Goal: Task Accomplishment & Management: Use online tool/utility

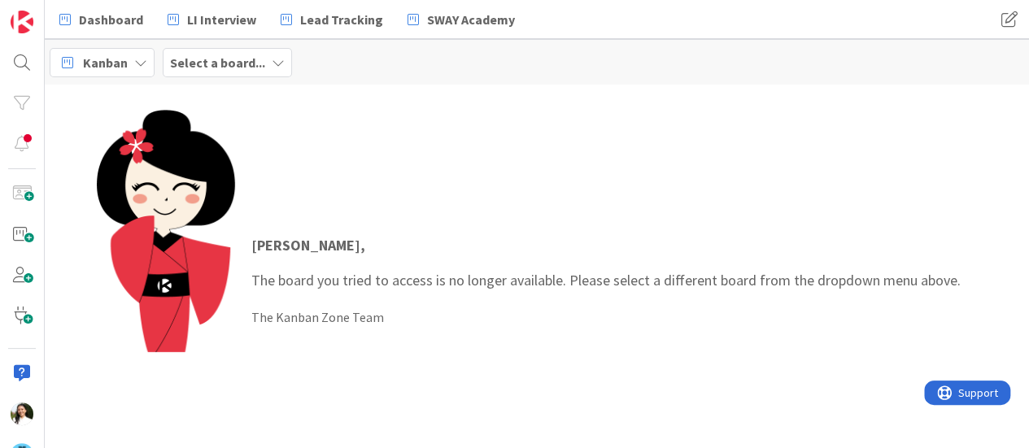
click at [196, 67] on b "Select a board..." at bounding box center [217, 62] width 95 height 16
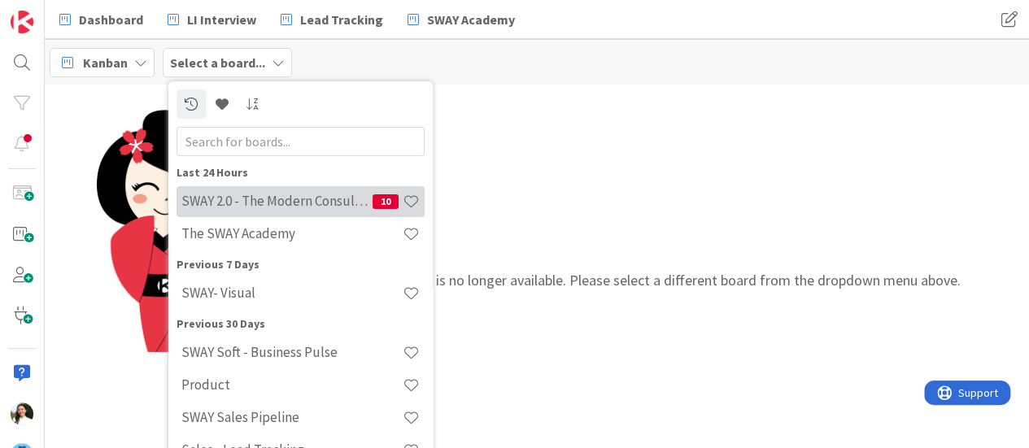
click at [239, 198] on h4 "SWAY 2.0 - The Modern Consulting Blueprint" at bounding box center [276, 201] width 191 height 16
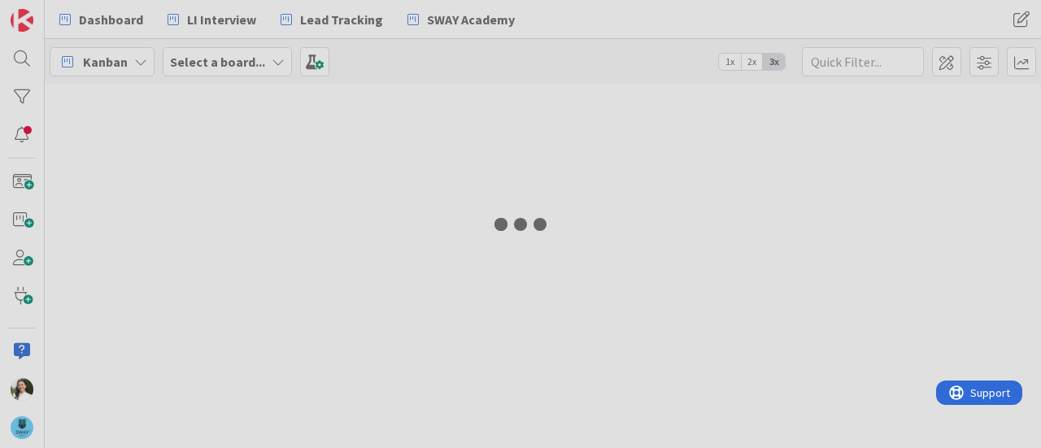
type input "2.13"
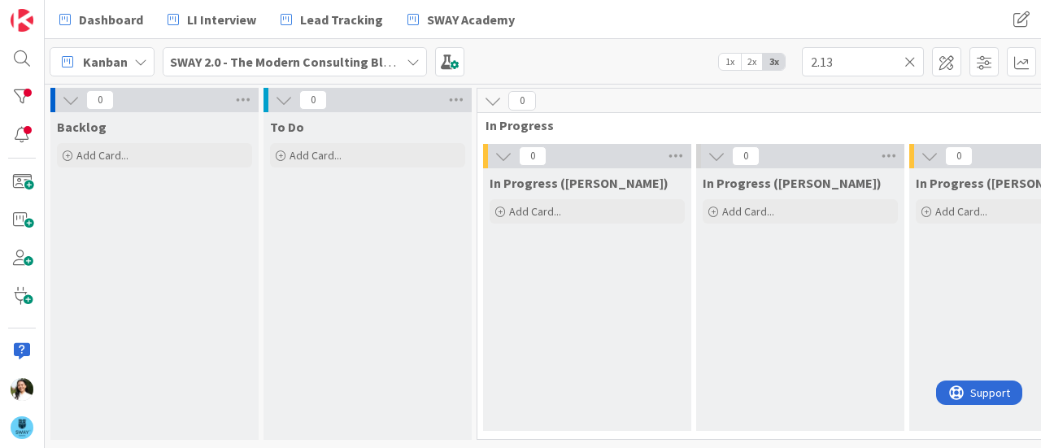
click at [303, 56] on b "SWAY 2.0 - The Modern Consulting Blueprint" at bounding box center [298, 62] width 256 height 16
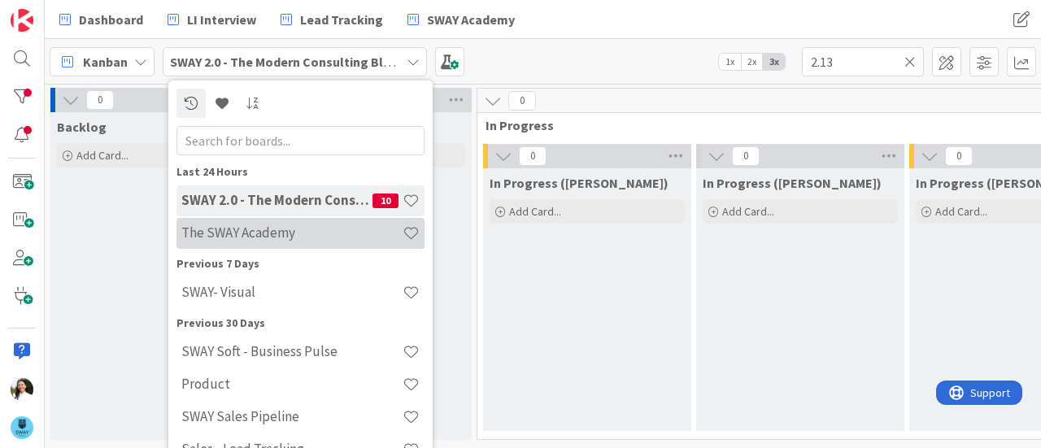
click at [269, 237] on h4 "The SWAY Academy" at bounding box center [291, 232] width 221 height 16
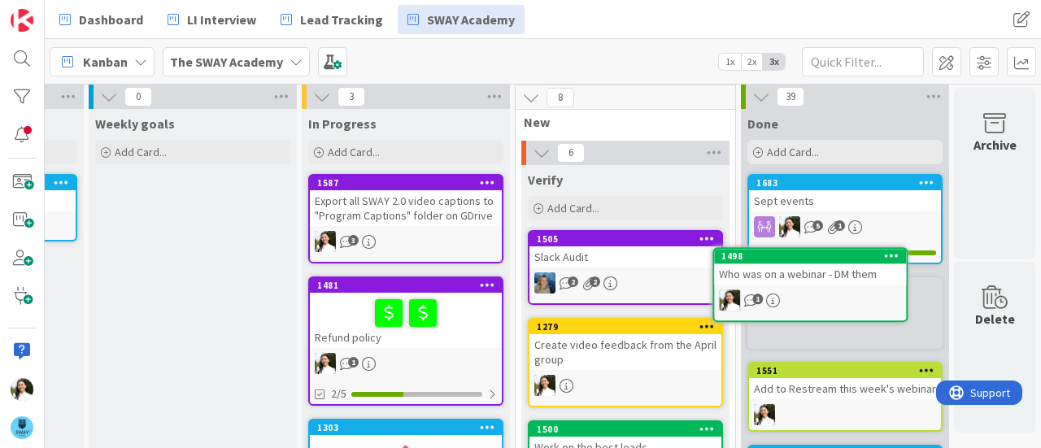
scroll to position [5, 411]
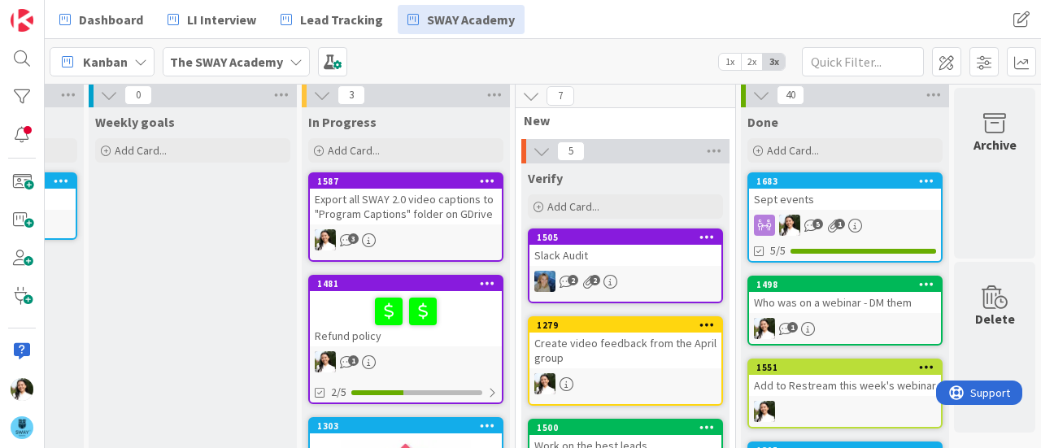
click at [616, 254] on div "Slack Audit" at bounding box center [625, 255] width 192 height 21
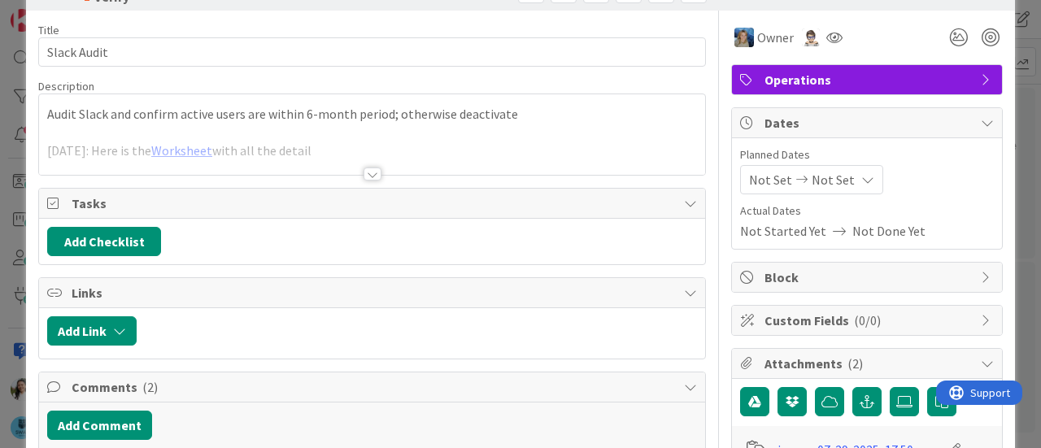
scroll to position [51, 0]
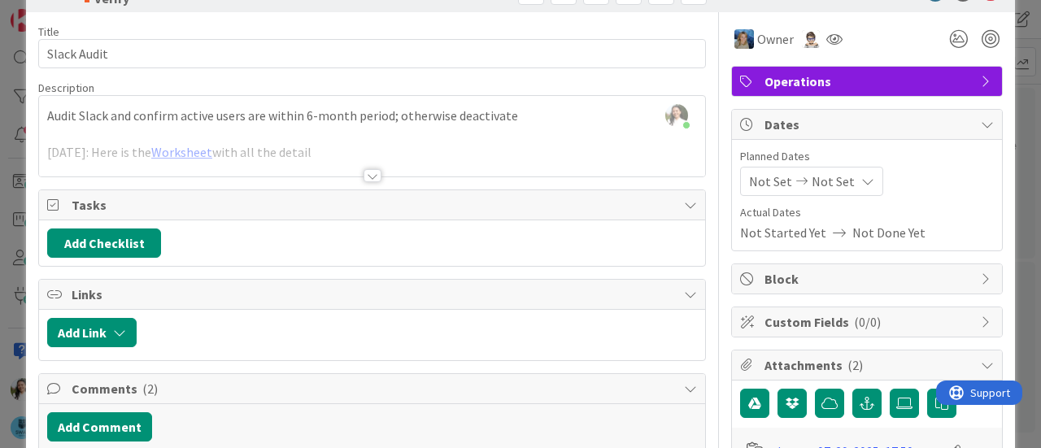
click at [382, 162] on div at bounding box center [372, 155] width 666 height 41
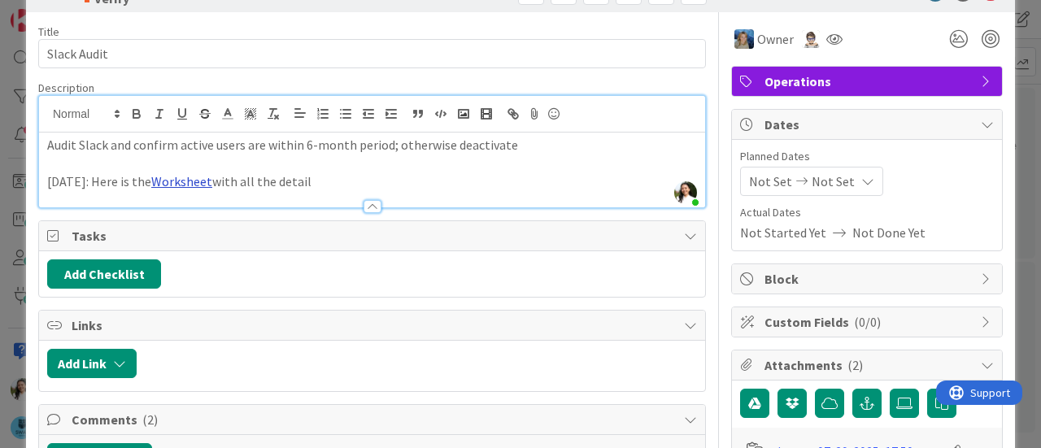
click at [197, 178] on link "Worksheet" at bounding box center [181, 181] width 61 height 16
click at [198, 212] on link "[URL][DOMAIN_NAME]" at bounding box center [142, 213] width 111 height 21
click at [0, 292] on div "ID 1505 The SWAY Academy Verify Title 11 / 128 Slack Audit Description Ascencia…" at bounding box center [520, 224] width 1041 height 448
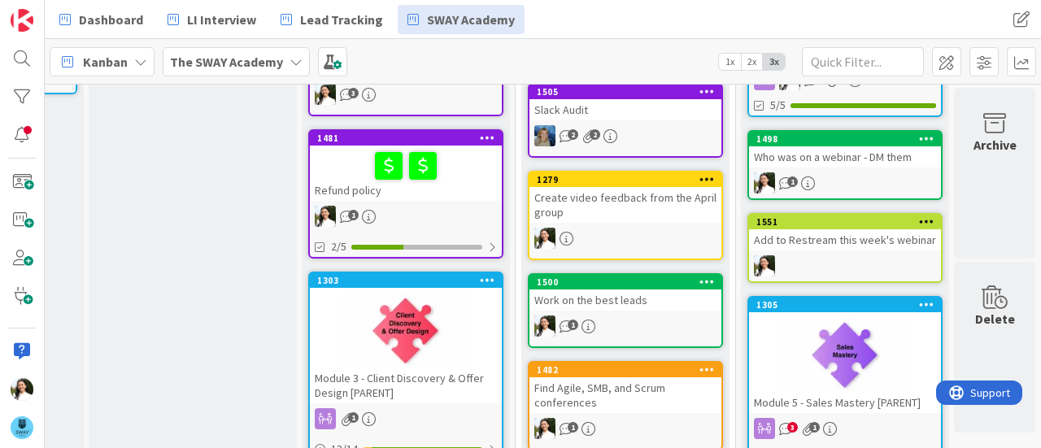
scroll to position [151, 411]
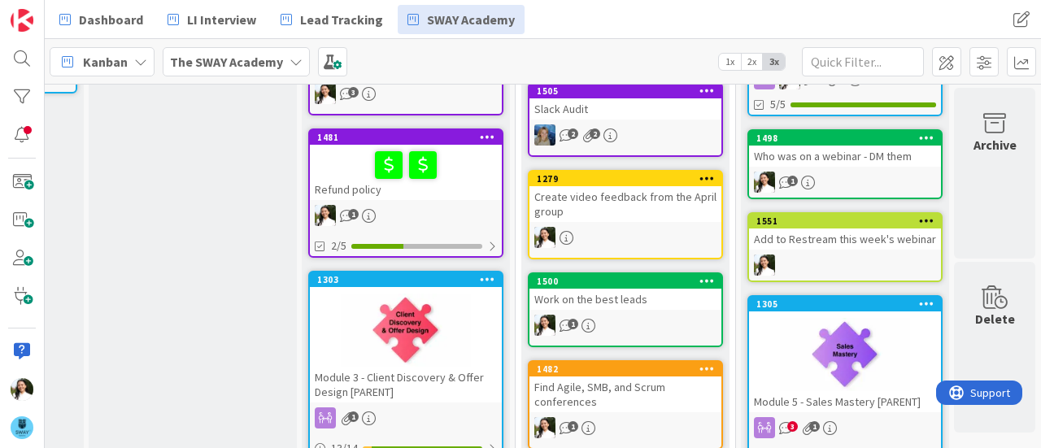
click at [620, 208] on div "Create video feedback from the April group" at bounding box center [625, 204] width 192 height 36
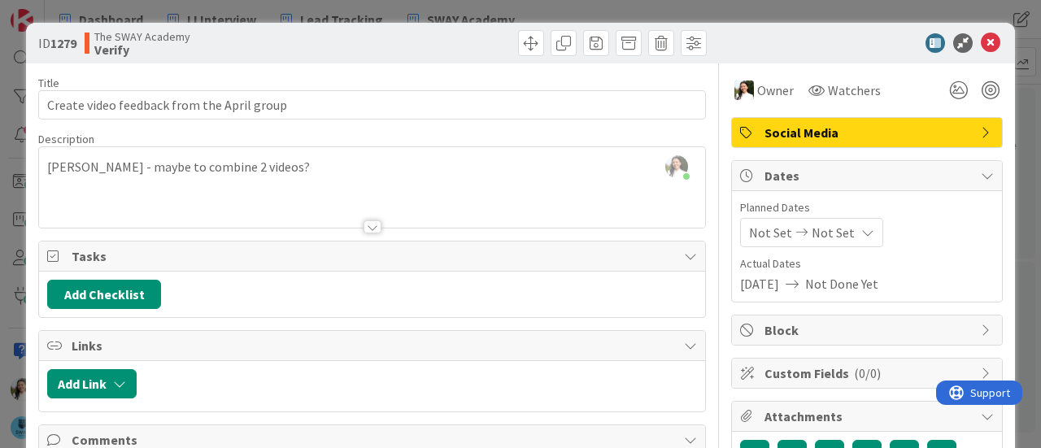
click at [365, 227] on div at bounding box center [372, 226] width 18 height 13
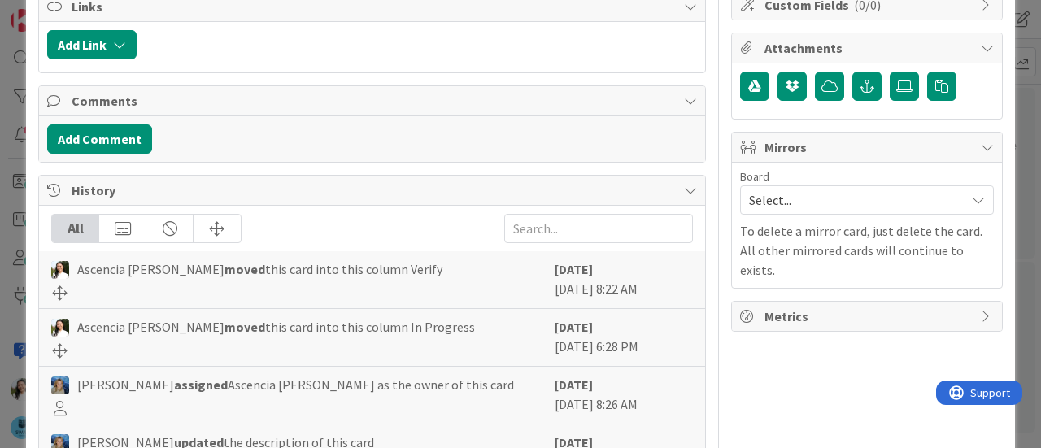
scroll to position [369, 0]
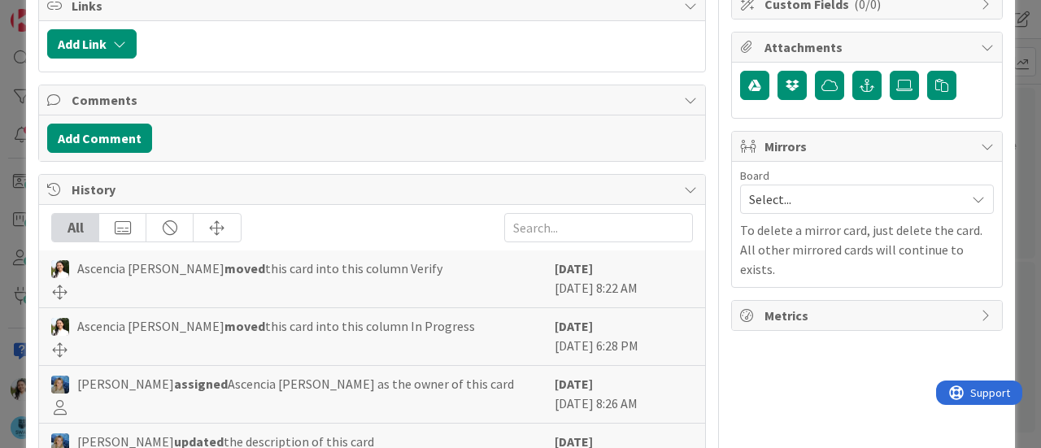
click at [0, 271] on div "ID 1279 The SWAY Academy Verify Title 43 / 128 Create video feedback from the A…" at bounding box center [520, 224] width 1041 height 448
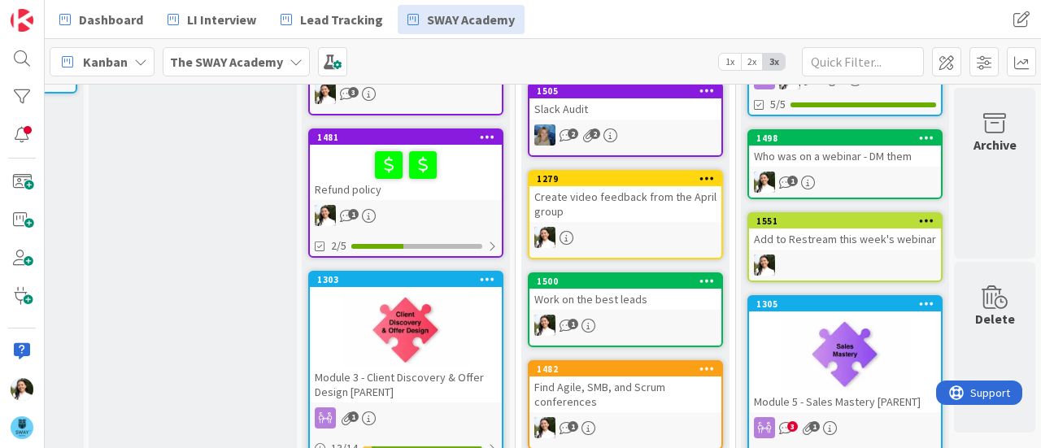
click at [699, 180] on icon at bounding box center [706, 177] width 15 height 11
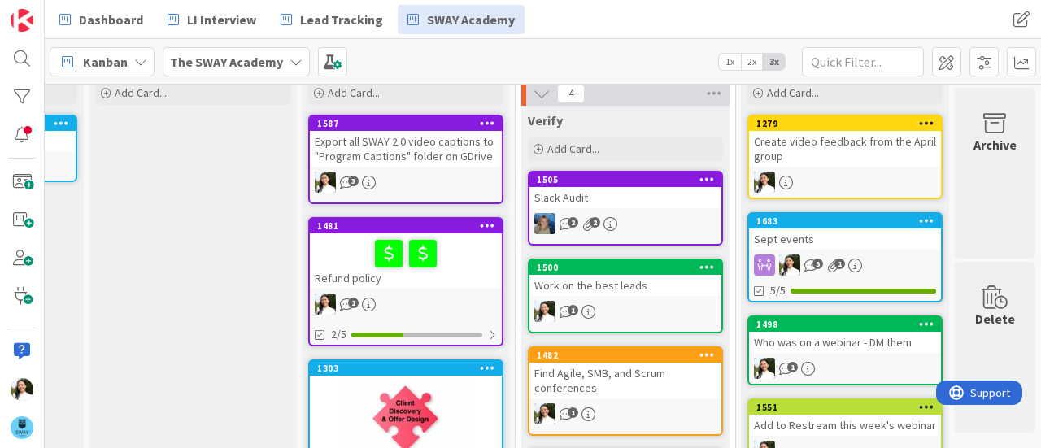
scroll to position [65, 411]
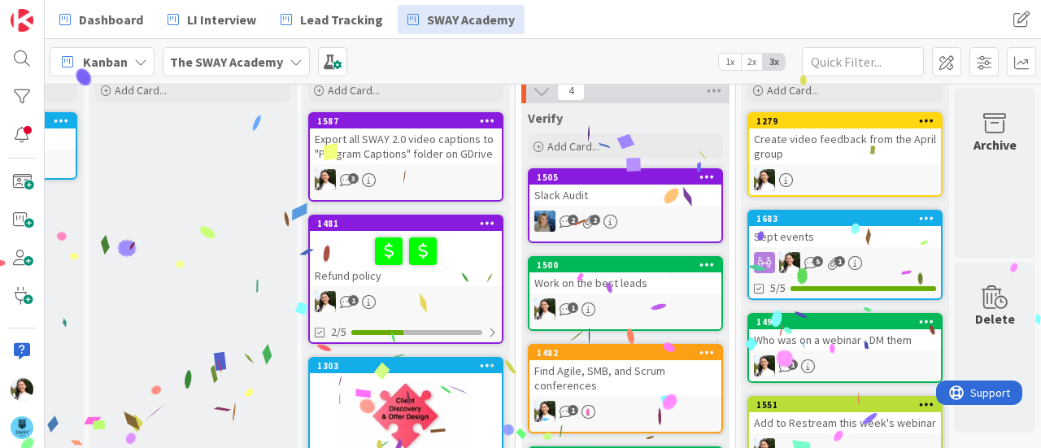
click at [615, 283] on div "Work on the best leads" at bounding box center [625, 282] width 192 height 21
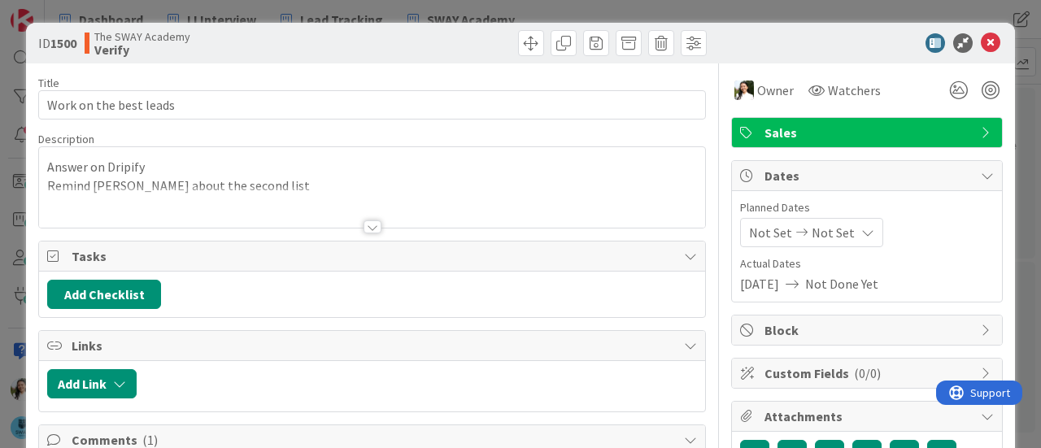
click at [372, 230] on div at bounding box center [372, 226] width 18 height 13
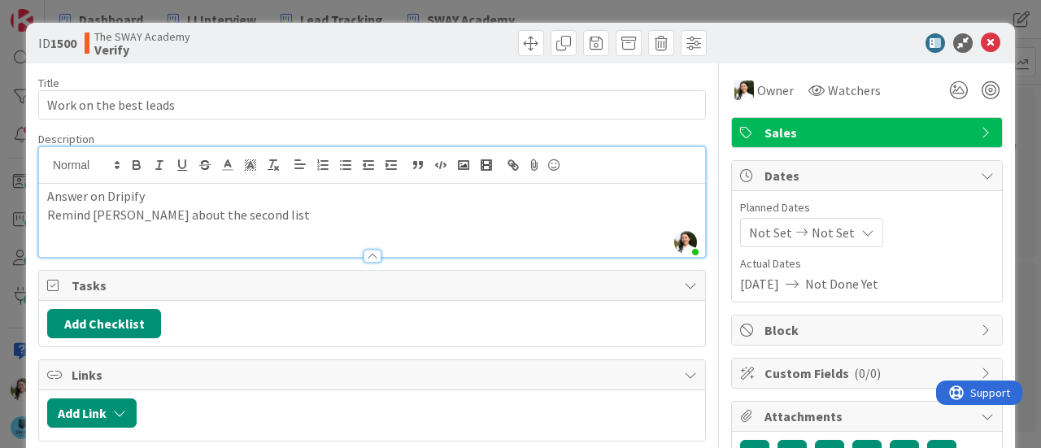
click at [0, 294] on div "ID 1500 The SWAY Academy Verify Title 23 / 128 Work on the best leads Descripti…" at bounding box center [520, 224] width 1041 height 448
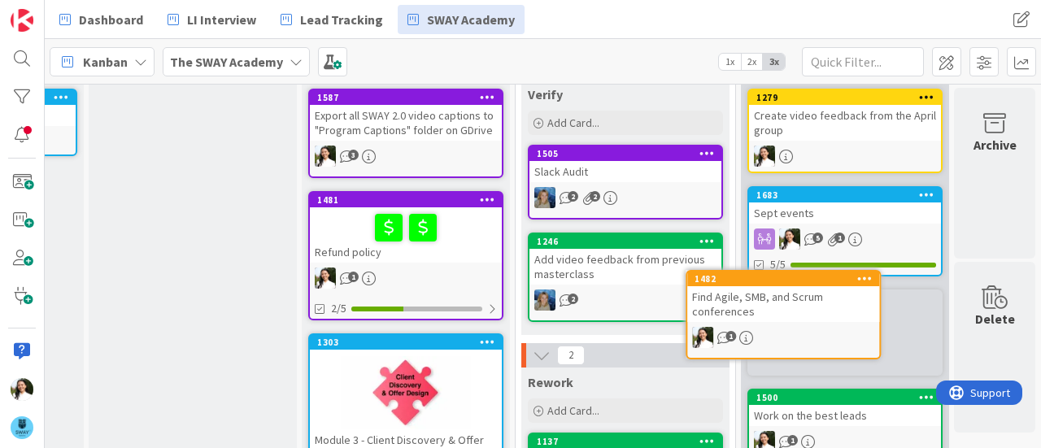
scroll to position [100, 411]
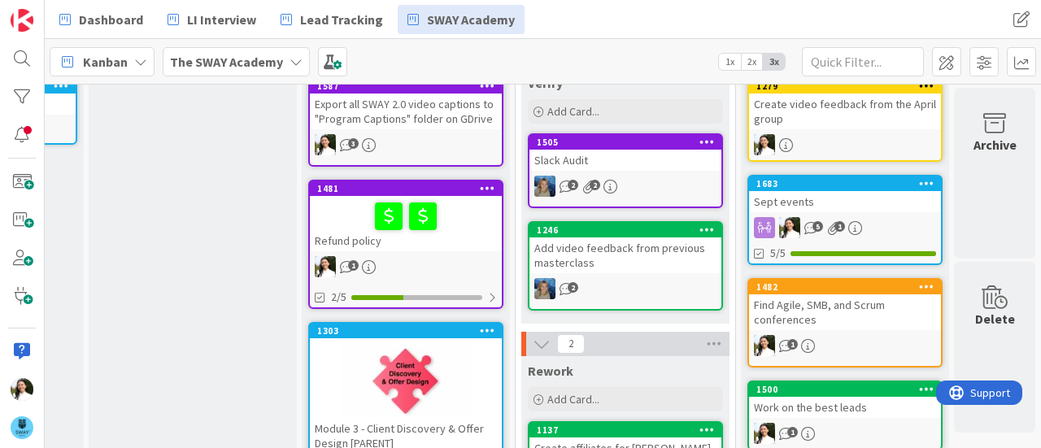
click at [610, 250] on div "Add video feedback from previous masterclass" at bounding box center [625, 255] width 192 height 36
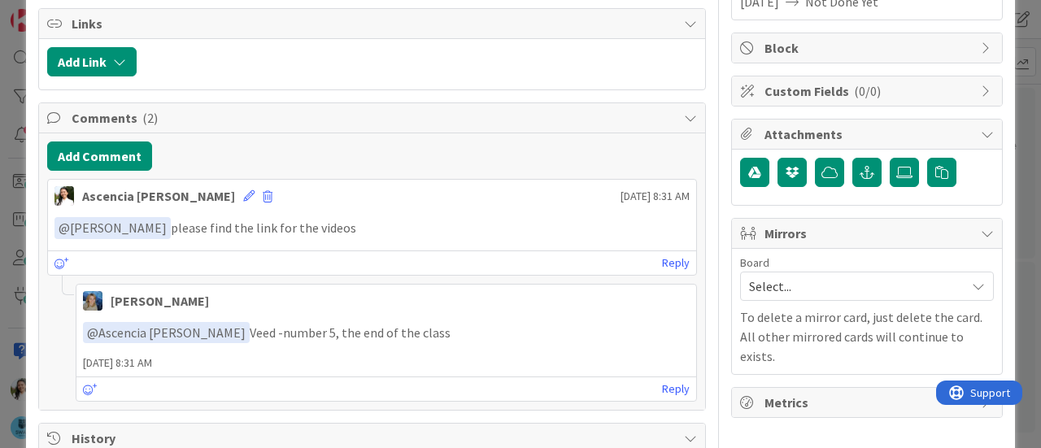
scroll to position [284, 0]
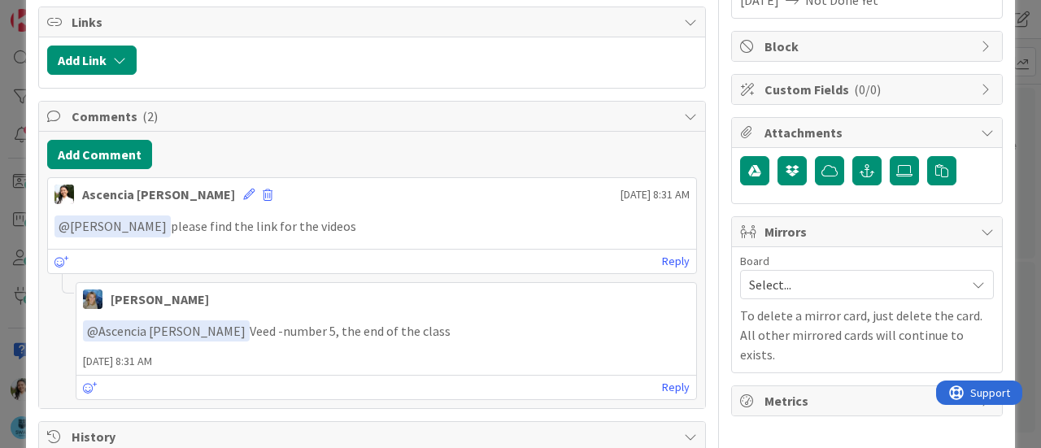
click at [0, 241] on div "ID 1246 The SWAY Academy Verify Title 44 / 128 Add video feedback from previous…" at bounding box center [520, 224] width 1041 height 448
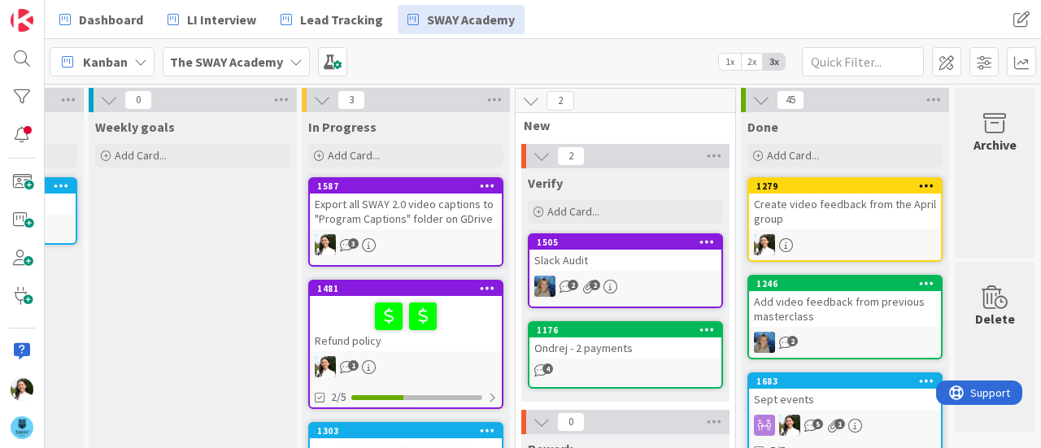
scroll to position [0, 411]
click at [448, 333] on div "Refund policy" at bounding box center [406, 323] width 192 height 55
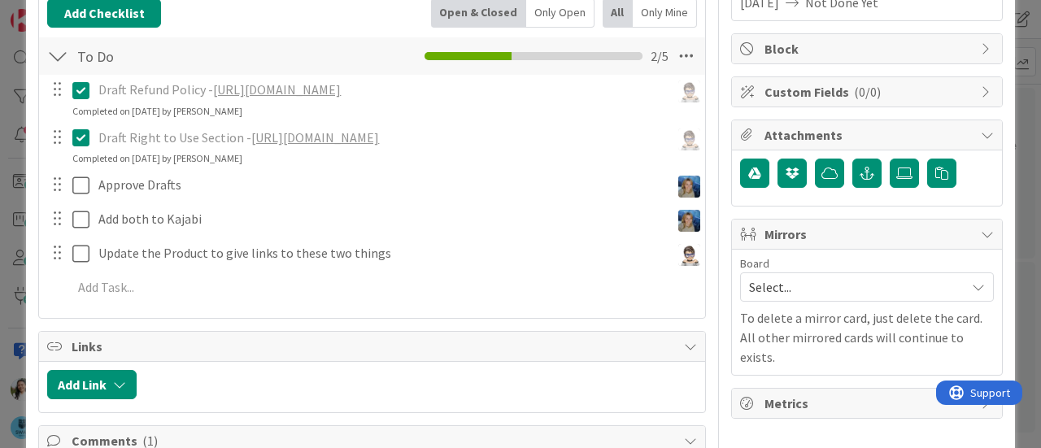
scroll to position [287, 0]
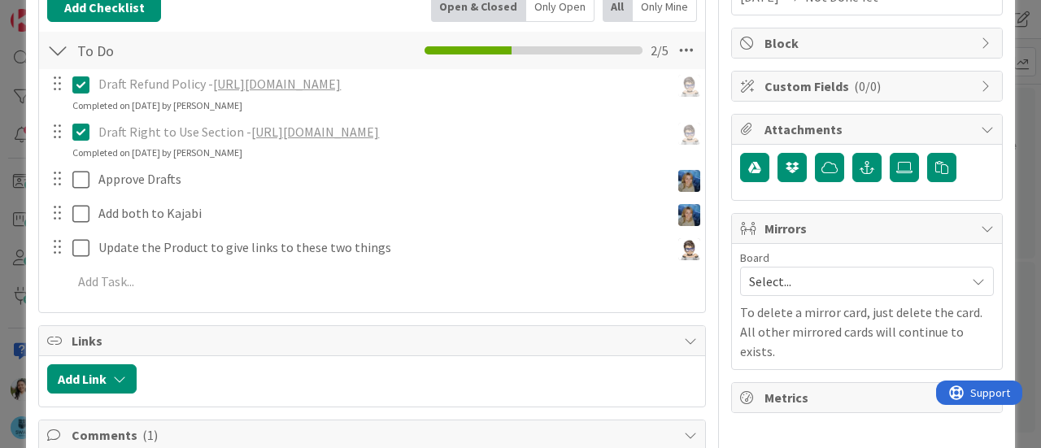
click at [0, 264] on div "ID 1481 The SWAY Academy In Progress Title 13 / 128 Refund policy Description A…" at bounding box center [520, 224] width 1041 height 448
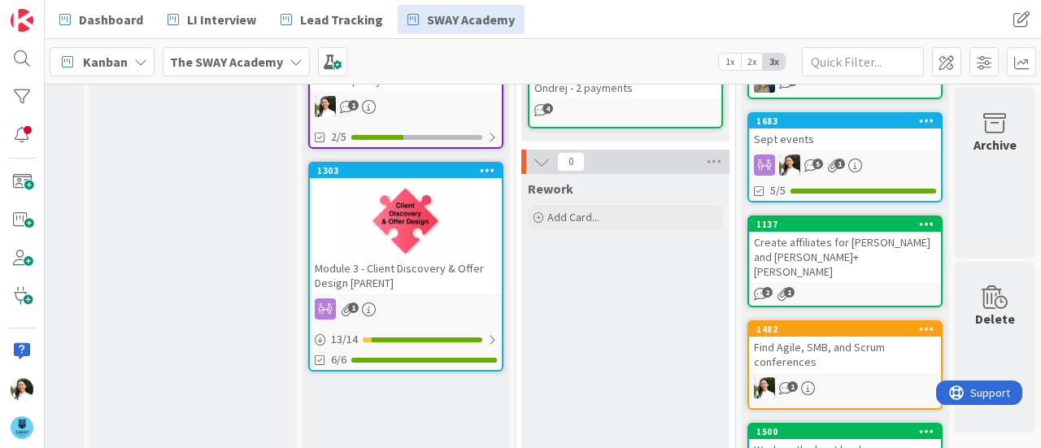
scroll to position [265, 411]
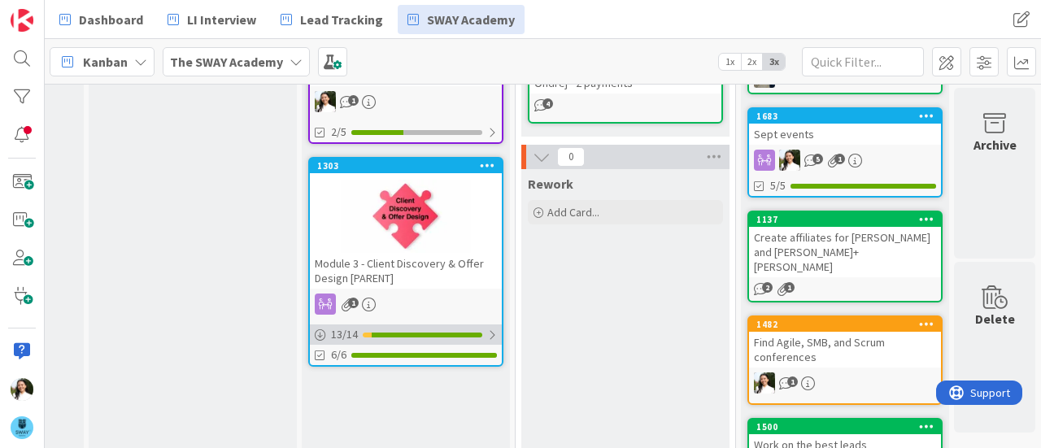
click at [487, 332] on div at bounding box center [492, 334] width 10 height 13
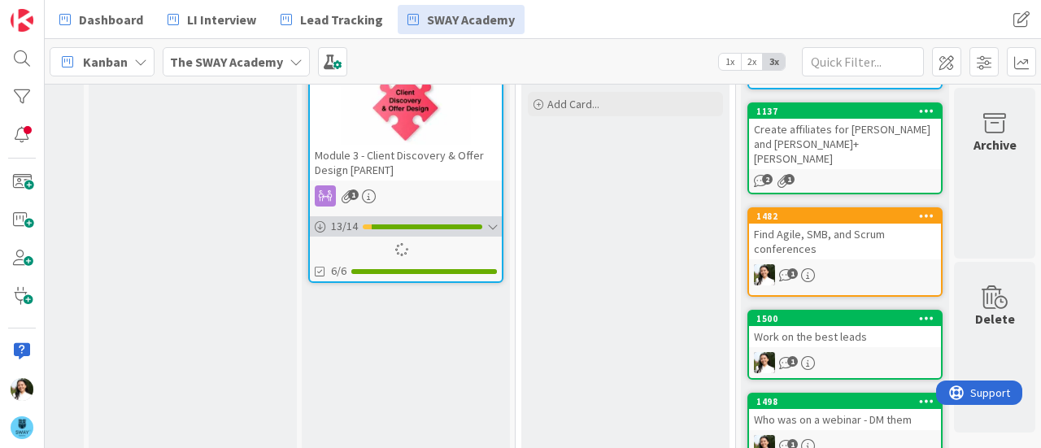
scroll to position [374, 411]
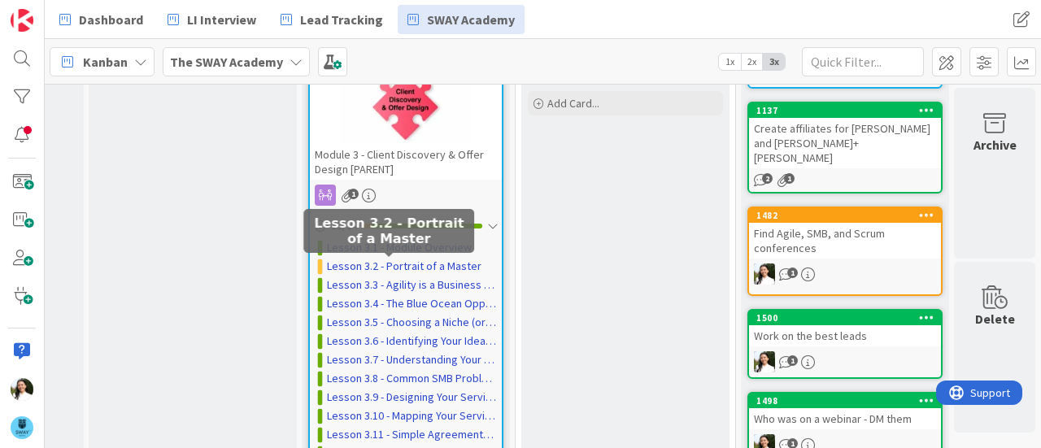
click at [376, 267] on link "Lesson 3.2 - Portrait of a Master" at bounding box center [404, 266] width 154 height 17
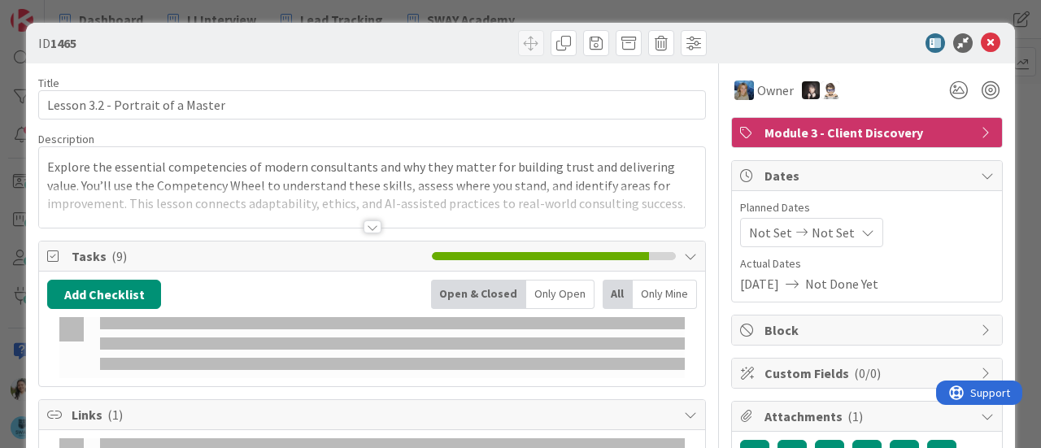
type input "2.13"
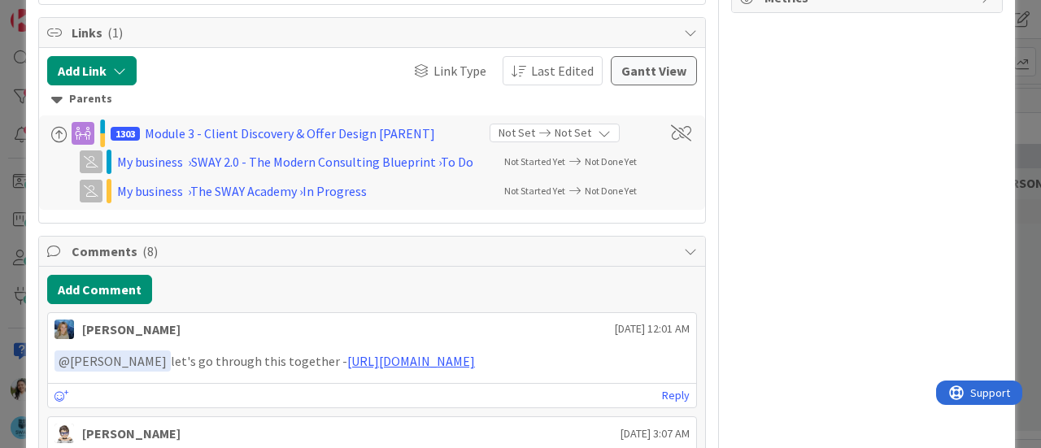
scroll to position [985, 0]
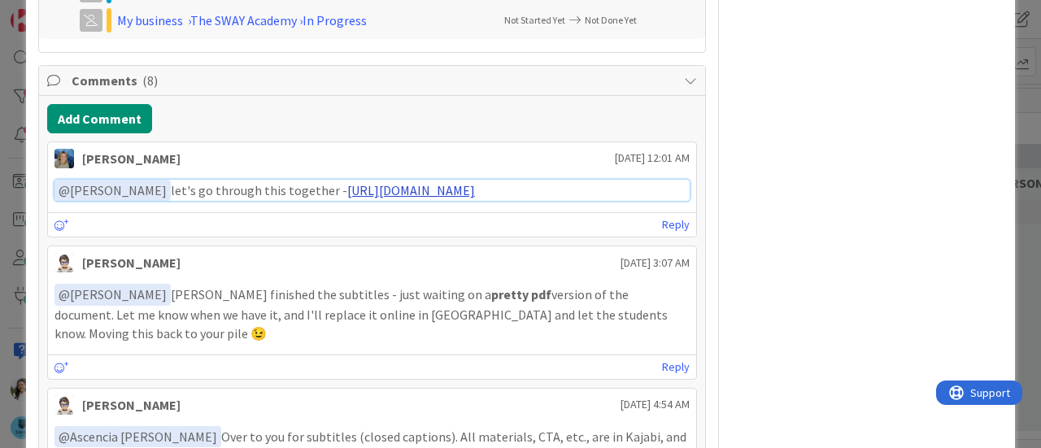
click at [347, 198] on link "[URL][DOMAIN_NAME]" at bounding box center [411, 190] width 128 height 16
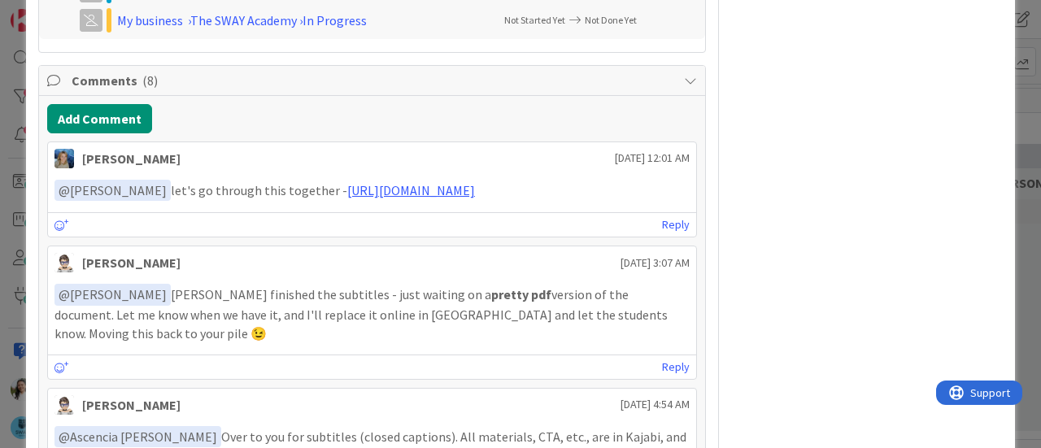
click at [8, 277] on div "ID 1465 SWAY 2.0 - The Modern Consulting Blueprint In Progress ([GEOGRAPHIC_DAT…" at bounding box center [520, 224] width 1041 height 448
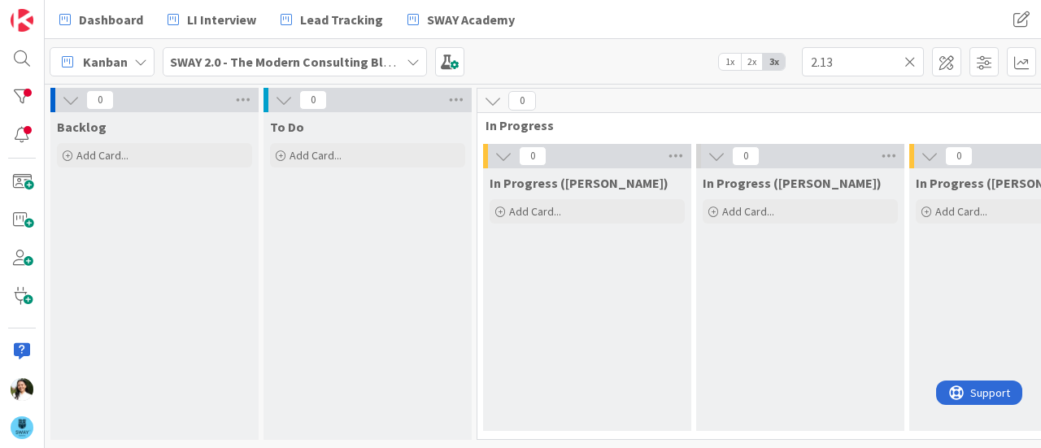
click at [271, 66] on b "SWAY 2.0 - The Modern Consulting Blueprint" at bounding box center [298, 62] width 256 height 16
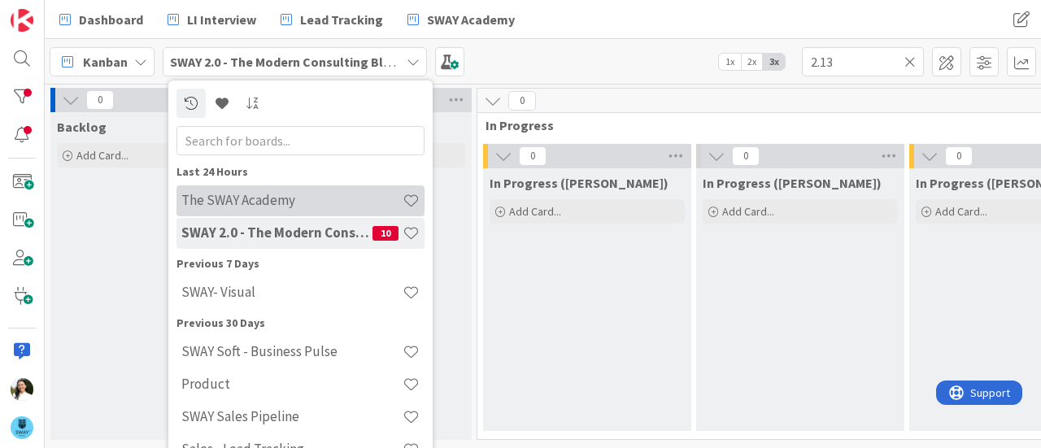
click at [267, 194] on h4 "The SWAY Academy" at bounding box center [291, 200] width 221 height 16
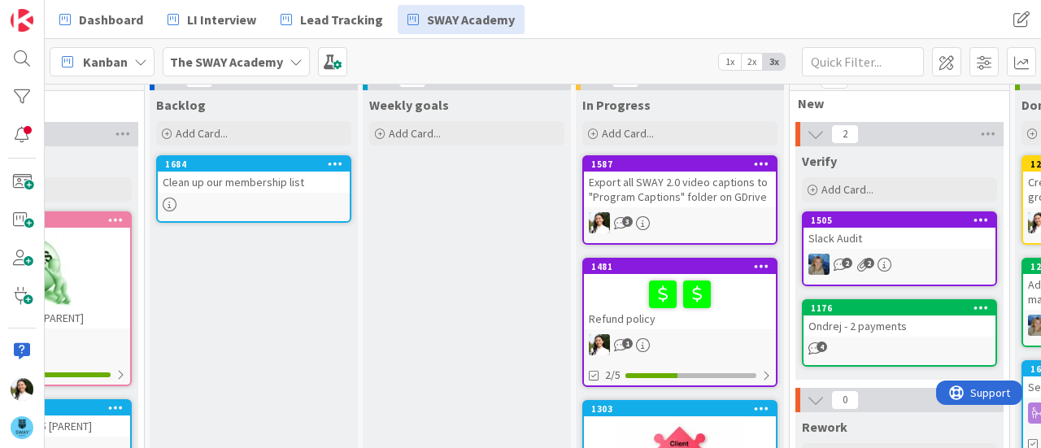
scroll to position [0, 127]
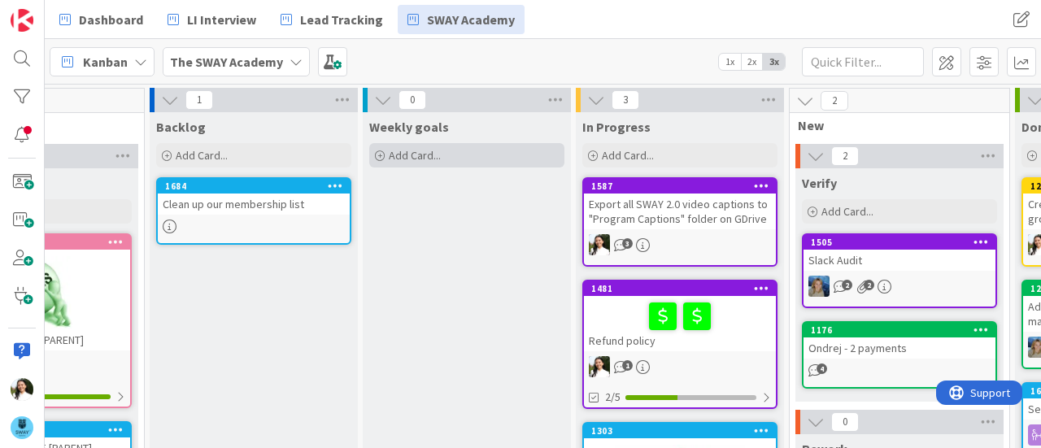
click at [433, 153] on span "Add Card..." at bounding box center [415, 155] width 52 height 15
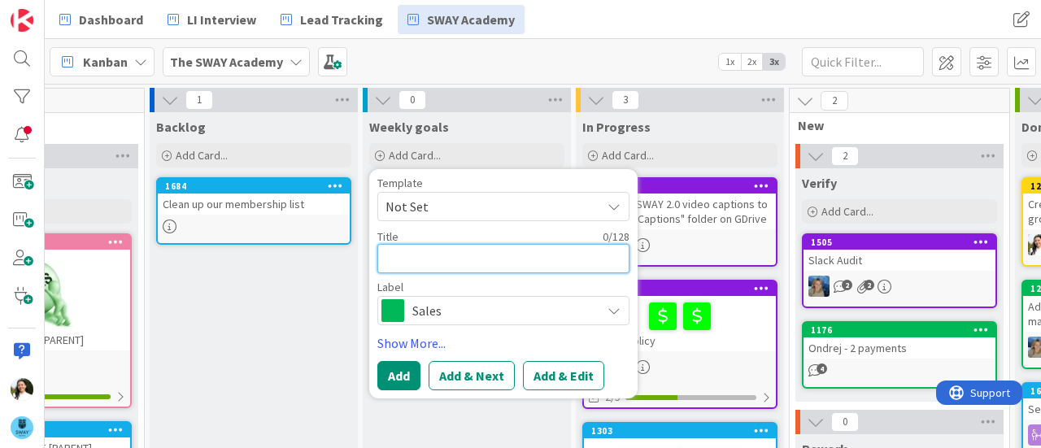
click at [450, 250] on textarea at bounding box center [503, 258] width 252 height 29
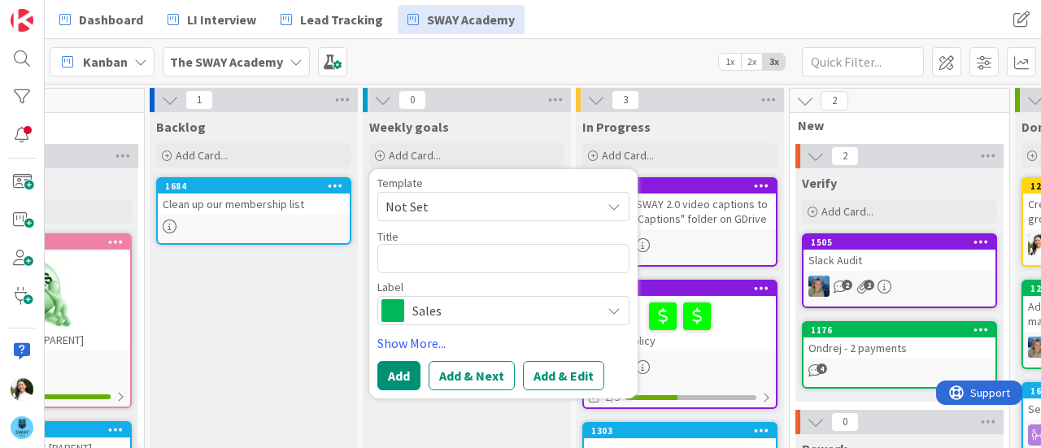
click at [454, 307] on span "Sales" at bounding box center [502, 310] width 180 height 23
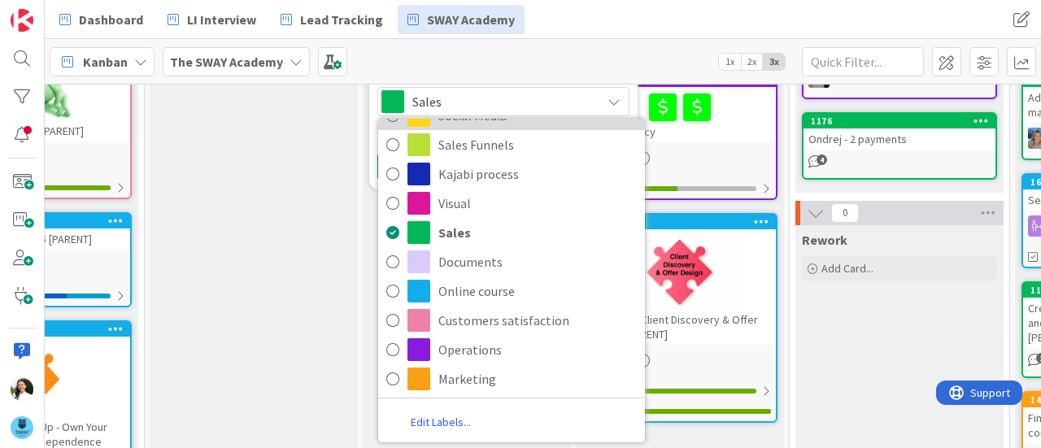
scroll to position [210, 127]
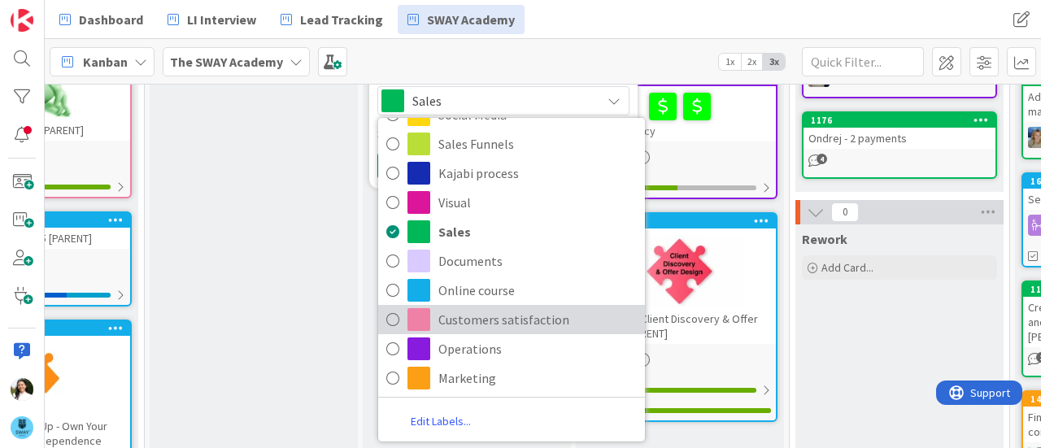
click at [480, 323] on span "Customers satisfaction" at bounding box center [537, 319] width 198 height 24
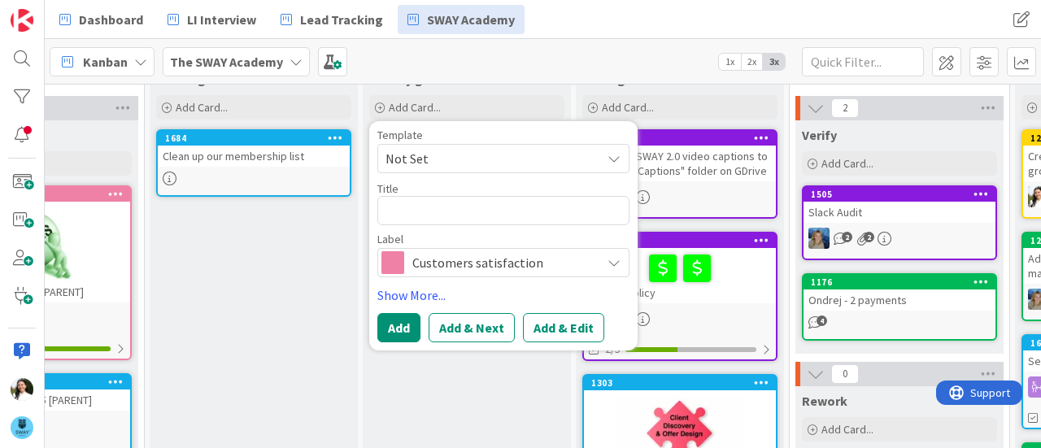
scroll to position [47, 127]
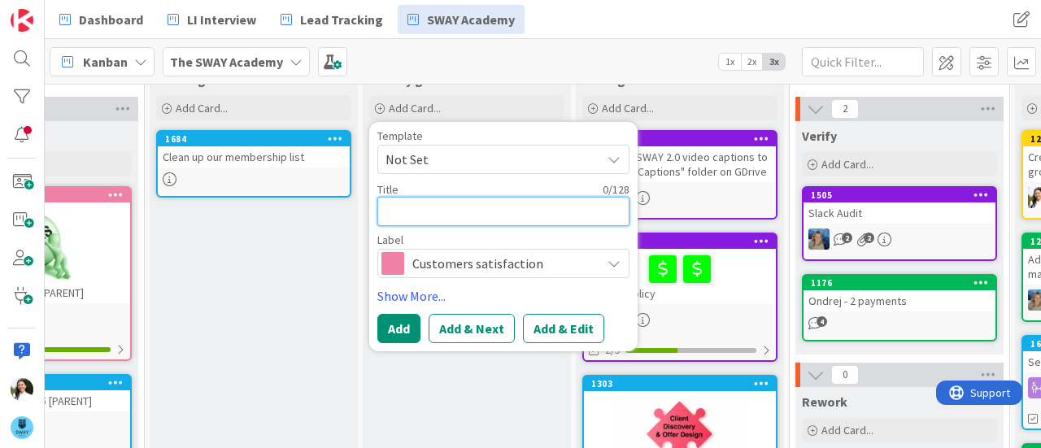
click at [433, 206] on textarea at bounding box center [503, 211] width 252 height 29
type textarea "x"
type textarea "P"
type textarea "x"
type textarea "Pr"
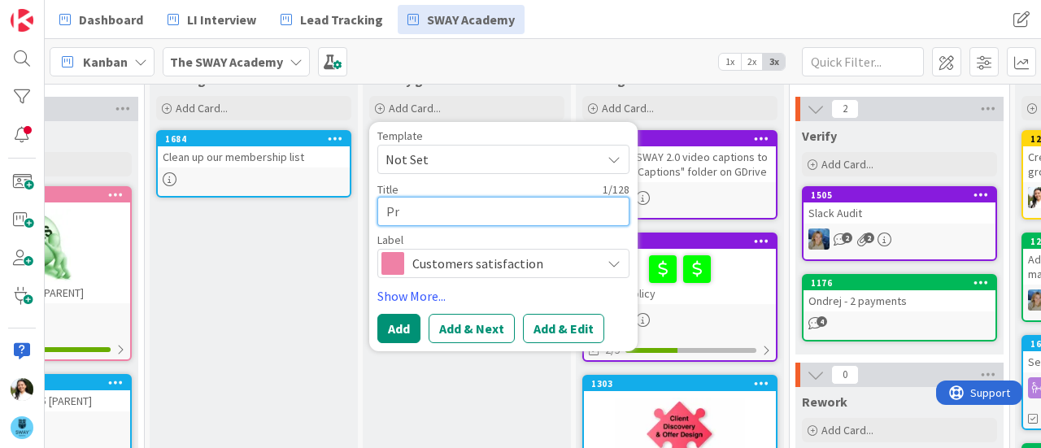
type textarea "x"
type textarea "Pre"
type textarea "x"
type textarea "Prep"
type textarea "x"
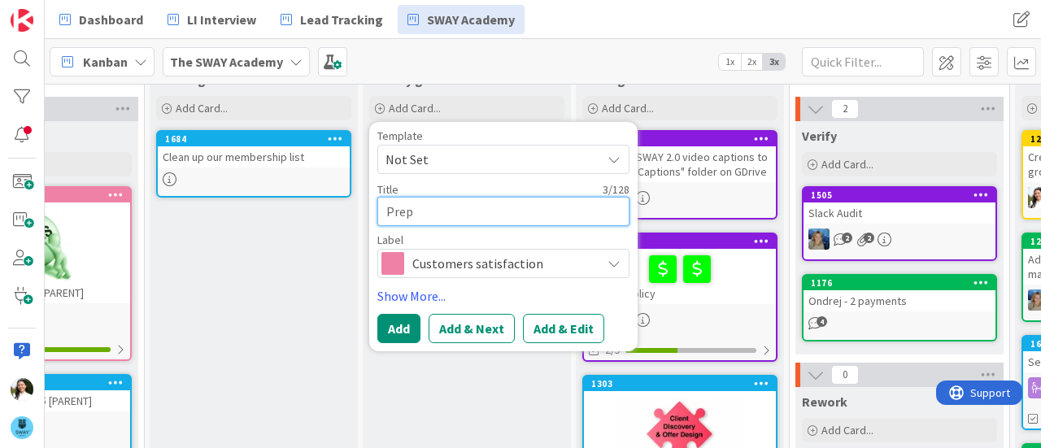
type textarea "Prepa"
type textarea "x"
type textarea "Prepar"
type textarea "x"
type textarea "Prepare"
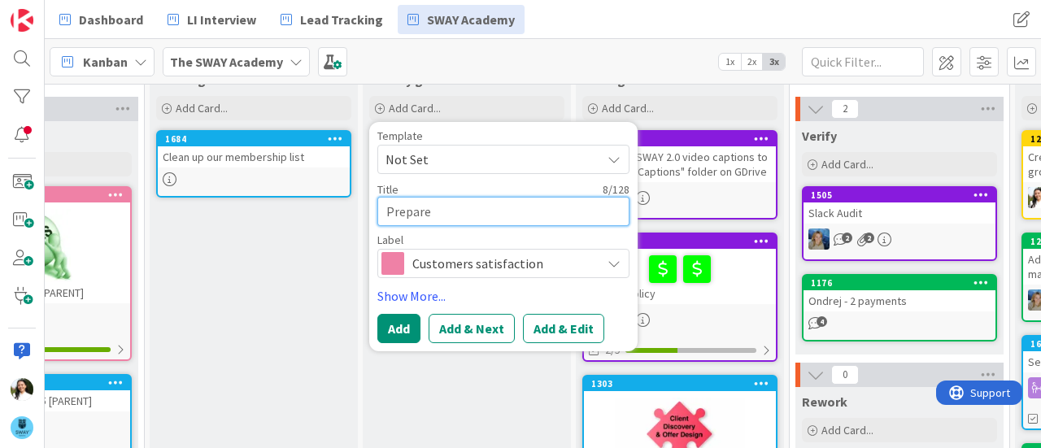
type textarea "x"
type textarea "Prepare s"
type textarea "x"
type textarea "Prepare st"
type textarea "x"
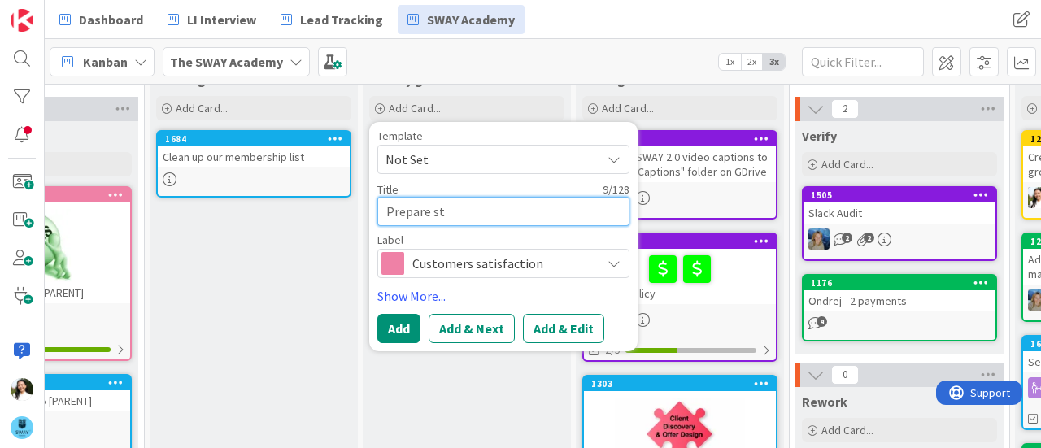
type textarea "Prepare stu"
type textarea "x"
type textarea "Prepare stud"
type textarea "x"
type textarea "Prepare stude"
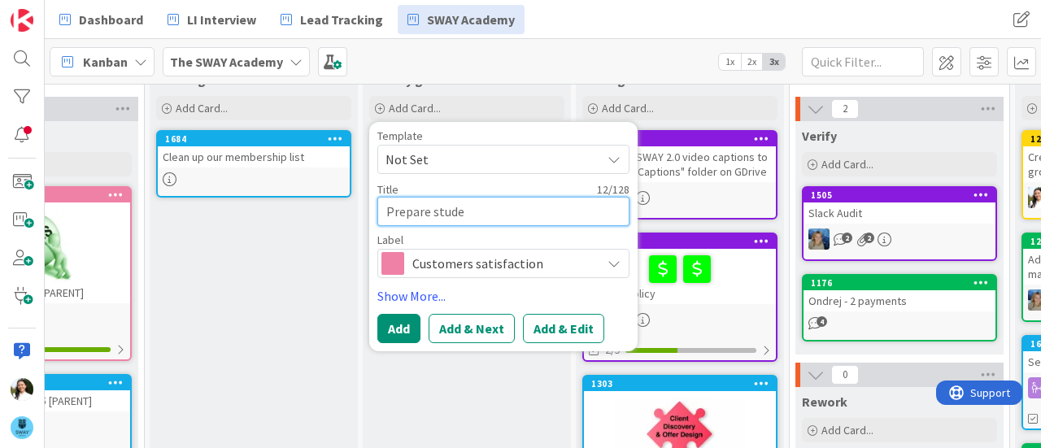
type textarea "x"
type textarea "Prepare studen"
type textarea "x"
type textarea "Prepare student"
type textarea "x"
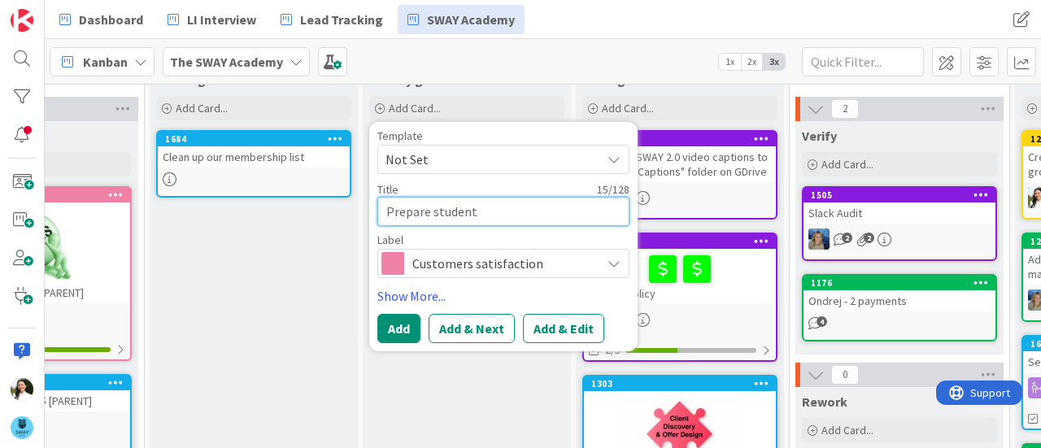
type textarea "Prepare students"
type textarea "x"
type textarea "Prepare students"
type textarea "x"
type textarea "Prepare students f"
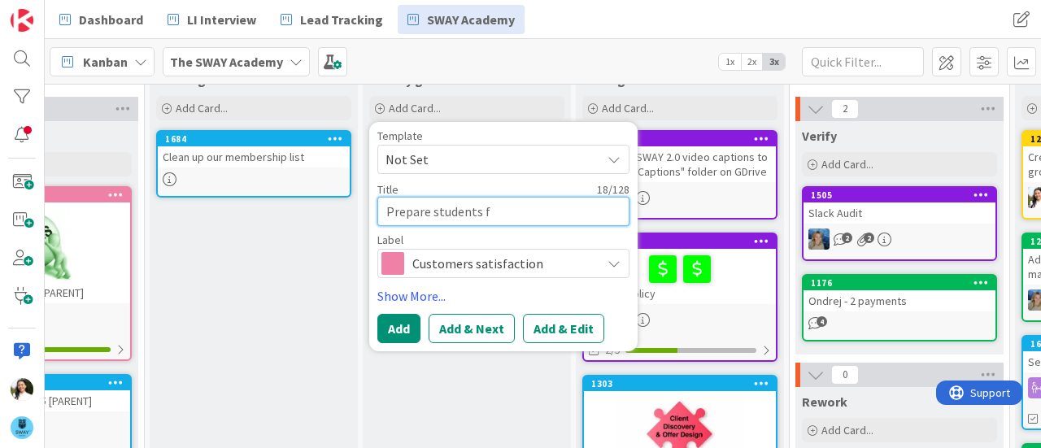
type textarea "x"
type textarea "Prepare students fo"
type textarea "x"
type textarea "Prepare students for"
type textarea "x"
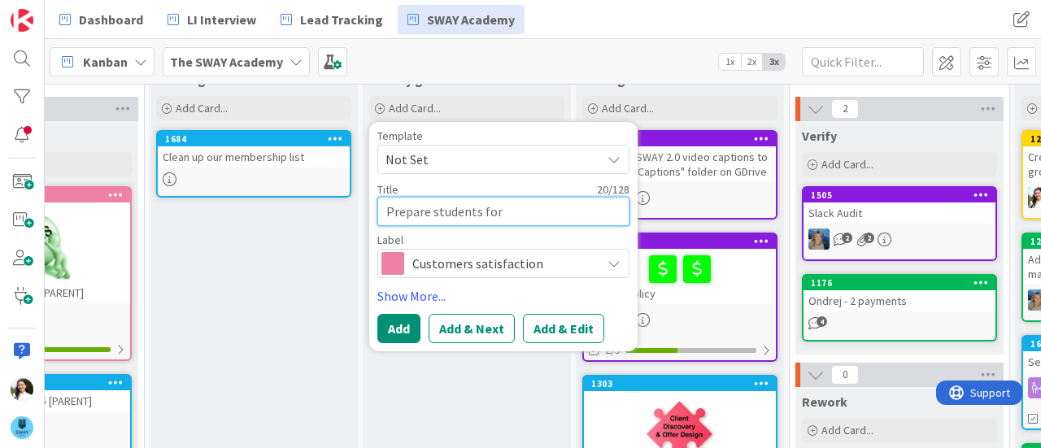
type textarea "Prepare students for"
type textarea "x"
type textarea "Prepare students for g"
type textarea "x"
type textarea "Prepare students for gr"
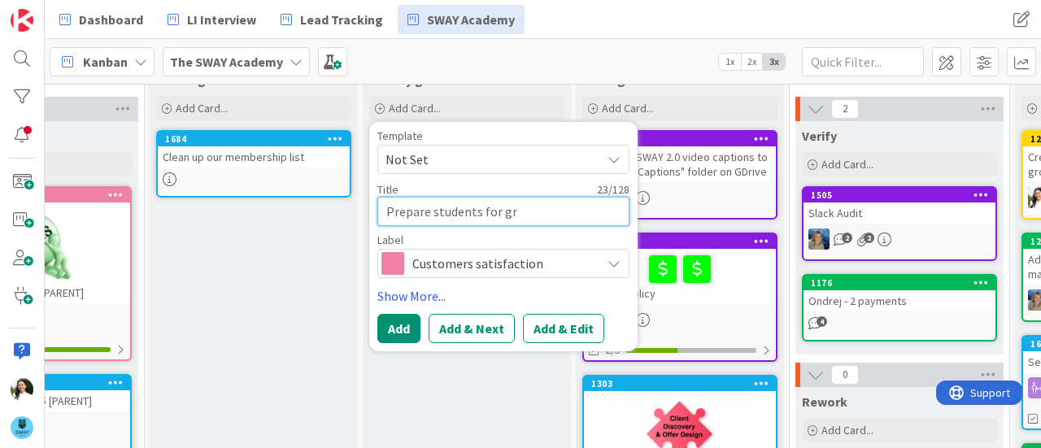
type textarea "x"
type textarea "Prepare students for gra"
type textarea "x"
type textarea "Prepare students for grad"
type textarea "x"
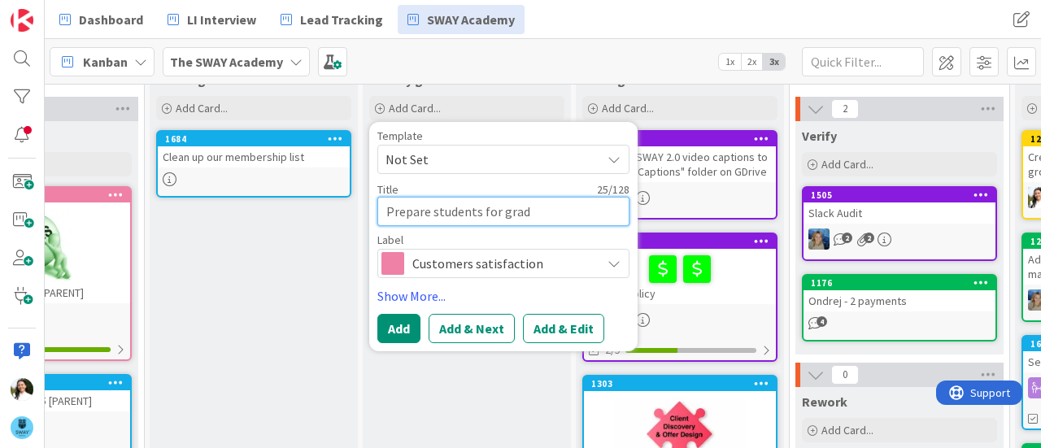
type textarea "Prepare students for gradu"
type textarea "x"
type textarea "Prepare students for gradua"
type textarea "x"
type textarea "Prepare students for graduat"
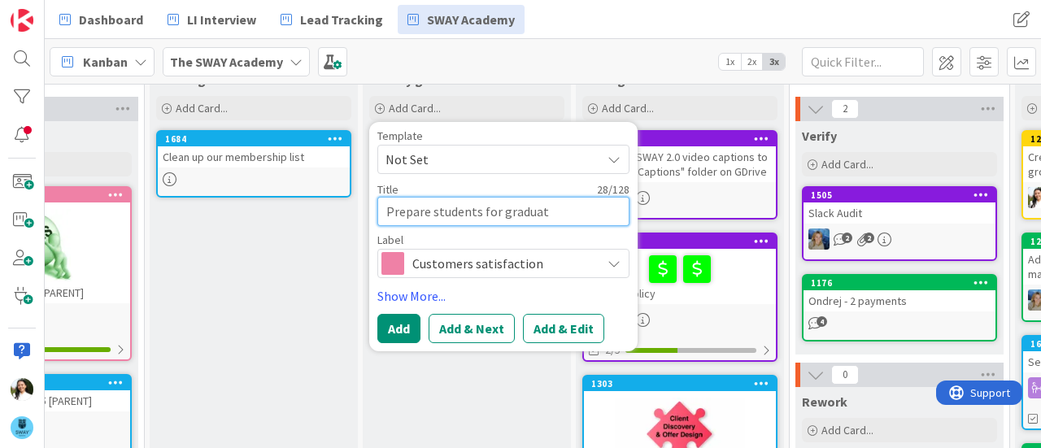
type textarea "x"
type textarea "Prepare students for graduati"
type textarea "x"
type textarea "Prepare students for graduatio"
type textarea "x"
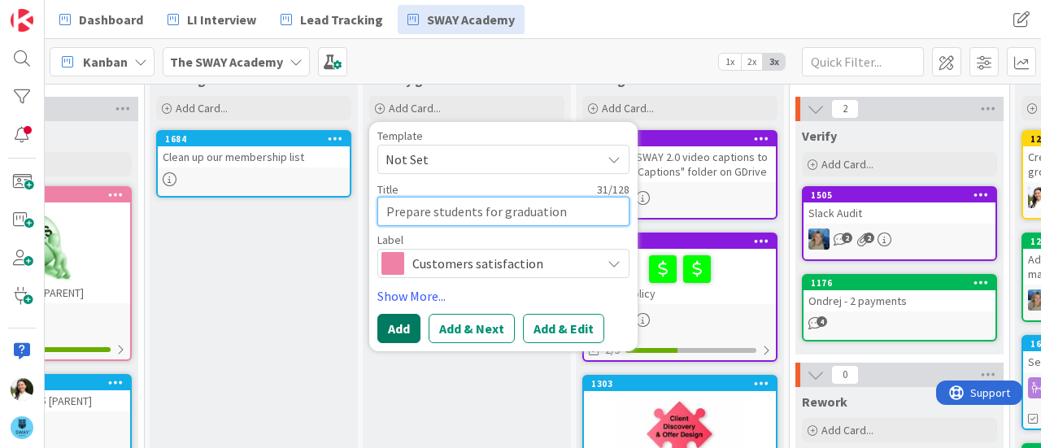
type textarea "Prepare students for graduation"
click at [396, 334] on button "Add" at bounding box center [398, 328] width 43 height 29
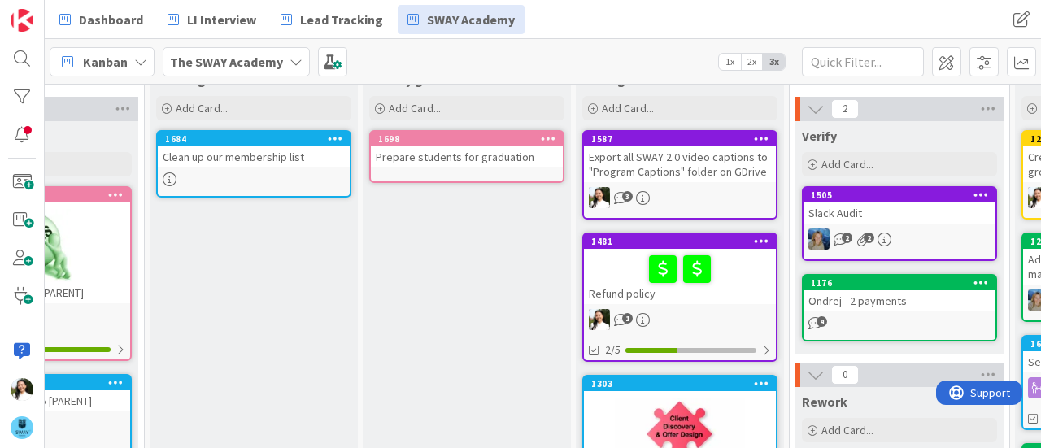
click at [448, 149] on div "Prepare students for graduation" at bounding box center [467, 156] width 192 height 21
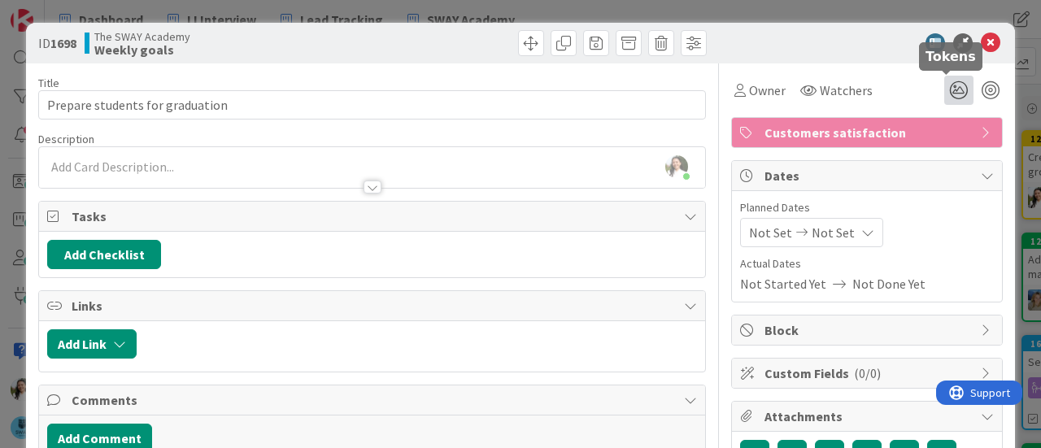
click at [944, 85] on icon at bounding box center [958, 90] width 29 height 29
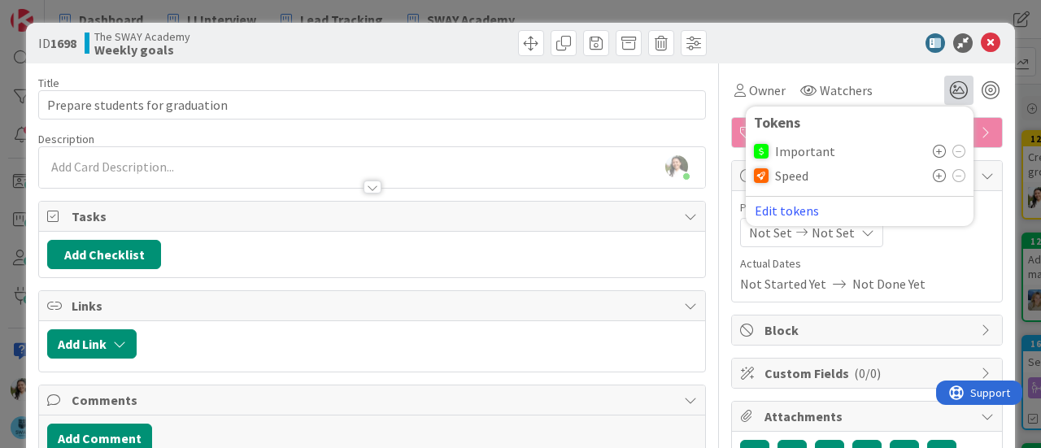
click at [933, 150] on icon at bounding box center [939, 151] width 13 height 13
click at [933, 150] on icon at bounding box center [939, 153] width 13 height 13
click at [146, 171] on div at bounding box center [372, 179] width 666 height 17
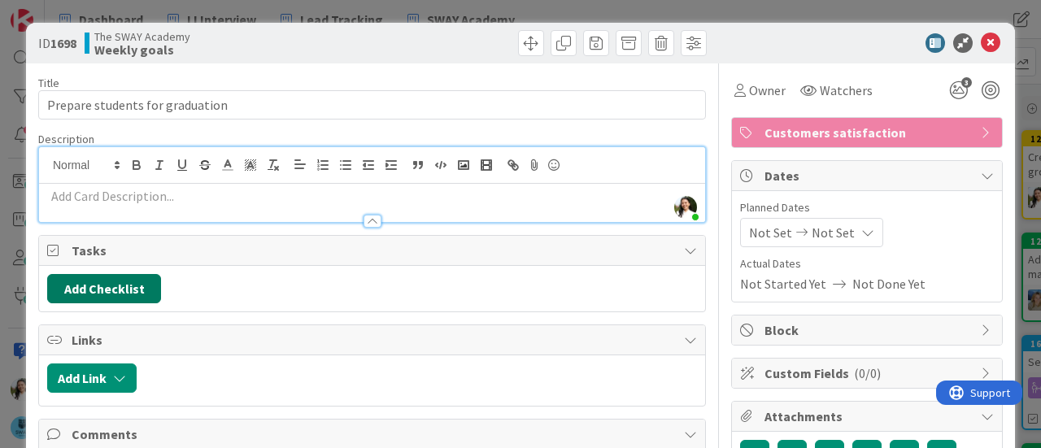
click at [130, 289] on button "Add Checklist" at bounding box center [104, 288] width 114 height 29
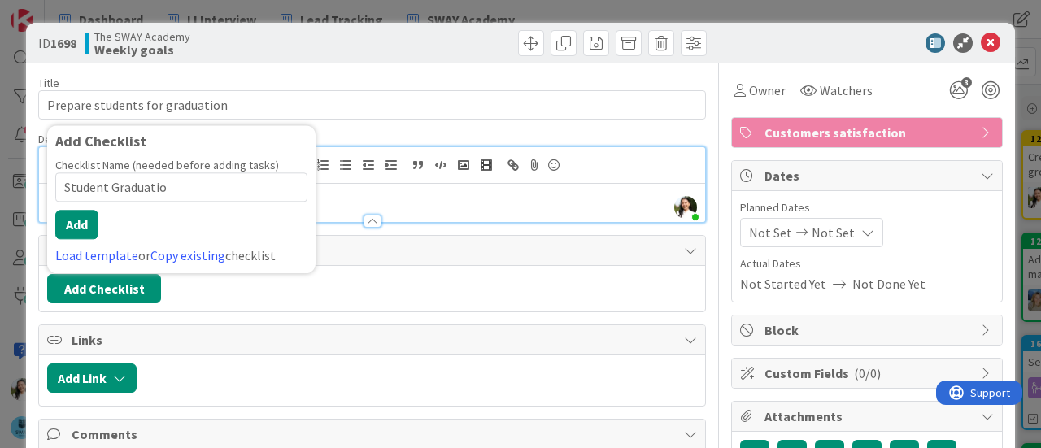
type input "Student Graduation"
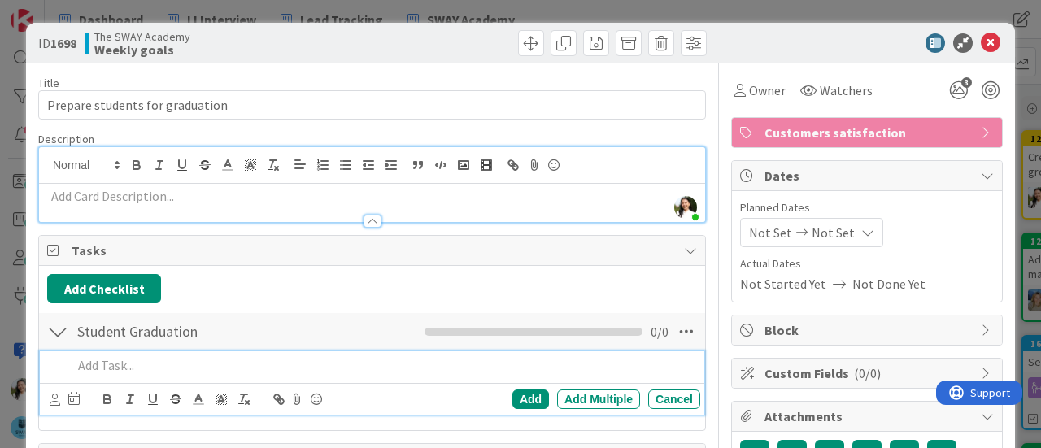
click at [118, 365] on p at bounding box center [382, 365] width 621 height 19
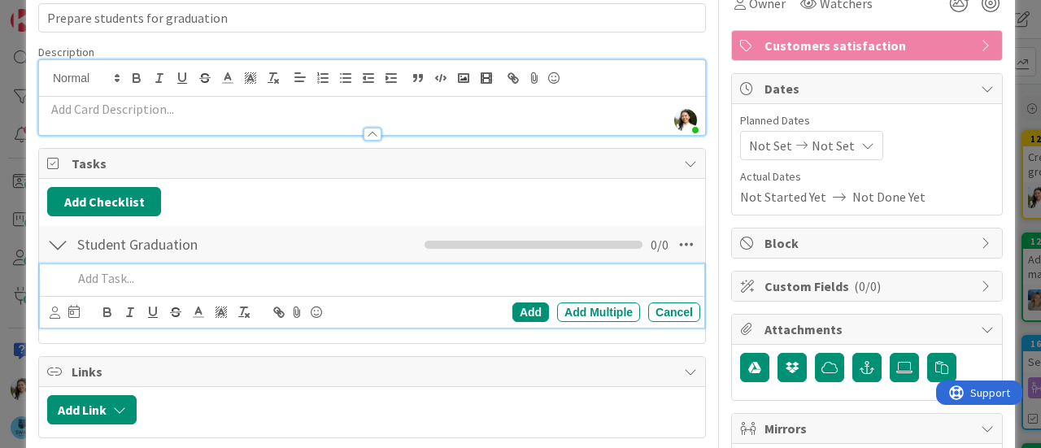
scroll to position [89, 0]
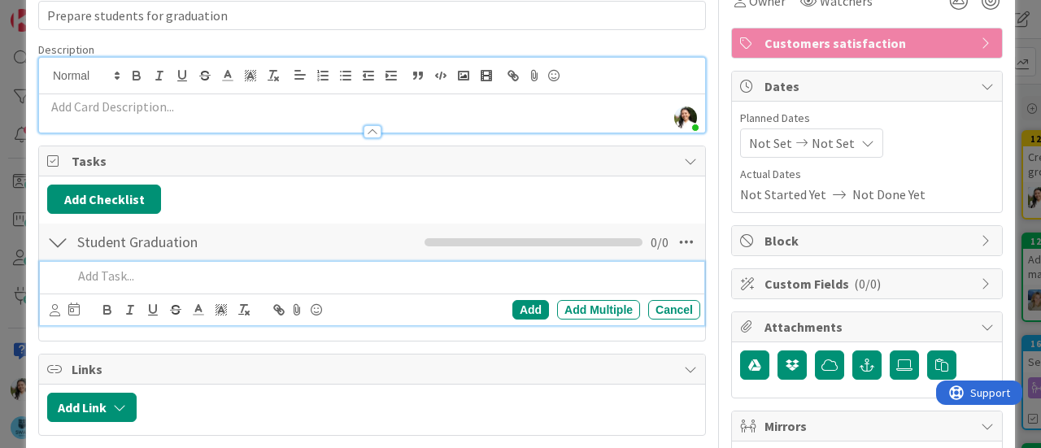
click at [137, 277] on p at bounding box center [382, 276] width 621 height 19
click at [54, 307] on icon at bounding box center [55, 310] width 11 height 12
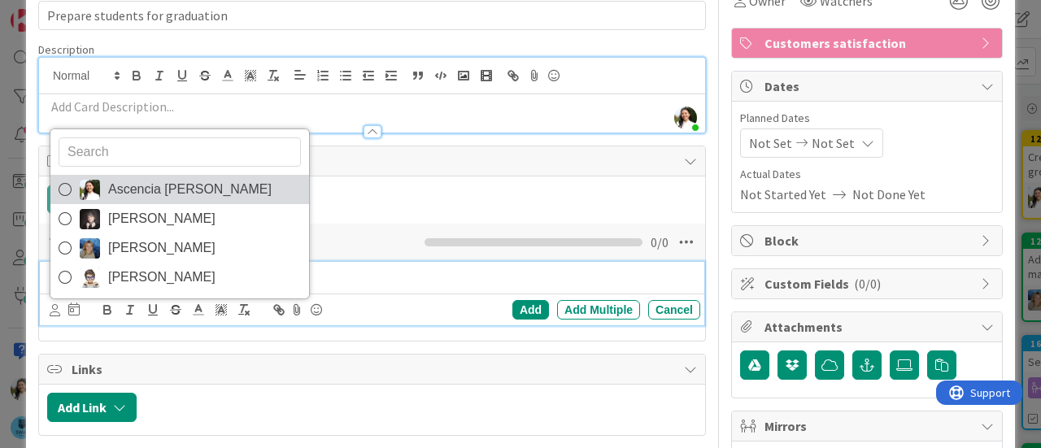
click at [185, 183] on span "Ascencia [PERSON_NAME]" at bounding box center [189, 189] width 163 height 24
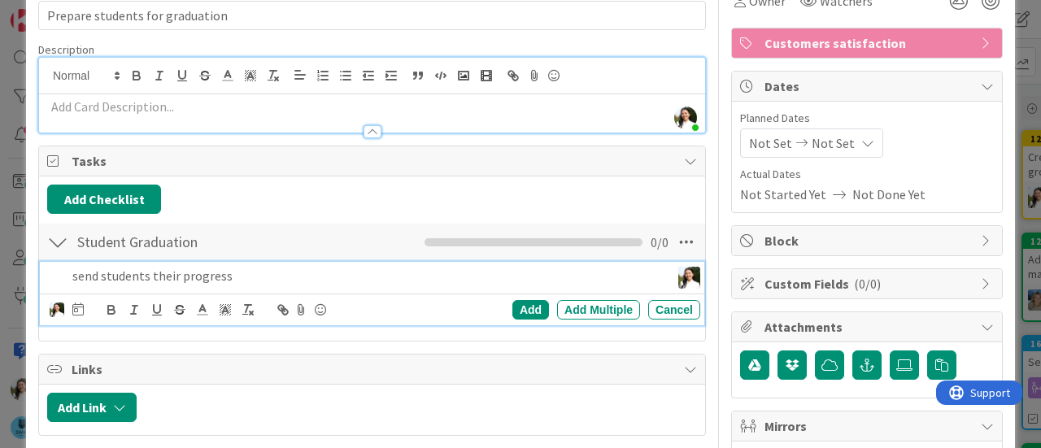
click at [430, 272] on p "send students their progress" at bounding box center [367, 276] width 591 height 19
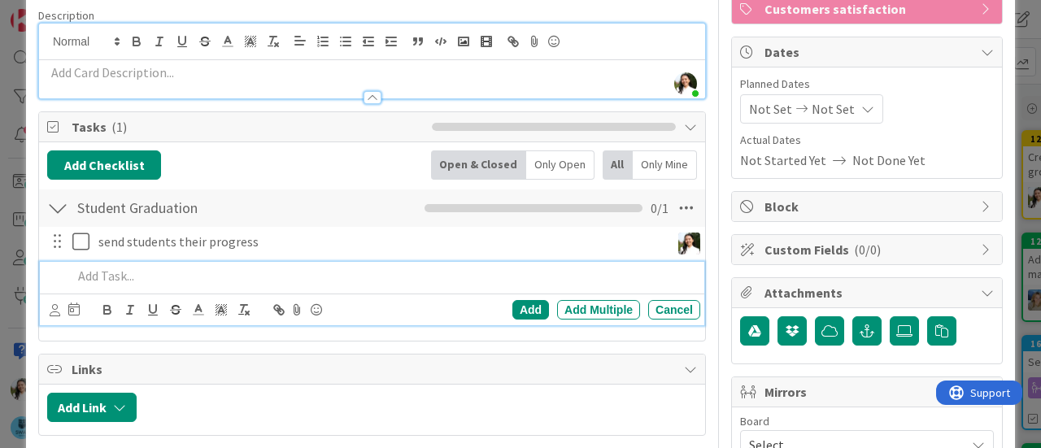
scroll to position [124, 0]
click at [54, 308] on icon at bounding box center [55, 310] width 11 height 12
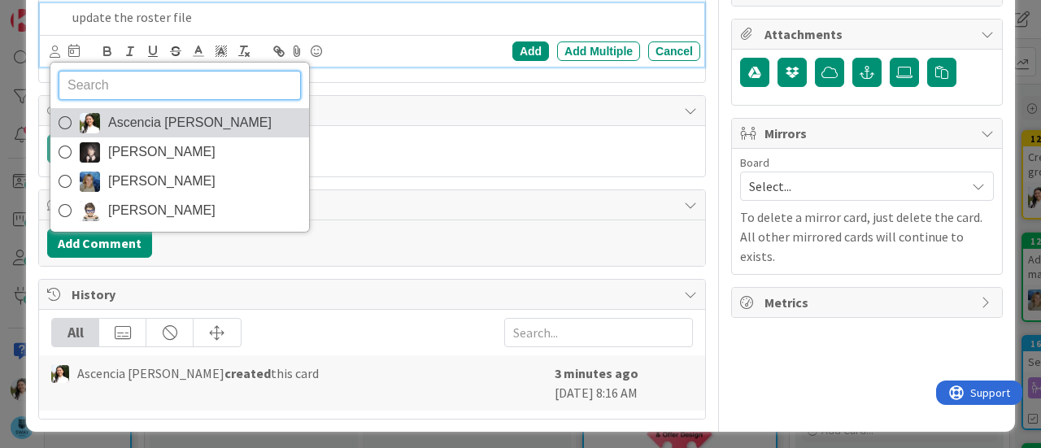
click at [169, 116] on span "Ascencia [PERSON_NAME]" at bounding box center [189, 123] width 163 height 24
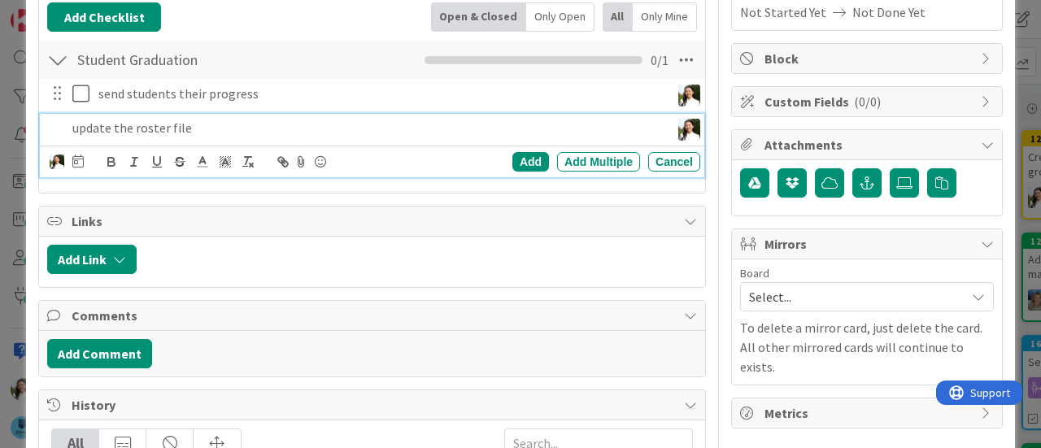
scroll to position [244, 0]
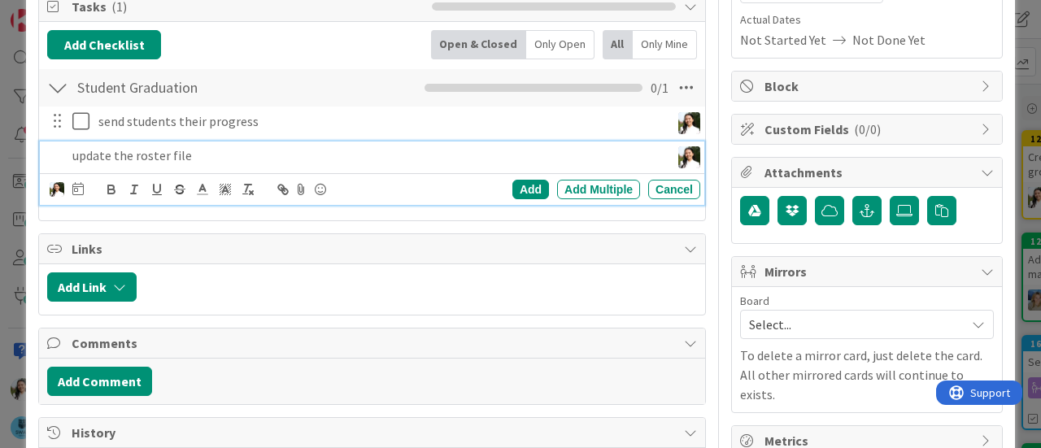
click at [210, 154] on p "update the roster file" at bounding box center [367, 155] width 591 height 19
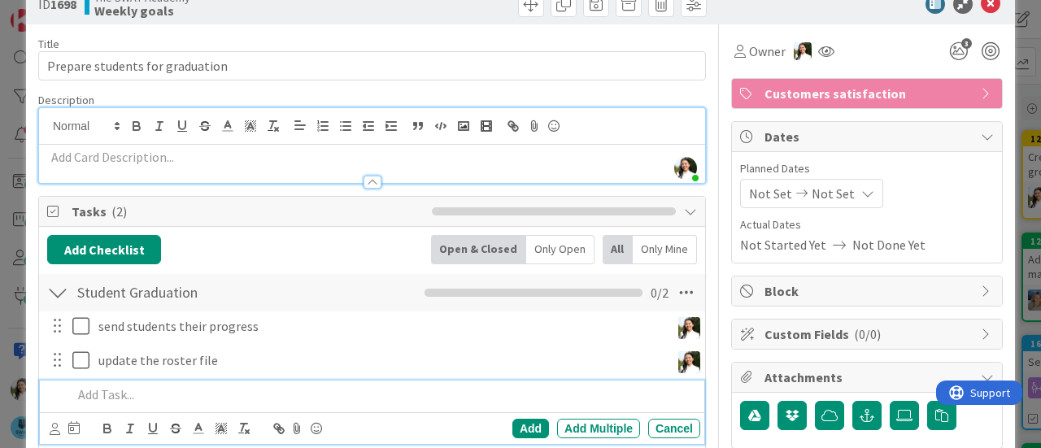
scroll to position [39, 0]
click at [204, 160] on p at bounding box center [372, 157] width 650 height 19
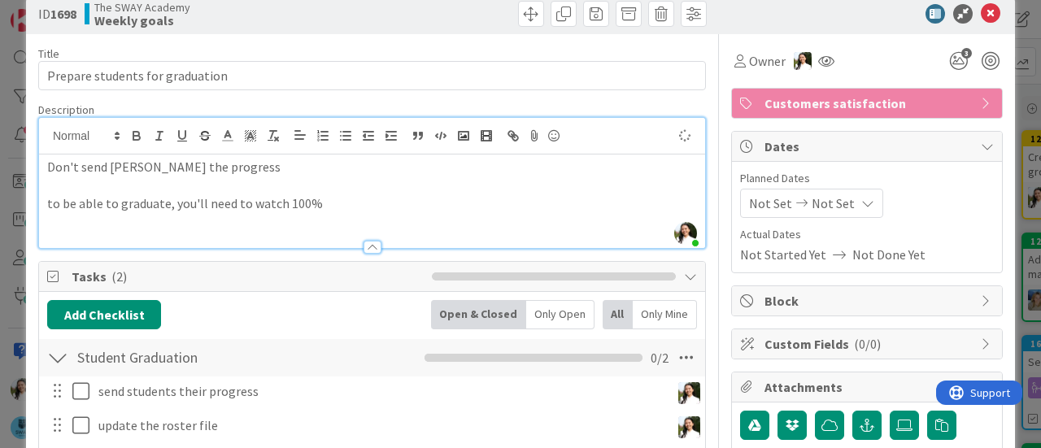
scroll to position [54, 0]
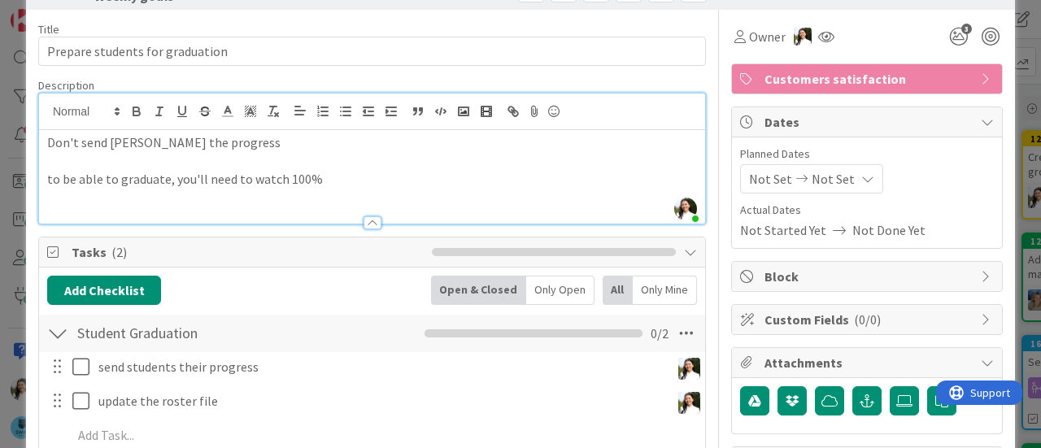
click at [105, 181] on p "to be able to graduate, you'll need to watch 100%" at bounding box center [372, 179] width 650 height 19
click at [326, 181] on p "to be able to graduate, you'll need to watch 100%" at bounding box center [372, 179] width 650 height 19
click at [247, 194] on p at bounding box center [372, 198] width 650 height 19
click at [174, 197] on p at bounding box center [372, 198] width 650 height 19
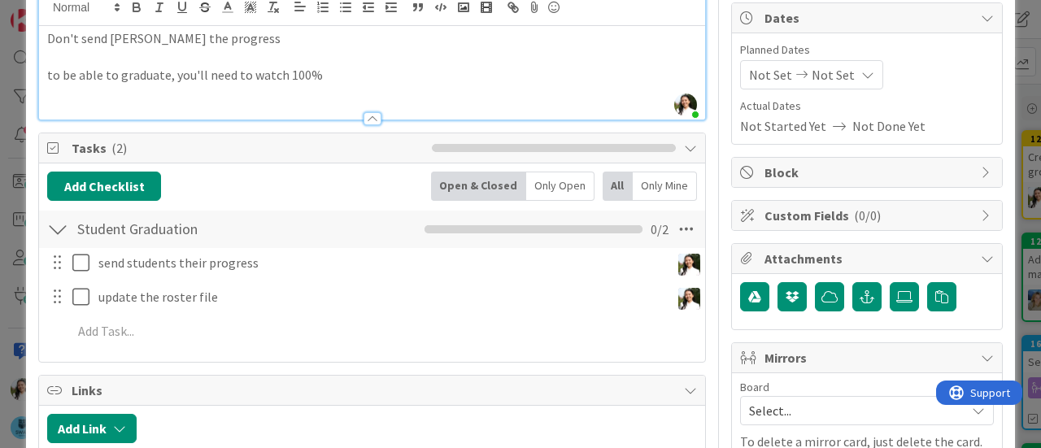
scroll to position [159, 0]
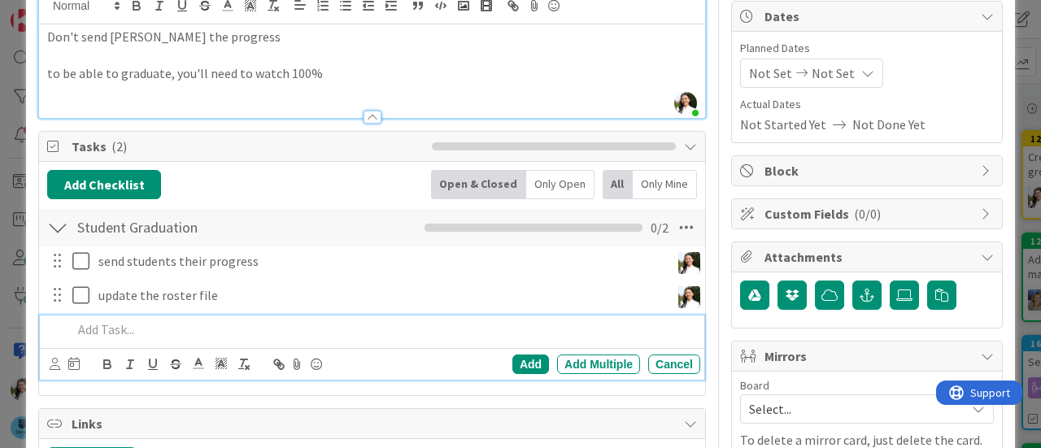
click at [132, 330] on p at bounding box center [382, 329] width 621 height 19
click at [50, 362] on icon at bounding box center [55, 364] width 11 height 12
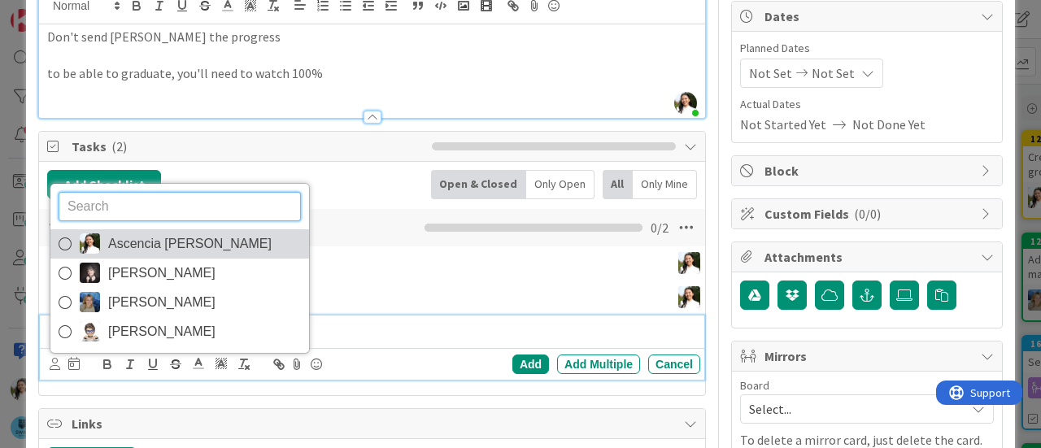
click at [158, 237] on span "Ascencia [PERSON_NAME]" at bounding box center [189, 244] width 163 height 24
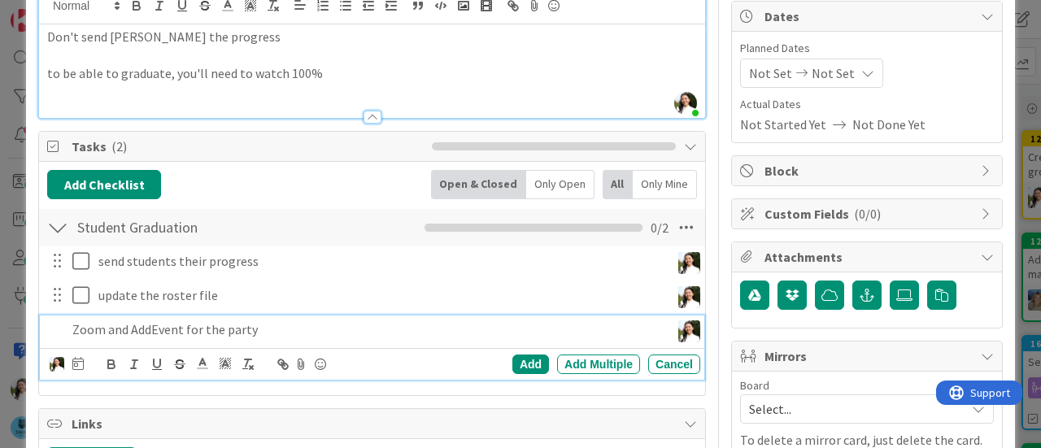
click at [165, 333] on p "Zoom and AddEvent for the party" at bounding box center [367, 329] width 591 height 19
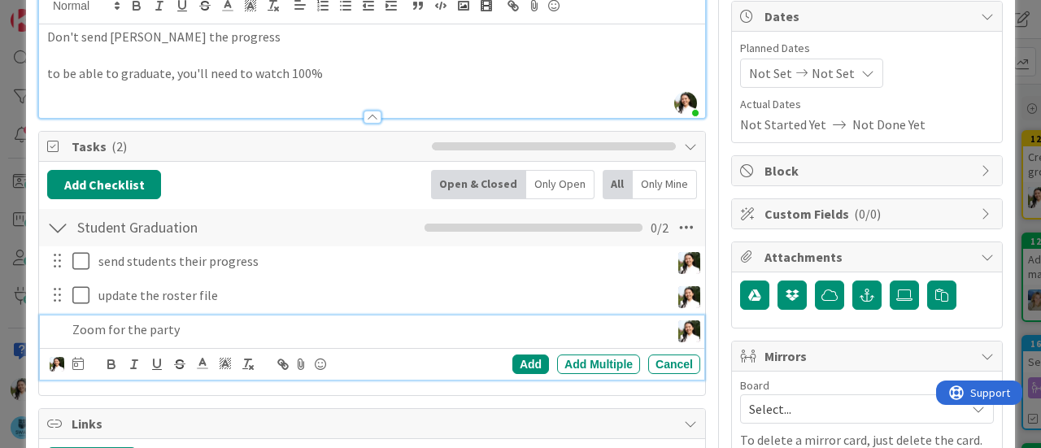
click at [202, 323] on p "Zoom for the party" at bounding box center [367, 329] width 591 height 19
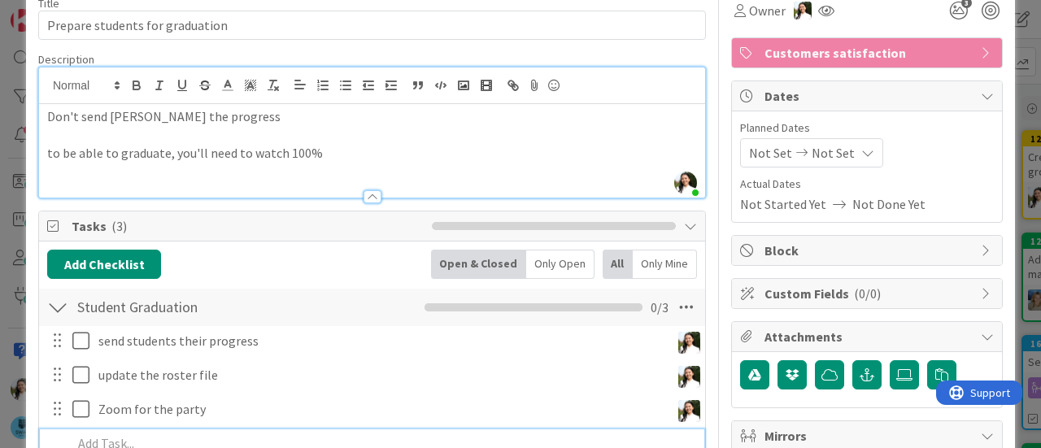
scroll to position [80, 0]
click at [129, 147] on p "to be able to graduate, you'll need to watch 100%" at bounding box center [372, 153] width 650 height 19
click at [341, 154] on p "to be able to graduate, you'll need to watch 100%" at bounding box center [372, 153] width 650 height 19
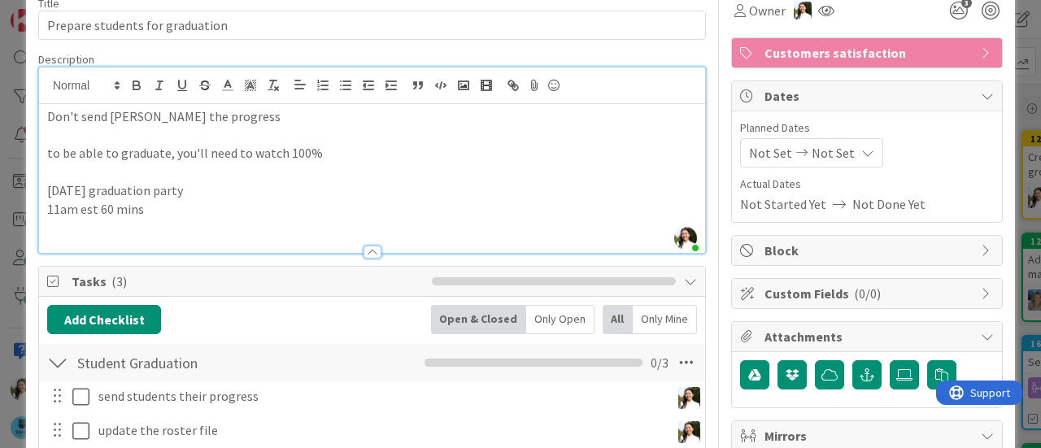
click at [0, 252] on div "ID 1698 The SWAY Academy Weekly goals Title 31 / 128 Prepare students for gradu…" at bounding box center [520, 224] width 1041 height 448
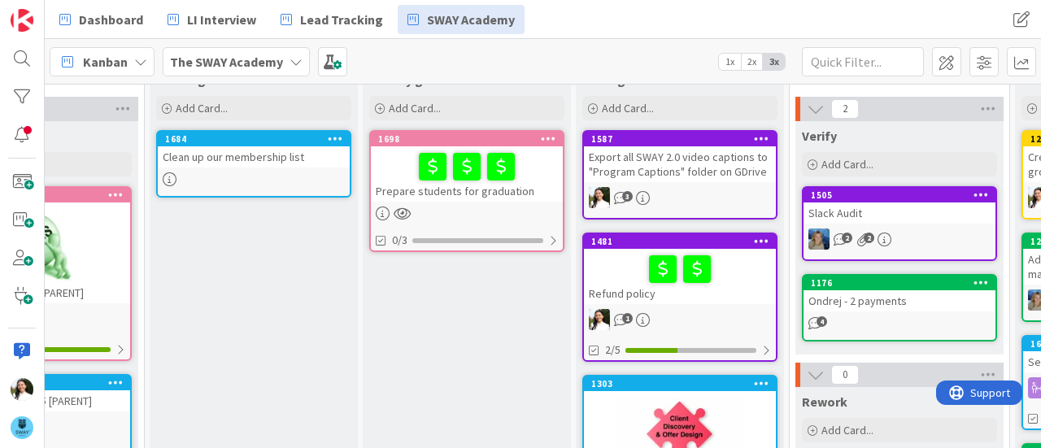
scroll to position [0, 127]
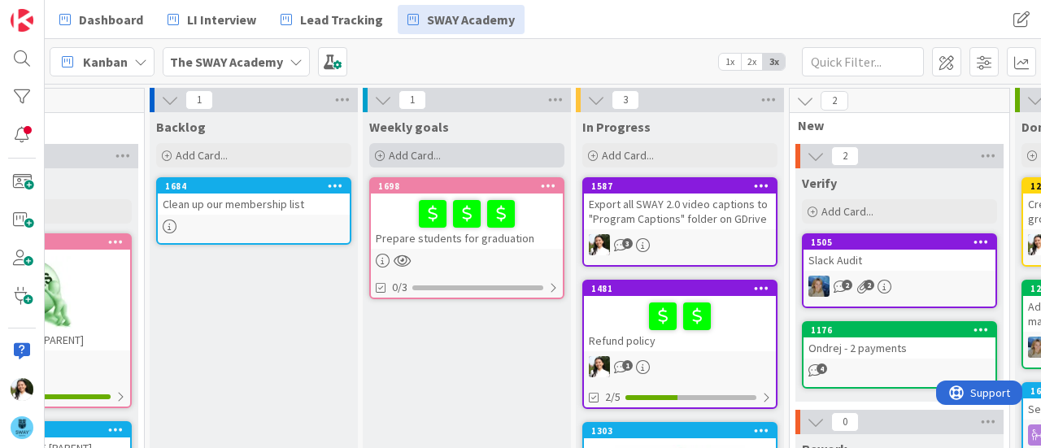
click at [459, 160] on div "Add Card..." at bounding box center [466, 155] width 195 height 24
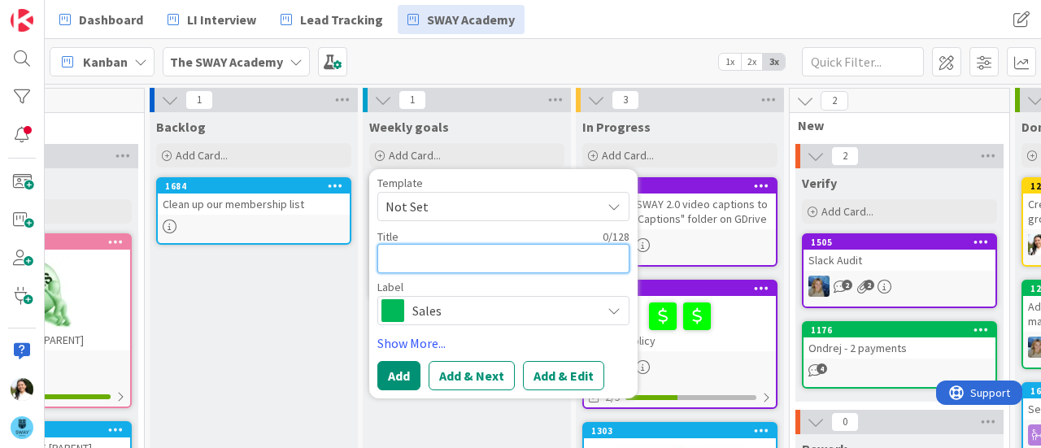
type textarea "x"
type textarea "T"
type textarea "x"
type textarea "Te"
type textarea "x"
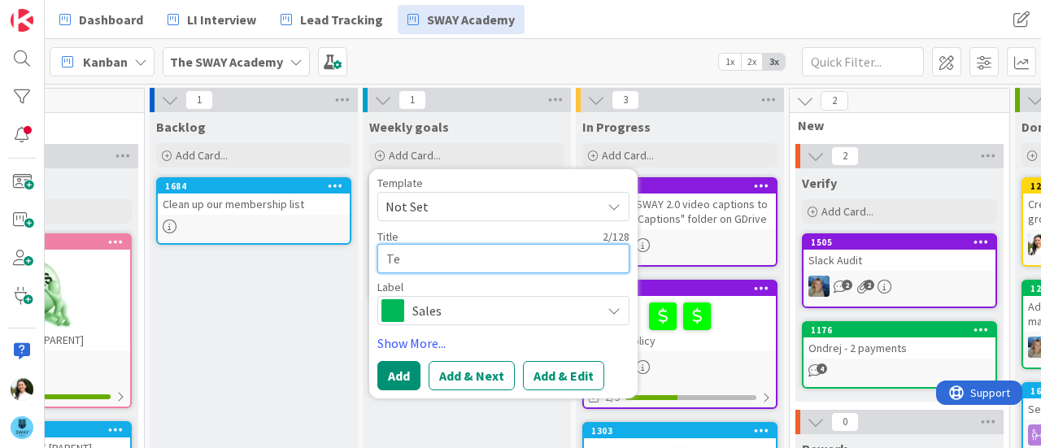
type textarea "Tes"
type textarea "x"
type textarea "Test"
type textarea "x"
type textarea "Test"
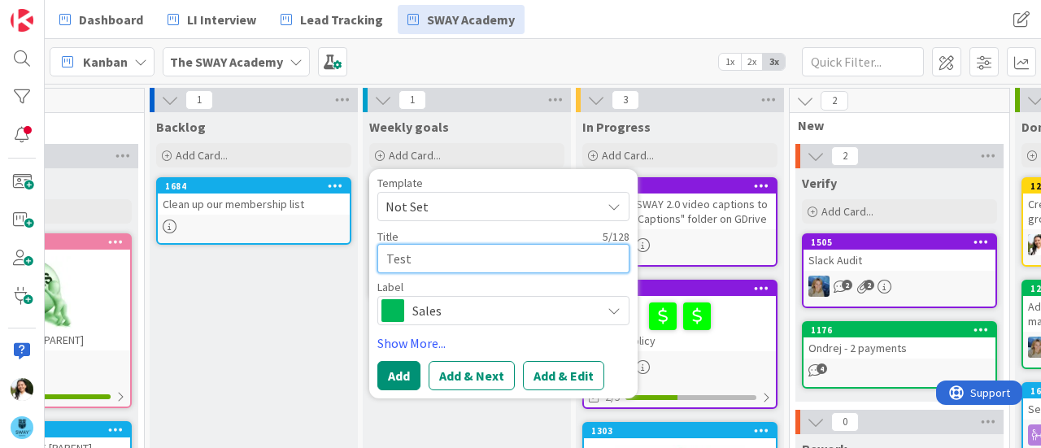
type textarea "x"
type textarea "Test t"
type textarea "x"
type textarea "Test th"
type textarea "x"
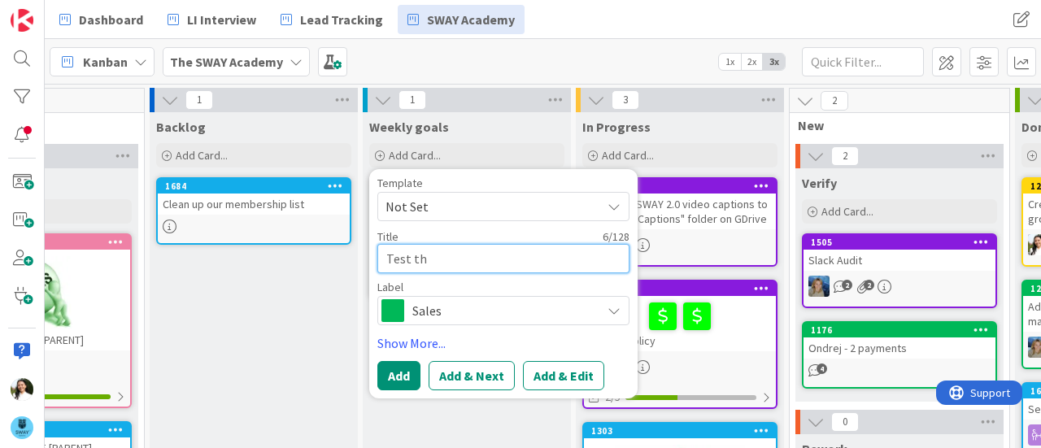
type textarea "Test the"
type textarea "x"
type textarea "Test the"
type textarea "x"
type textarea "Test the e"
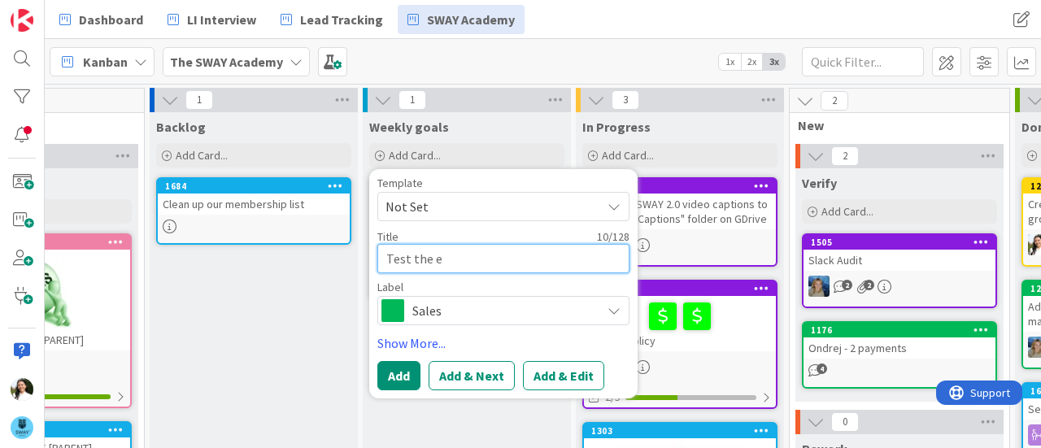
type textarea "x"
type textarea "Test the ex"
type textarea "x"
type textarea "Test the exa"
type textarea "x"
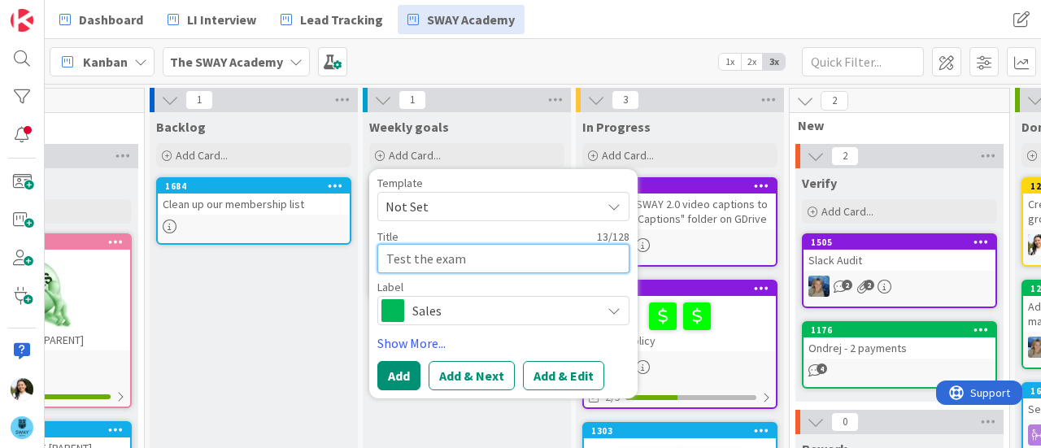
type textarea "Test the exam"
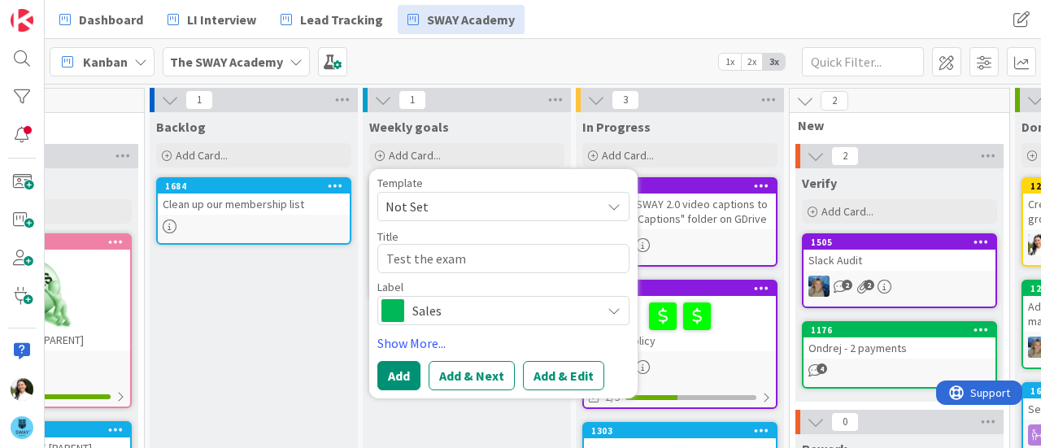
click at [439, 311] on span "Sales" at bounding box center [502, 310] width 180 height 23
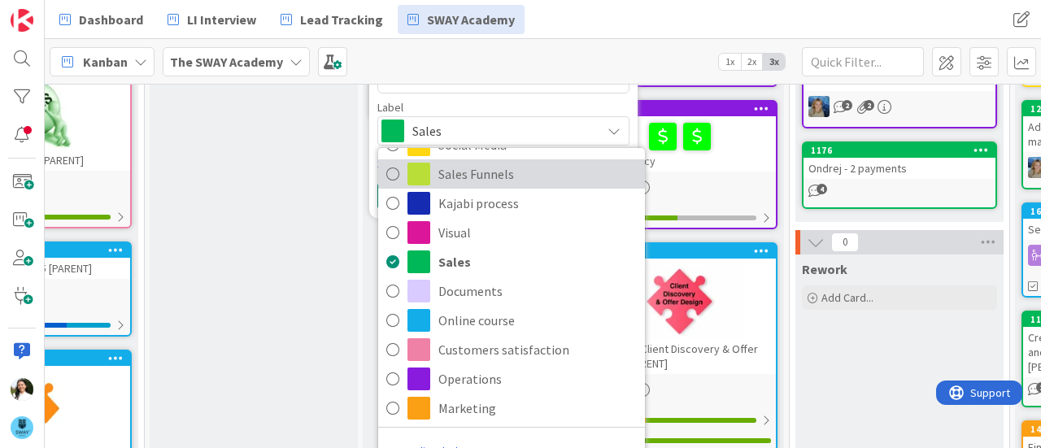
scroll to position [180, 127]
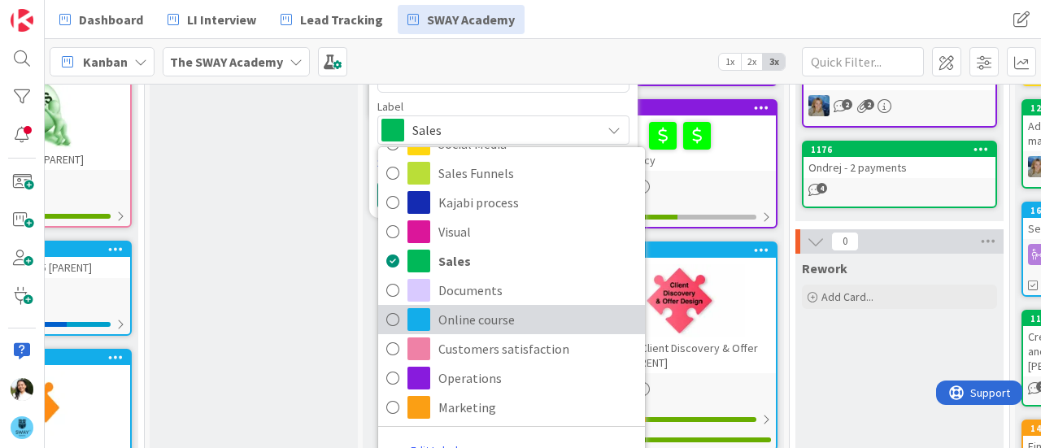
click at [461, 326] on span "Online course" at bounding box center [537, 319] width 198 height 24
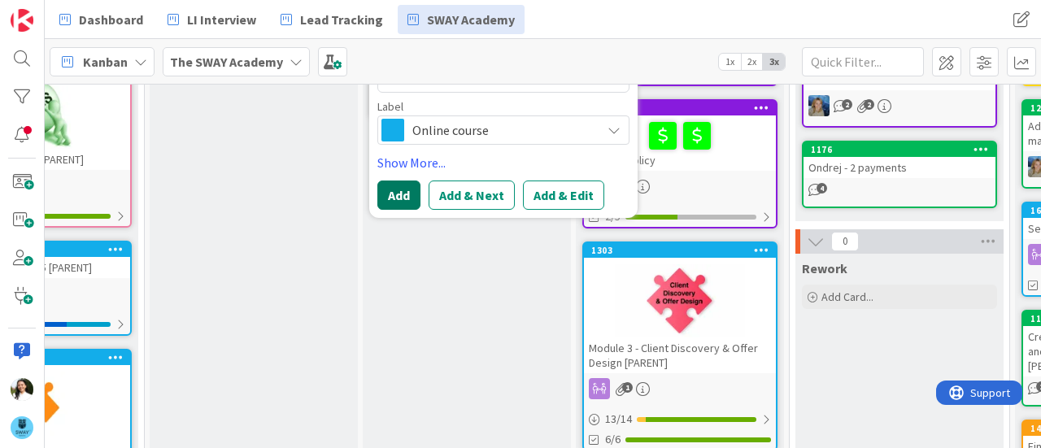
click at [395, 198] on button "Add" at bounding box center [398, 194] width 43 height 29
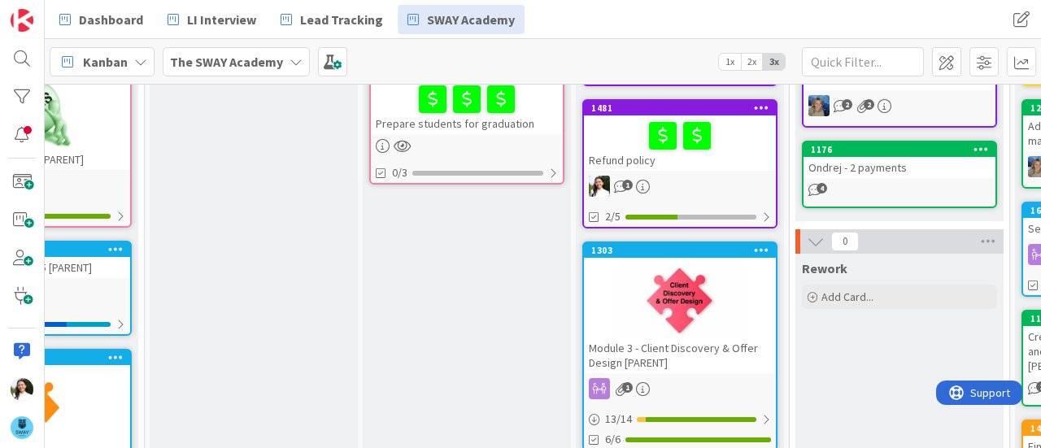
scroll to position [0, 120]
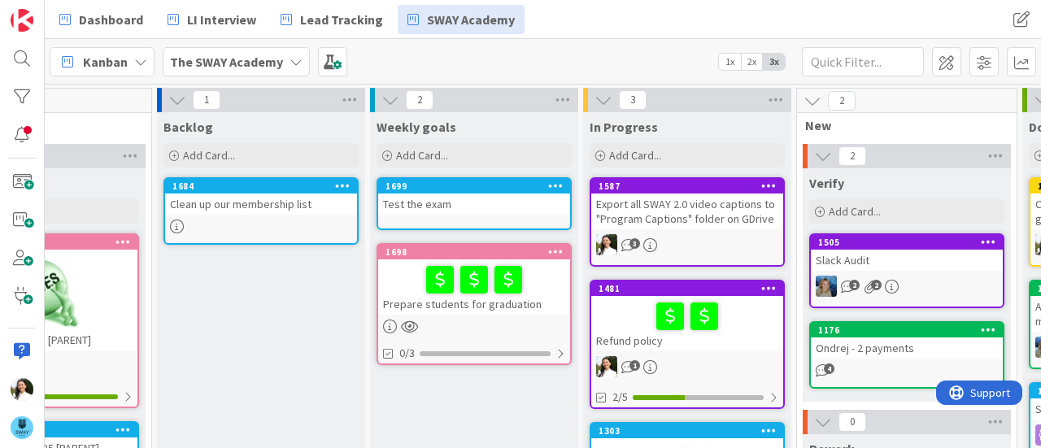
click at [470, 196] on div "Test the exam" at bounding box center [474, 204] width 192 height 21
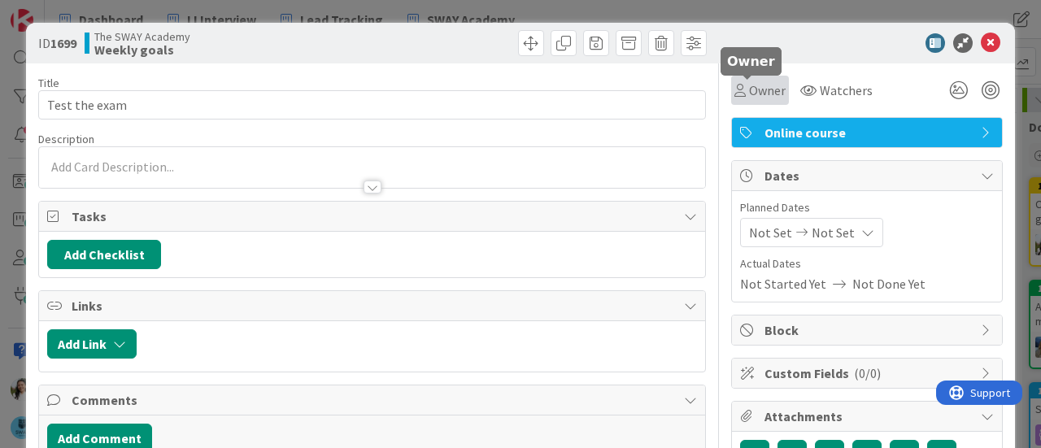
click at [749, 87] on span "Owner" at bounding box center [767, 90] width 37 height 20
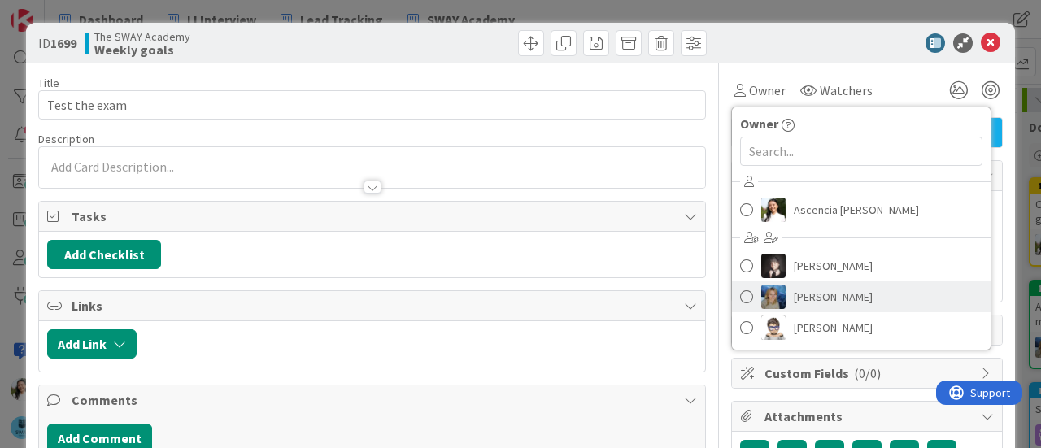
click at [763, 302] on img at bounding box center [773, 297] width 24 height 24
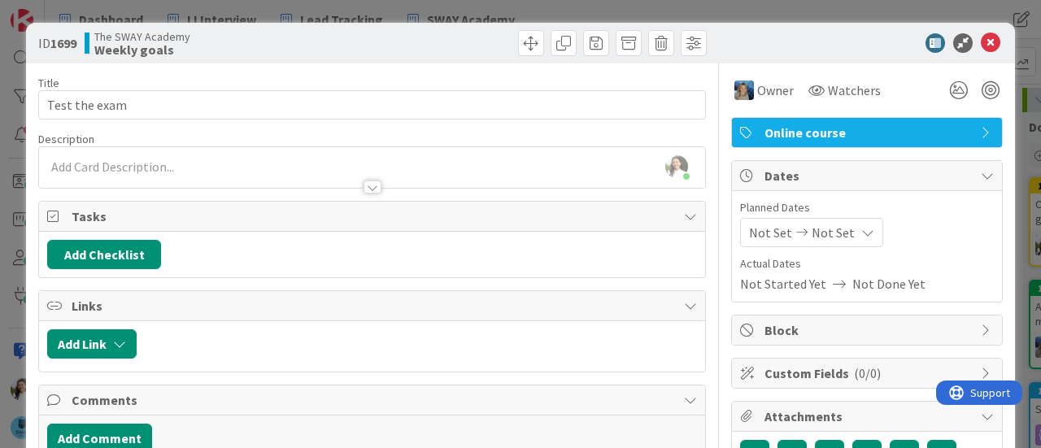
click at [0, 240] on div "ID 1699 The SWAY Academy Weekly goals Title 13 / 128 Test the exam Description …" at bounding box center [520, 224] width 1041 height 448
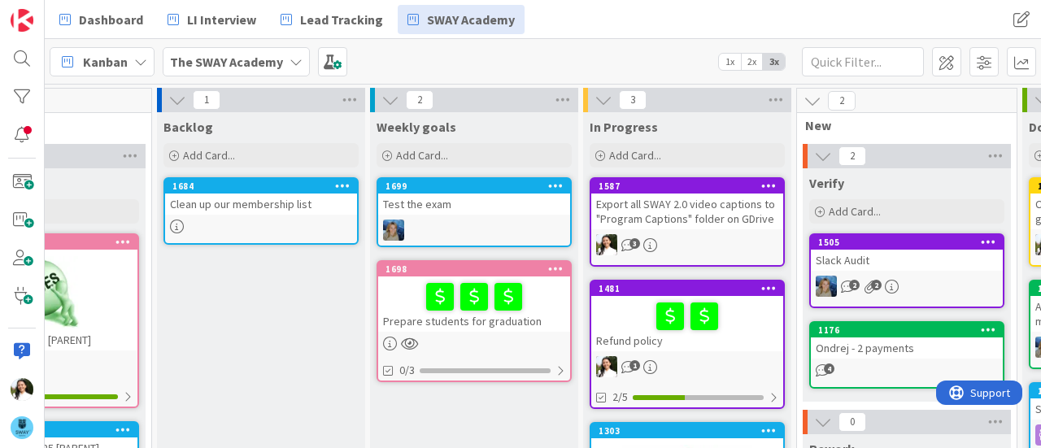
click at [548, 302] on div at bounding box center [474, 297] width 182 height 34
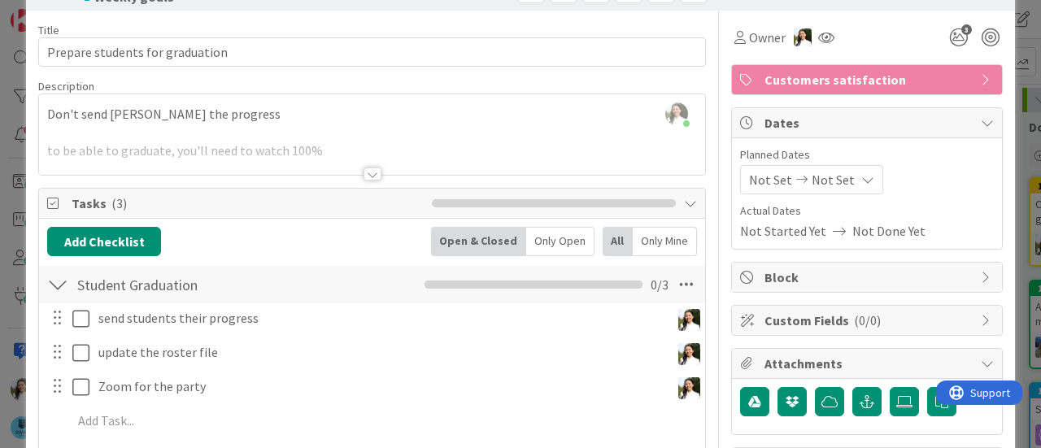
scroll to position [52, 0]
click at [0, 301] on div "ID 1698 The SWAY Academy Weekly goals Title 31 / 128 Prepare students for gradu…" at bounding box center [520, 224] width 1041 height 448
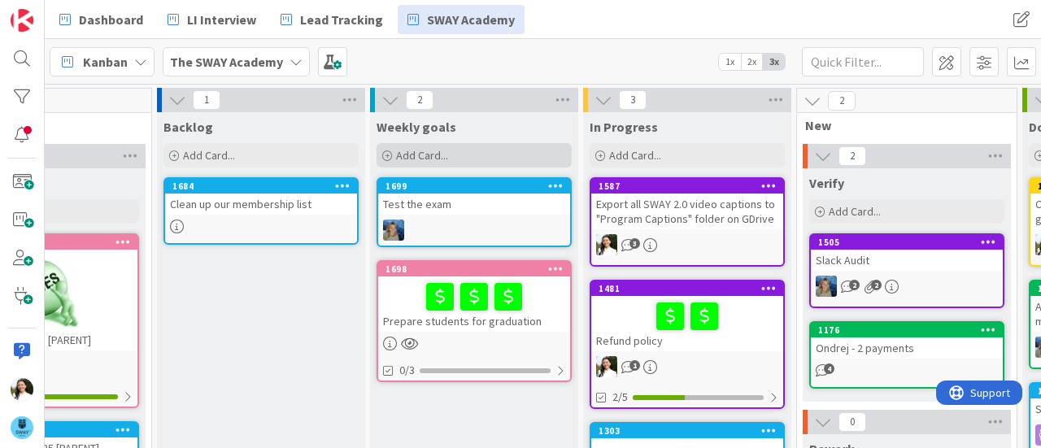
click at [429, 152] on span "Add Card..." at bounding box center [422, 155] width 52 height 15
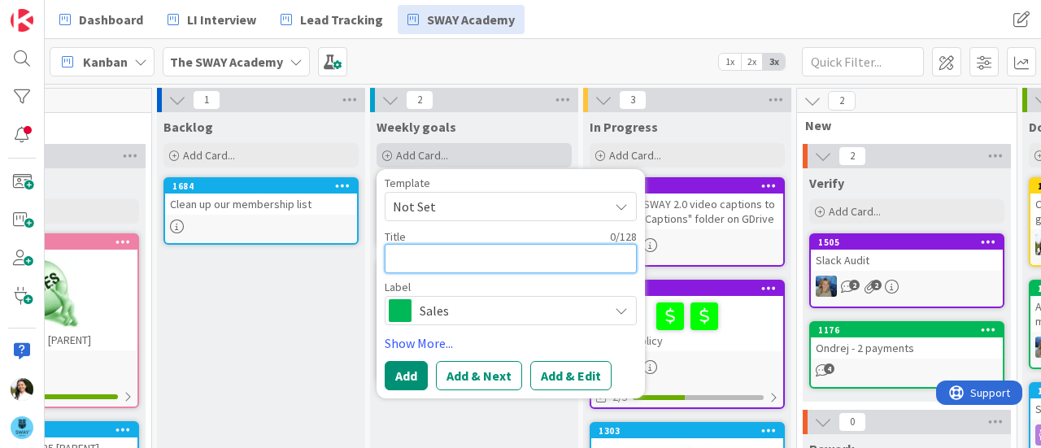
type textarea "x"
type textarea "F"
type textarea "x"
type textarea "Fu"
type textarea "x"
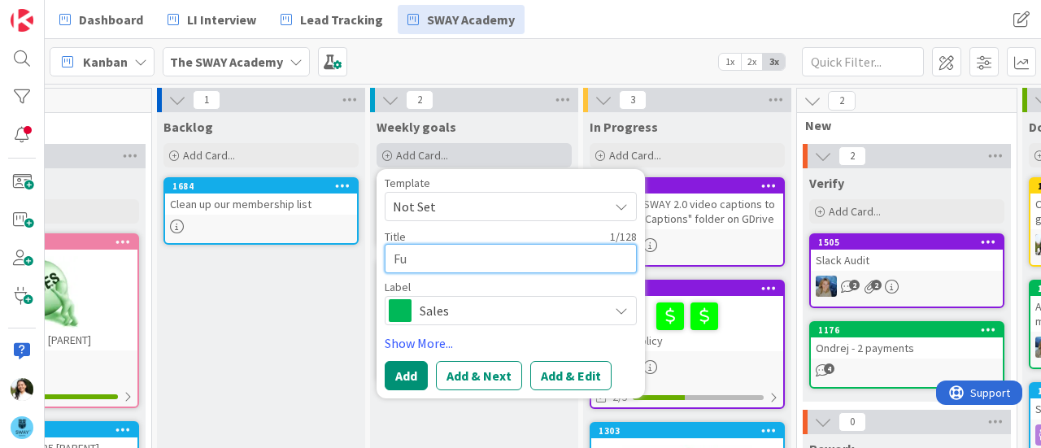
type textarea "Fun"
type textarea "x"
type textarea "Funn"
type textarea "x"
type textarea "Funny"
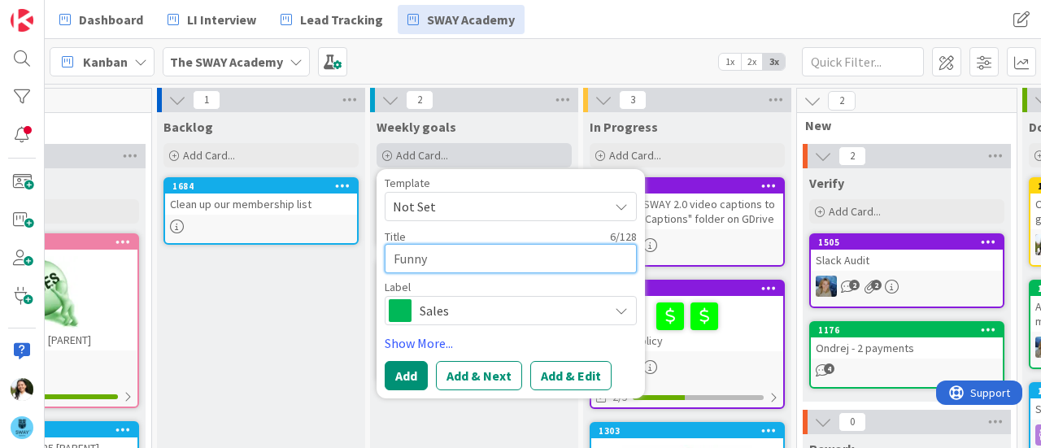
type textarea "x"
type textarea "Funny"
type textarea "x"
type textarea "Funny b"
type textarea "x"
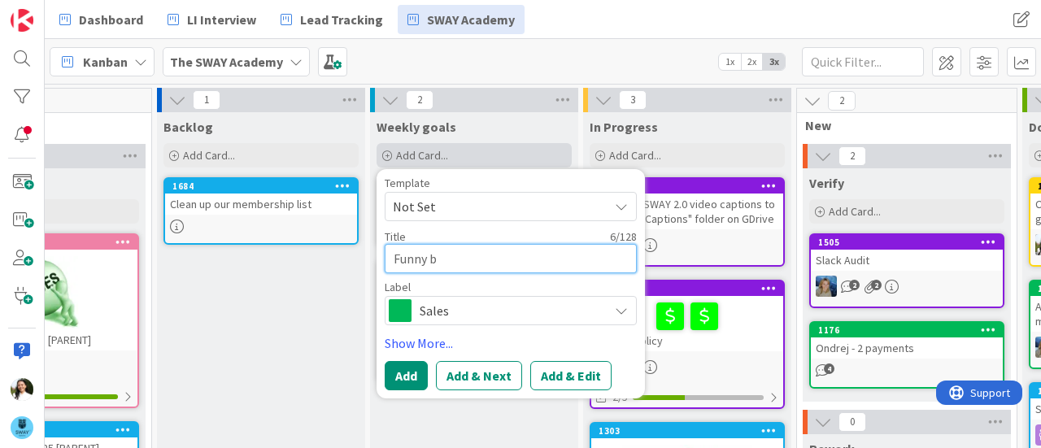
type textarea "Funny ba"
type textarea "x"
type textarea "Funny bac"
type textarea "x"
type textarea "Funny back"
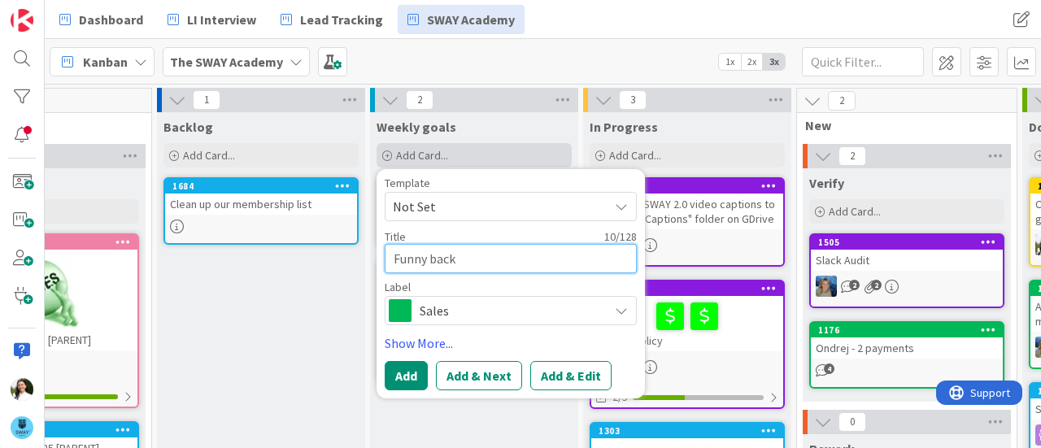
type textarea "x"
type textarea "Funny backs"
type textarea "x"
type textarea "Funny backst"
type textarea "x"
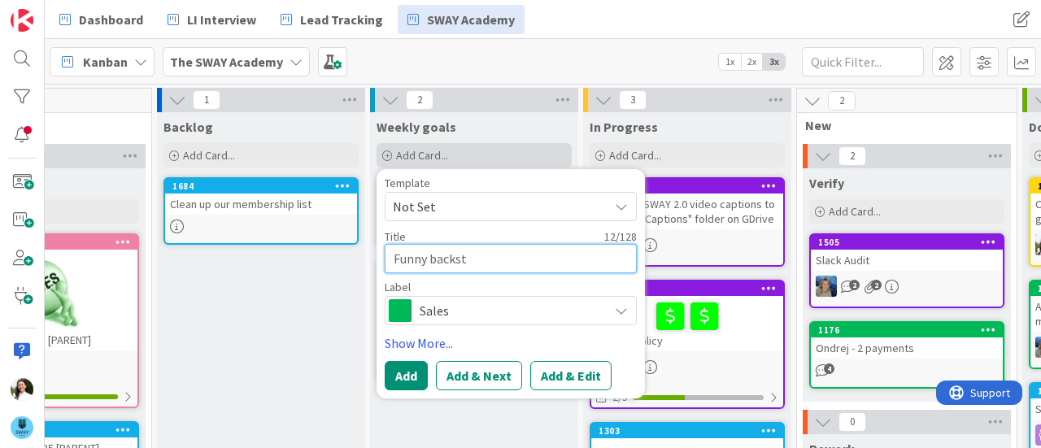
type textarea "Funny backsta"
type textarea "x"
type textarea "Funny backstag"
type textarea "x"
type textarea "Funny backstage"
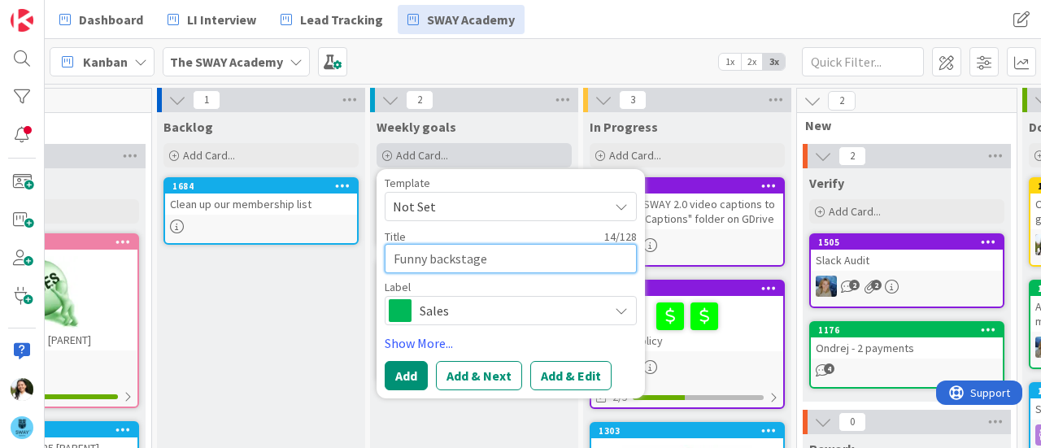
type textarea "x"
type textarea "Funny backstage"
type textarea "x"
type textarea "Funny backstage v"
type textarea "x"
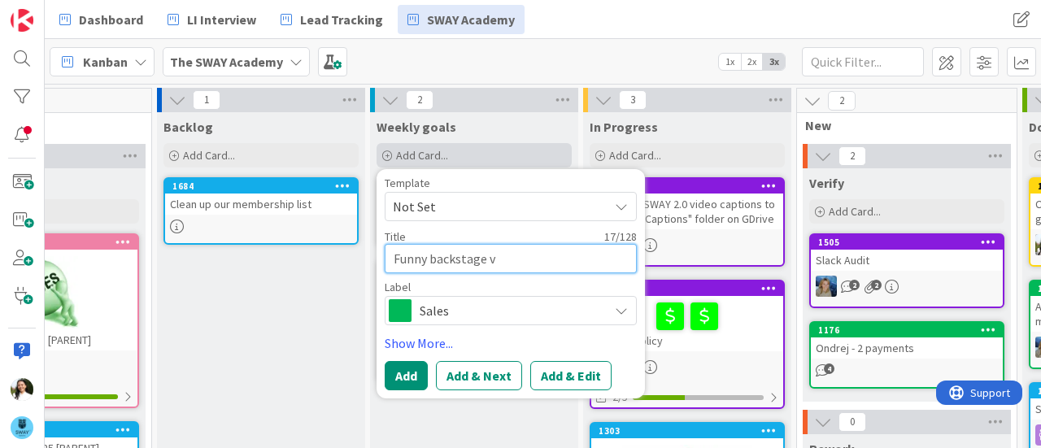
type textarea "Funny backstage vi"
type textarea "x"
type textarea "Funny backstage vid"
type textarea "x"
type textarea "Funny backstage vide"
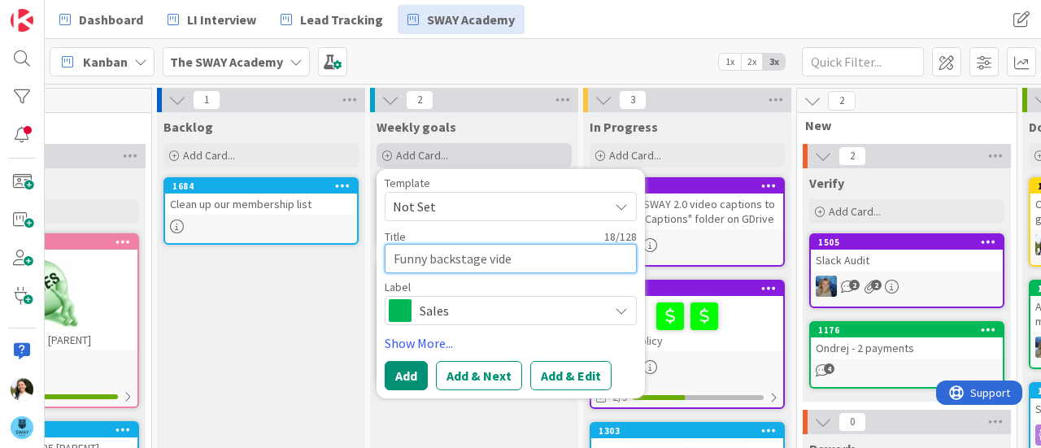
type textarea "x"
type textarea "Funny backstage video"
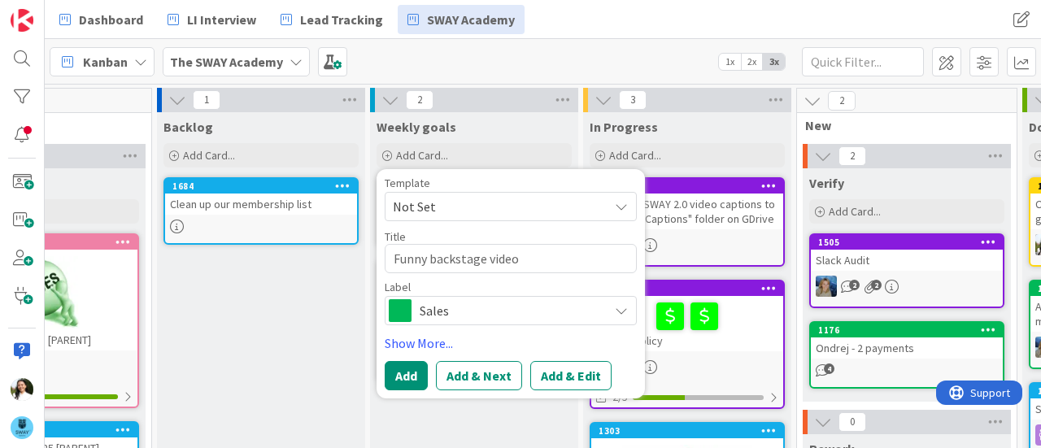
click at [443, 303] on span "Sales" at bounding box center [510, 310] width 180 height 23
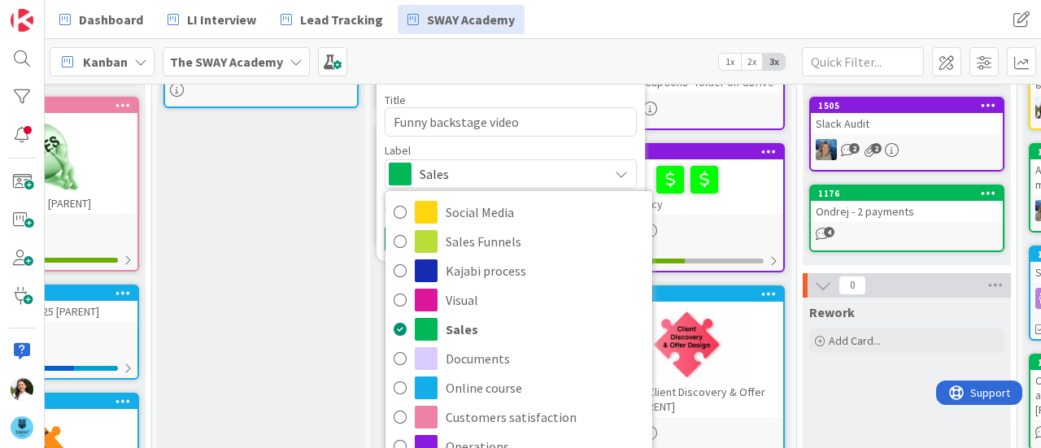
scroll to position [134, 120]
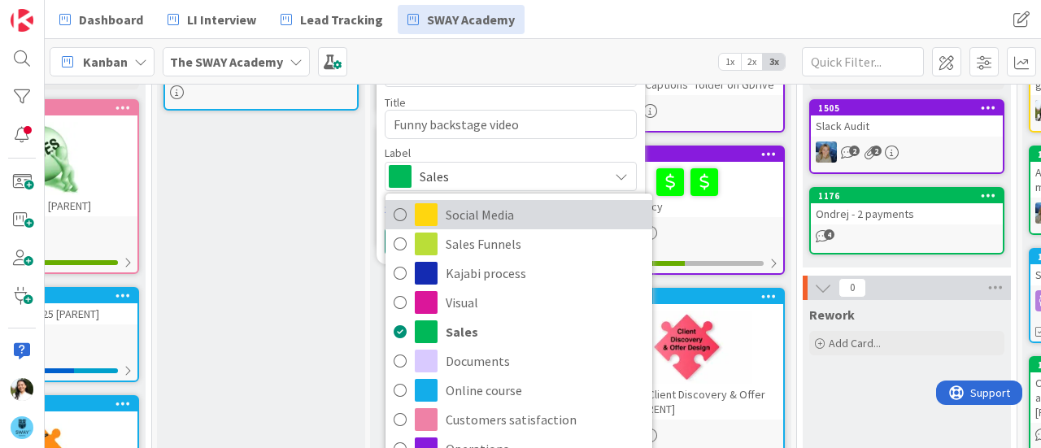
click at [489, 209] on span "Social Media" at bounding box center [545, 214] width 198 height 24
type textarea "x"
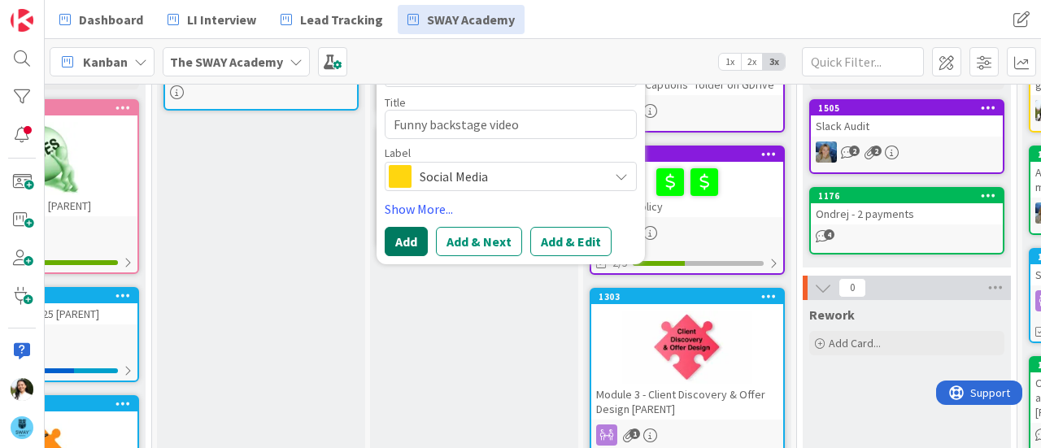
click at [413, 239] on button "Add" at bounding box center [406, 241] width 43 height 29
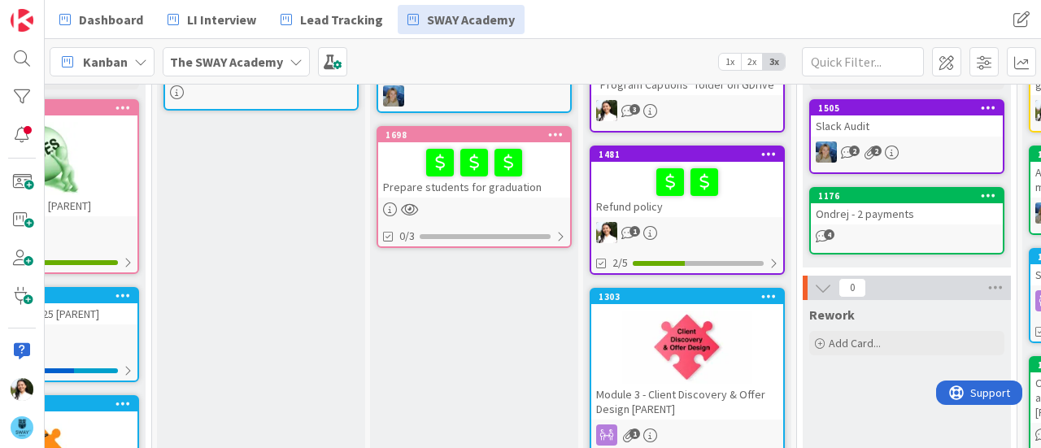
scroll to position [0, 120]
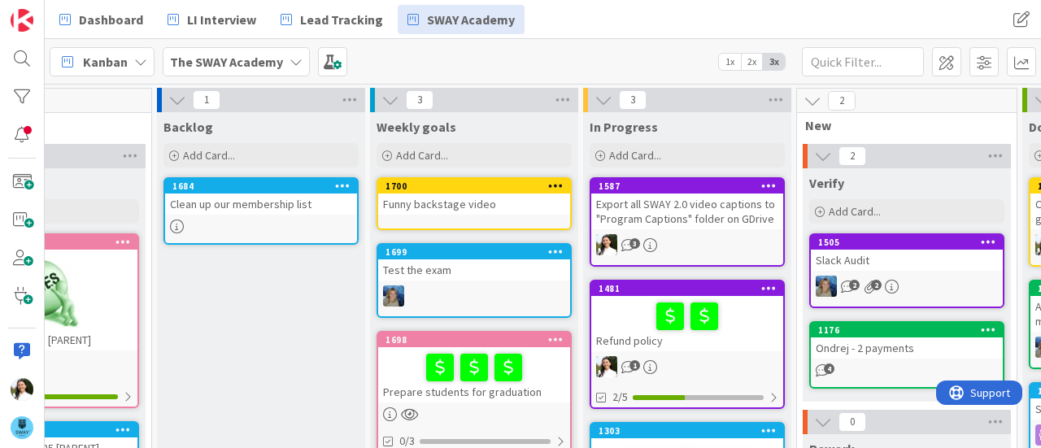
click at [455, 202] on div "Funny backstage video" at bounding box center [474, 204] width 192 height 21
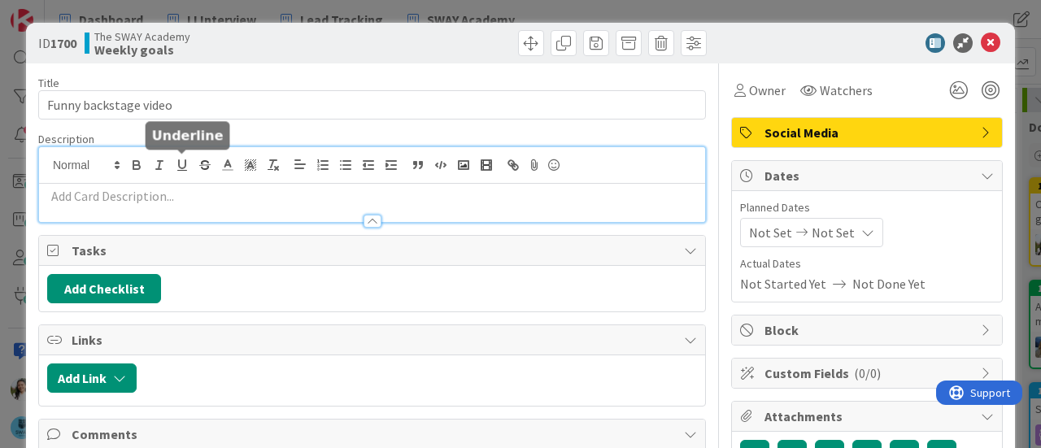
click at [179, 159] on div at bounding box center [372, 184] width 666 height 75
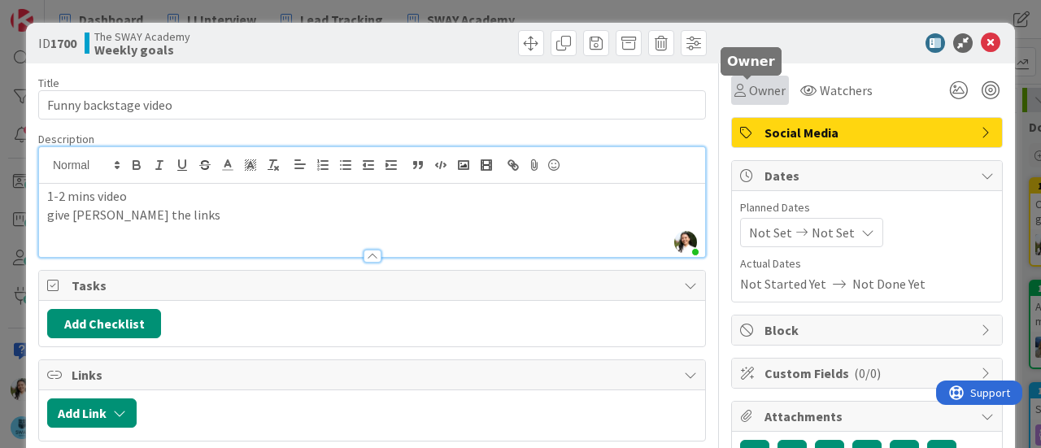
click at [768, 90] on span "Owner" at bounding box center [767, 90] width 37 height 20
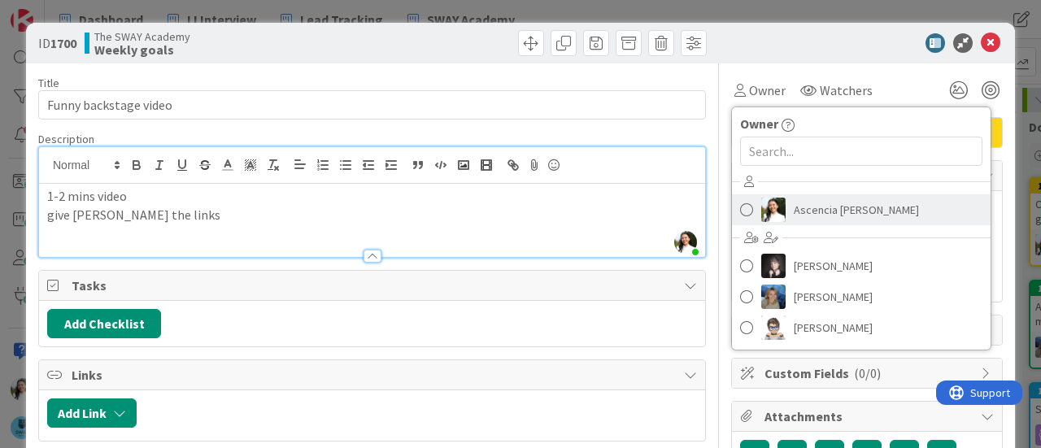
click at [780, 198] on link "Ascencia [PERSON_NAME]" at bounding box center [861, 209] width 259 height 31
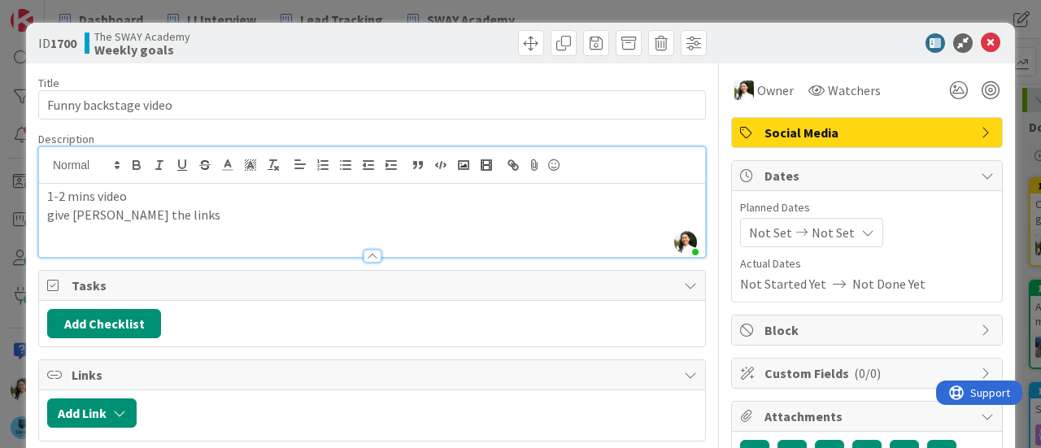
click at [0, 256] on div "ID 1700 The SWAY Academy Weekly goals Title 21 / 128 Funny backstage video Desc…" at bounding box center [520, 224] width 1041 height 448
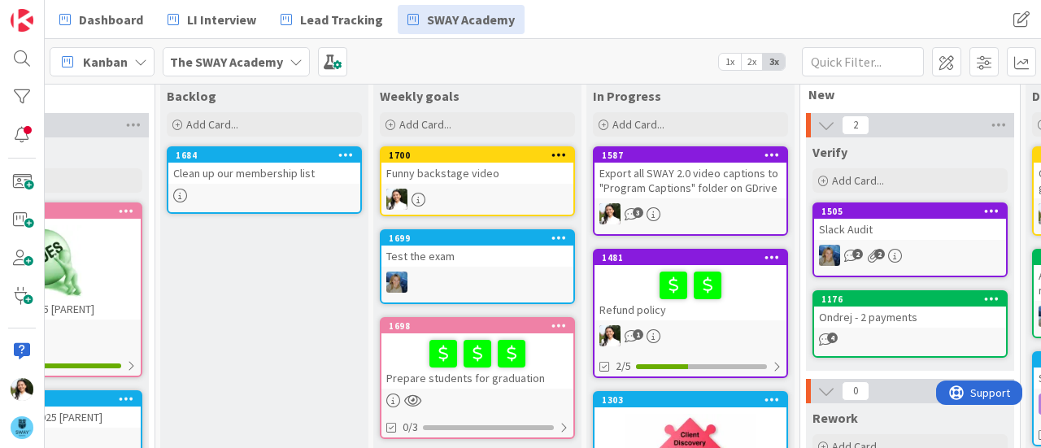
scroll to position [31, 116]
click at [483, 128] on div "Add Card..." at bounding box center [477, 124] width 195 height 24
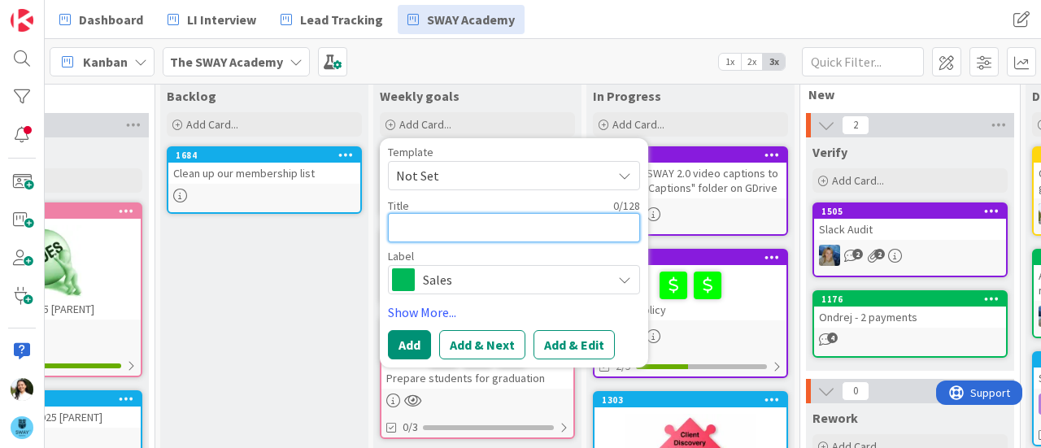
type textarea "x"
type textarea "C"
type textarea "x"
type textarea "Cr"
type textarea "x"
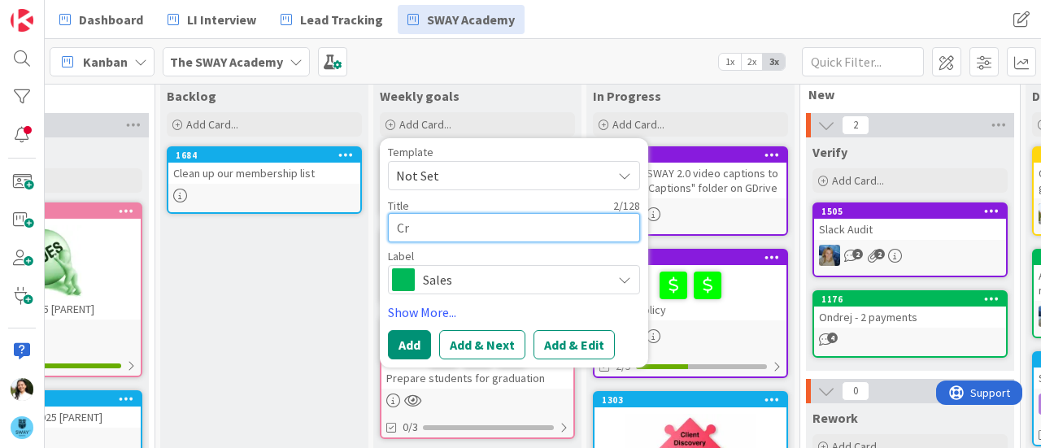
type textarea "Cre"
type textarea "x"
type textarea "Crea"
type textarea "x"
type textarea "Creat"
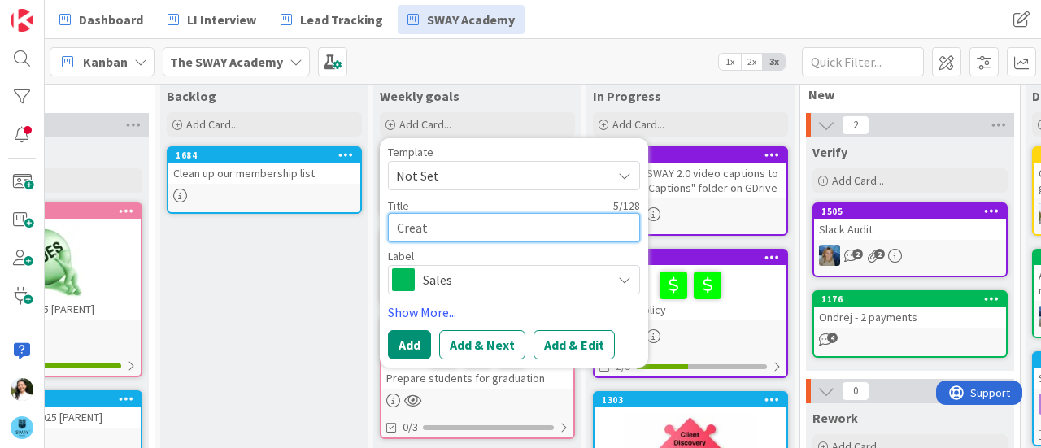
type textarea "x"
type textarea "Create"
type textarea "x"
type textarea "Create"
type textarea "x"
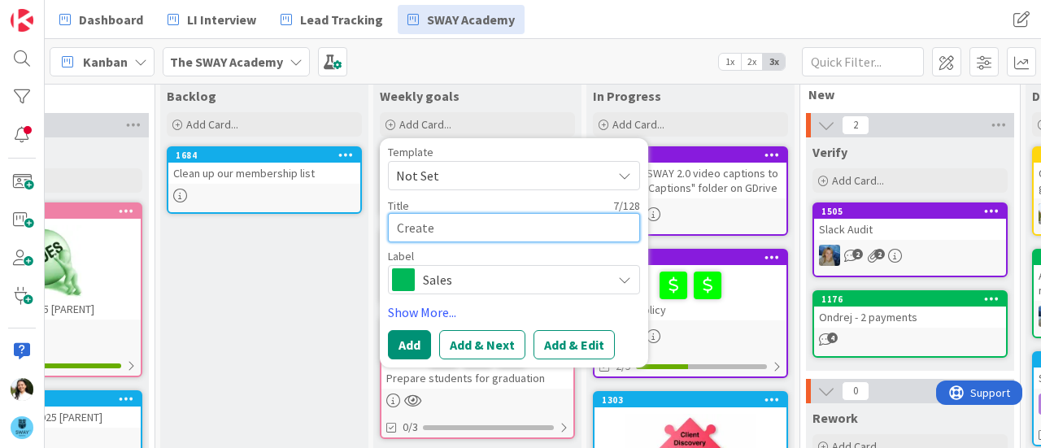
type textarea "Create m"
type textarea "x"
type textarea "Create ma"
type textarea "x"
type textarea "Create mar"
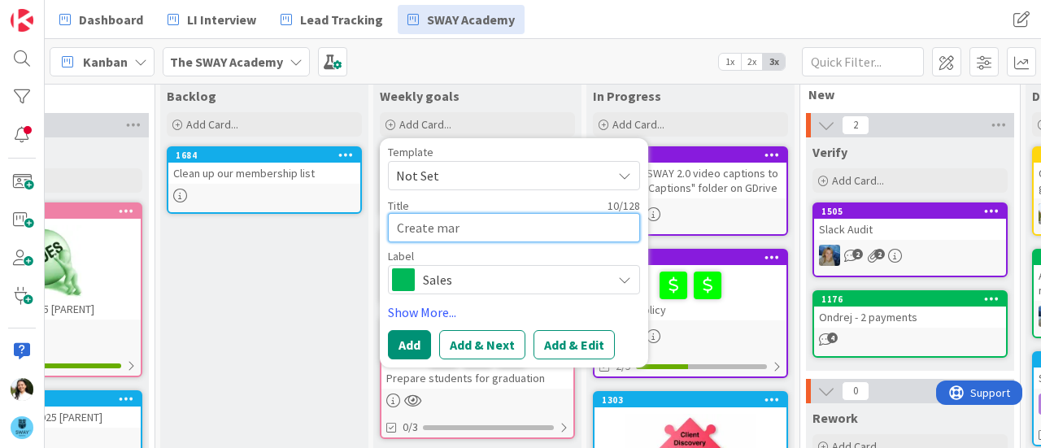
type textarea "x"
type textarea "Create mark"
type textarea "x"
type textarea "Create marke"
type textarea "x"
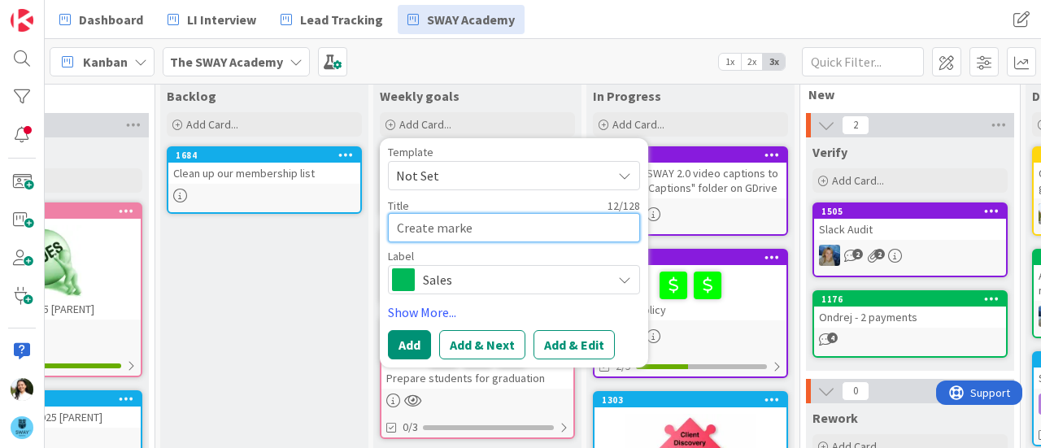
type textarea "Create market"
type textarea "x"
type textarea "Create marketi"
type textarea "x"
type textarea "Create marketin"
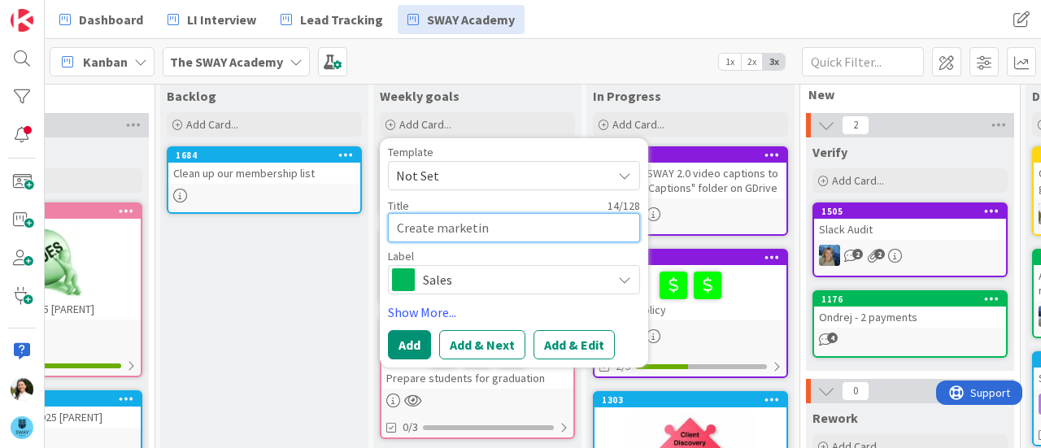
type textarea "x"
type textarea "Create marketing"
type textarea "x"
type textarea "Create marketing"
type textarea "x"
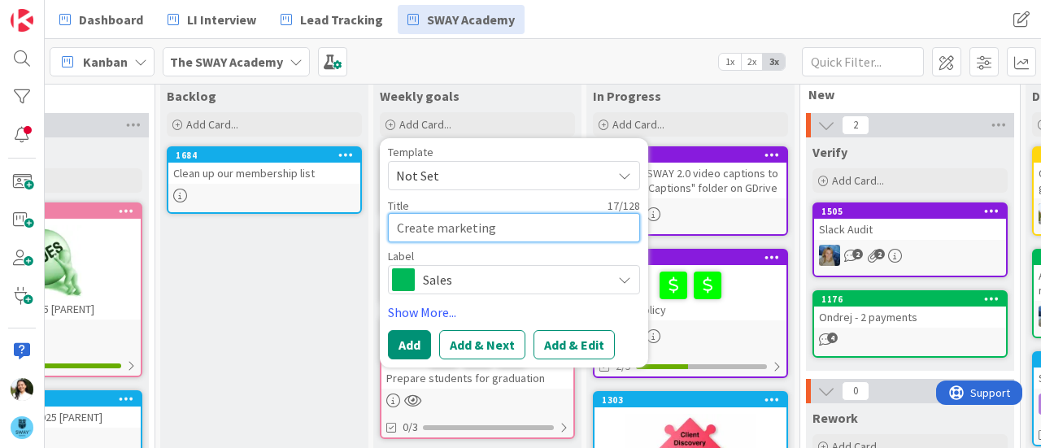
type textarea "Create marketing &"
type textarea "x"
type textarea "Create marketing &"
type textarea "x"
type textarea "Create marketing & S"
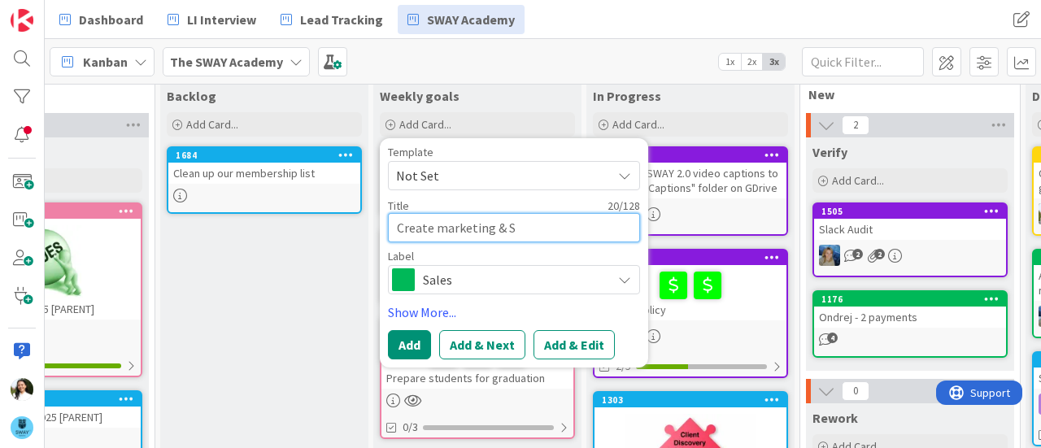
type textarea "x"
type textarea "Create marketing &"
type textarea "x"
type textarea "Create marketing & s"
type textarea "x"
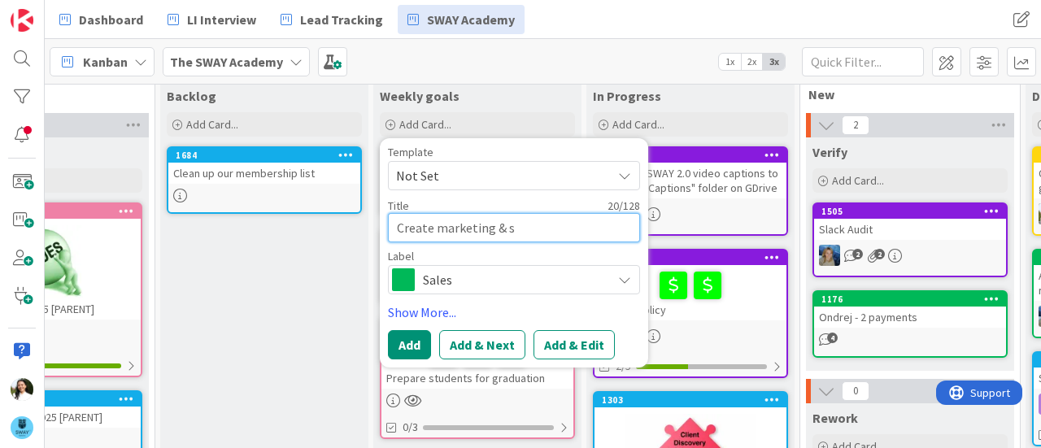
type textarea "Create marketing & sa"
type textarea "x"
type textarea "Create marketing & [PERSON_NAME]"
type textarea "x"
type textarea "Create marketing & sale"
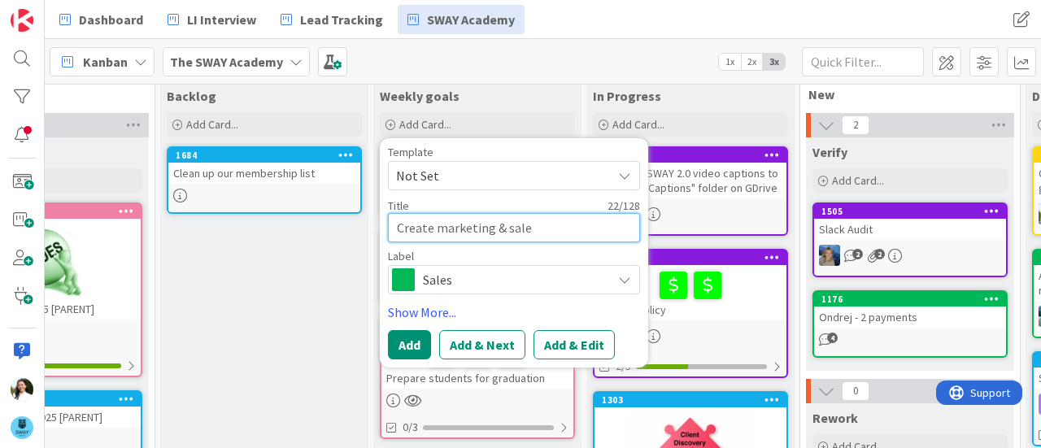
type textarea "x"
type textarea "Create marketing & sales"
type textarea "x"
type textarea "Create marketing & sales s"
type textarea "x"
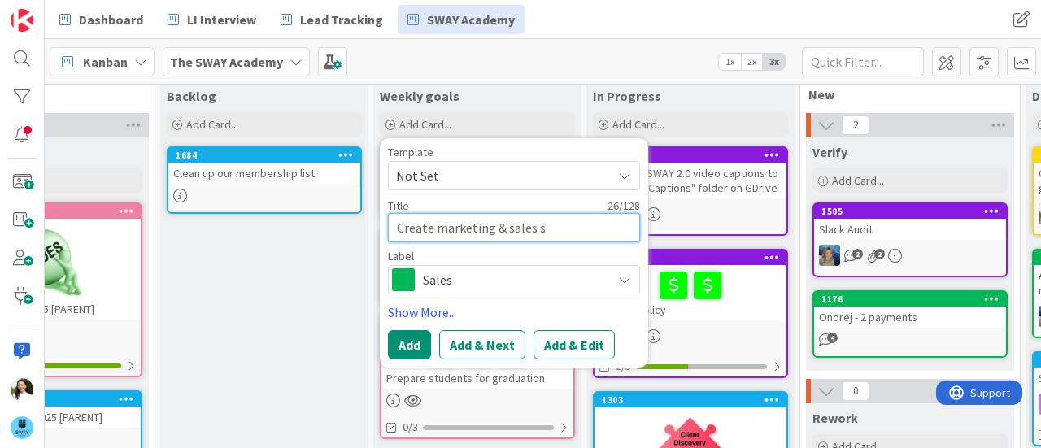
type textarea "Create marketing & sales st"
type textarea "x"
type textarea "Create marketing & sales str"
type textarea "x"
type textarea "Create marketing & sales stra"
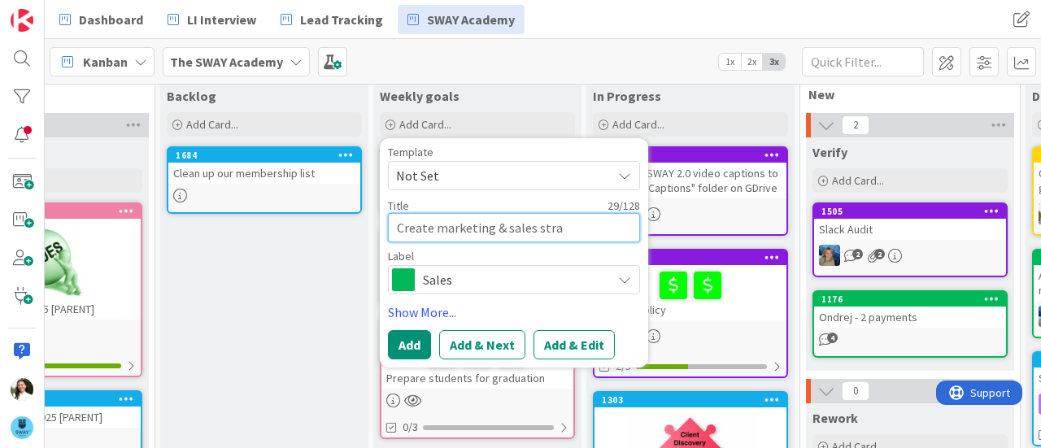
type textarea "x"
type textarea "Create marketing & sales strat"
type textarea "x"
type textarea "Create marketing & sales strate"
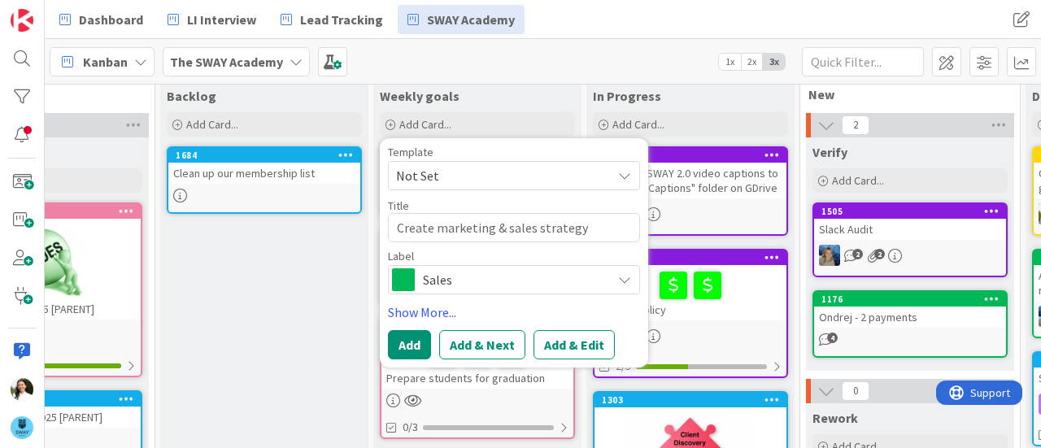
click at [442, 279] on span "Sales" at bounding box center [513, 279] width 180 height 23
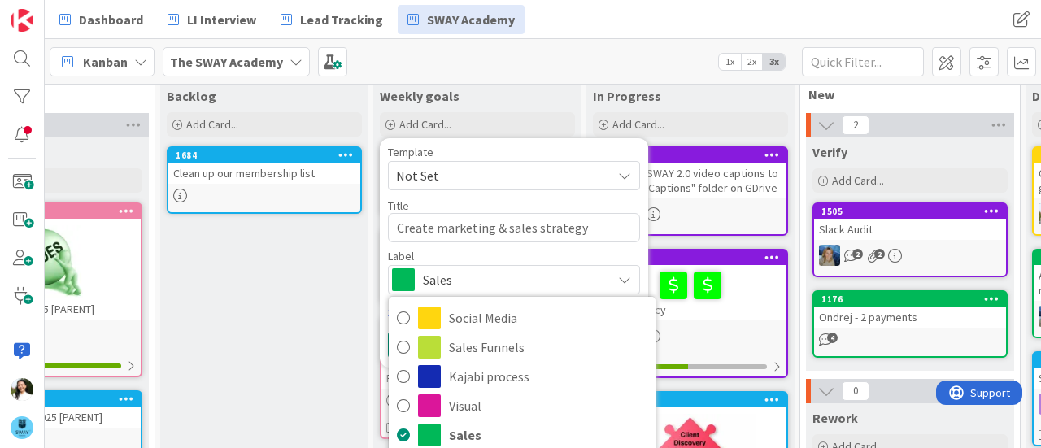
click at [442, 279] on span "Sales" at bounding box center [513, 279] width 180 height 23
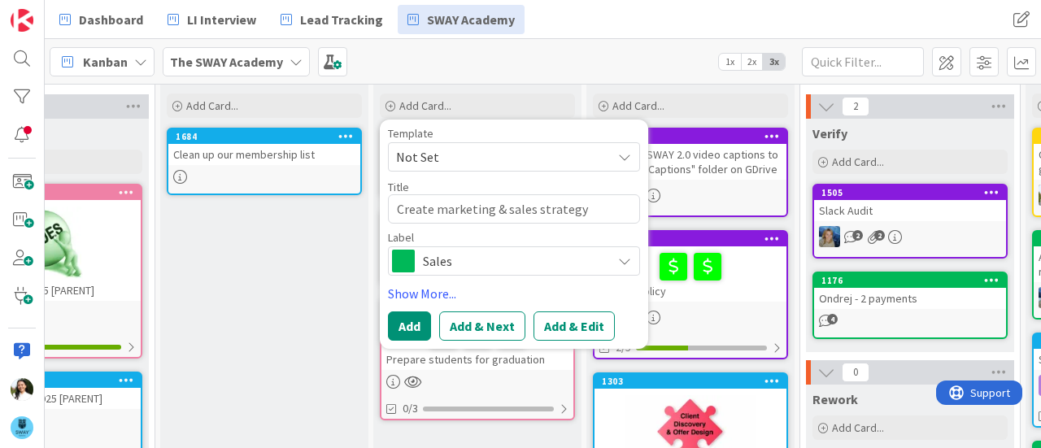
scroll to position [50, 116]
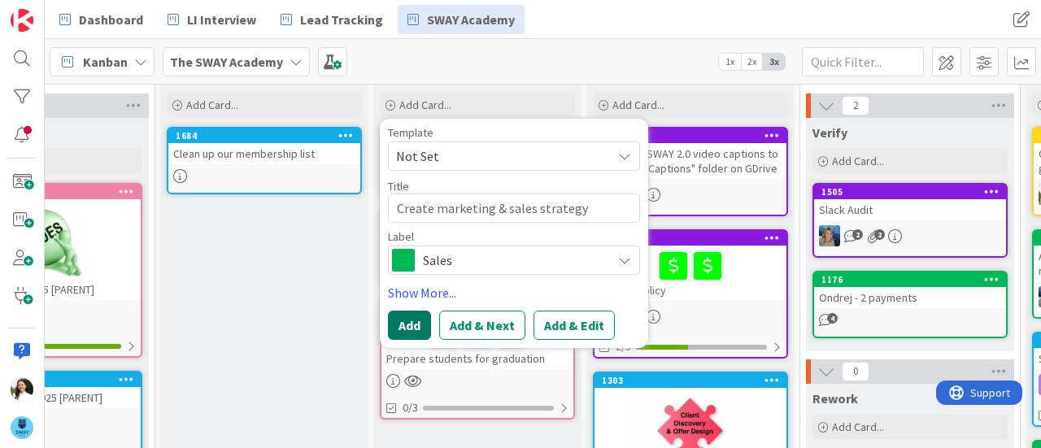
click at [403, 318] on button "Add" at bounding box center [409, 325] width 43 height 29
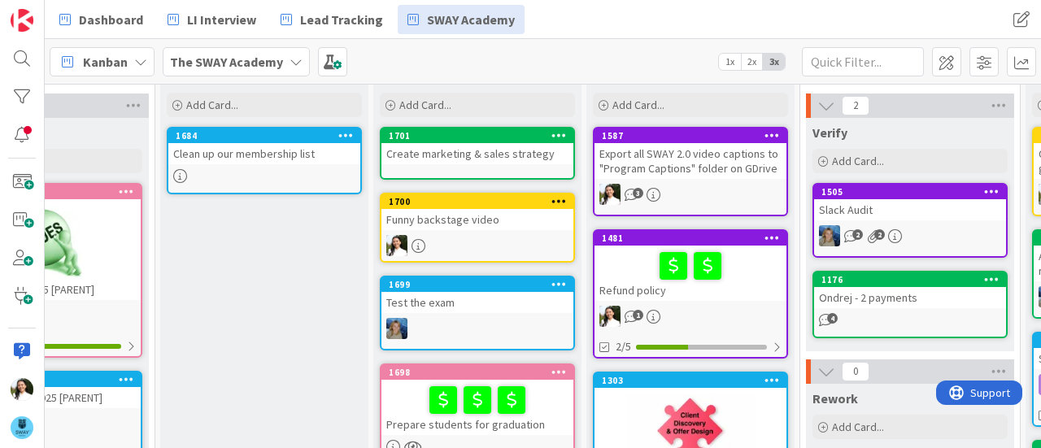
click at [463, 151] on div "Create marketing & sales strategy" at bounding box center [477, 153] width 192 height 21
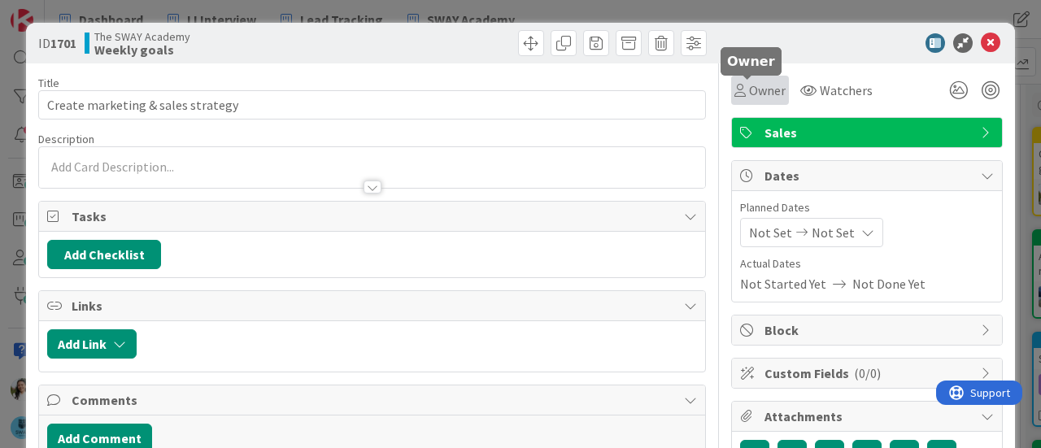
click at [753, 84] on span "Owner" at bounding box center [767, 90] width 37 height 20
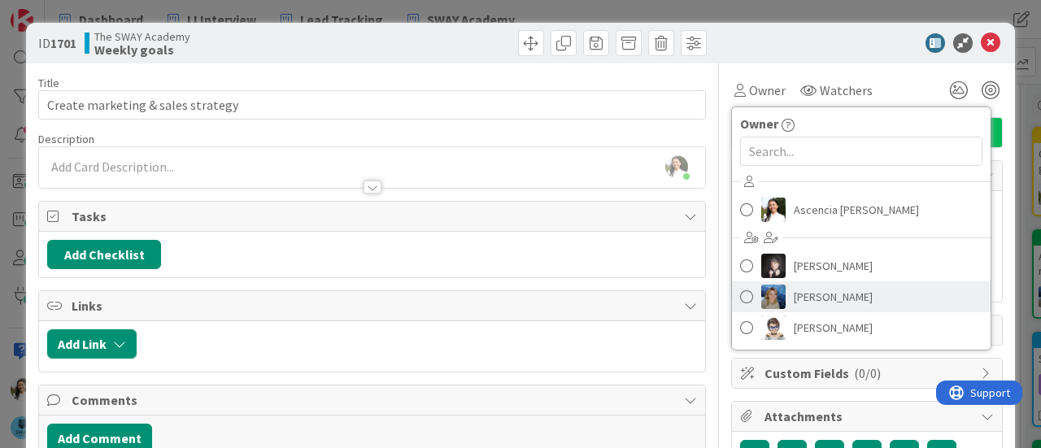
click at [769, 298] on img at bounding box center [773, 297] width 24 height 24
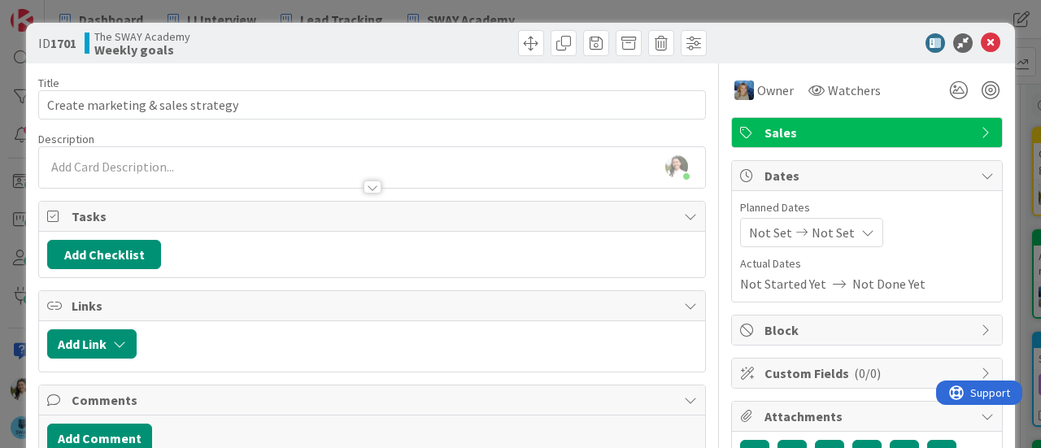
click at [0, 216] on div "ID 1701 The SWAY Academy Weekly goals Title 33 / 128 Create marketing & sales s…" at bounding box center [520, 224] width 1041 height 448
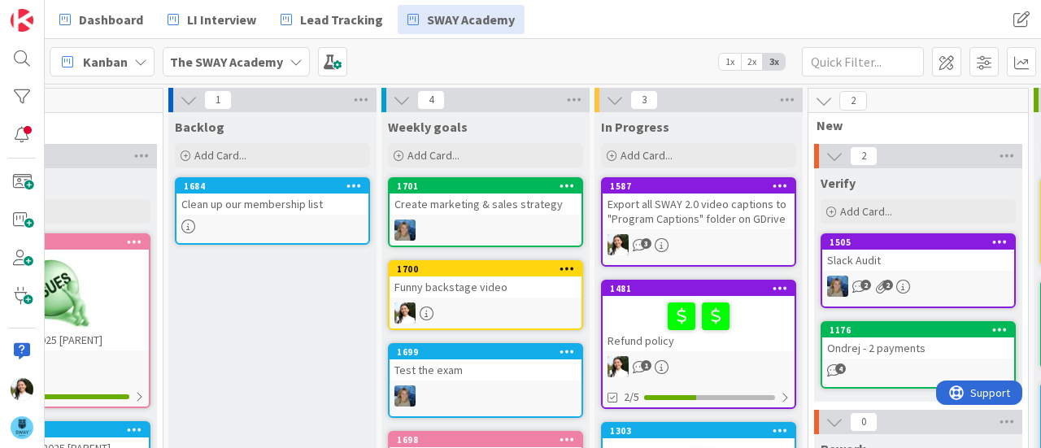
click at [281, 212] on div "Clean up our membership list" at bounding box center [272, 204] width 192 height 21
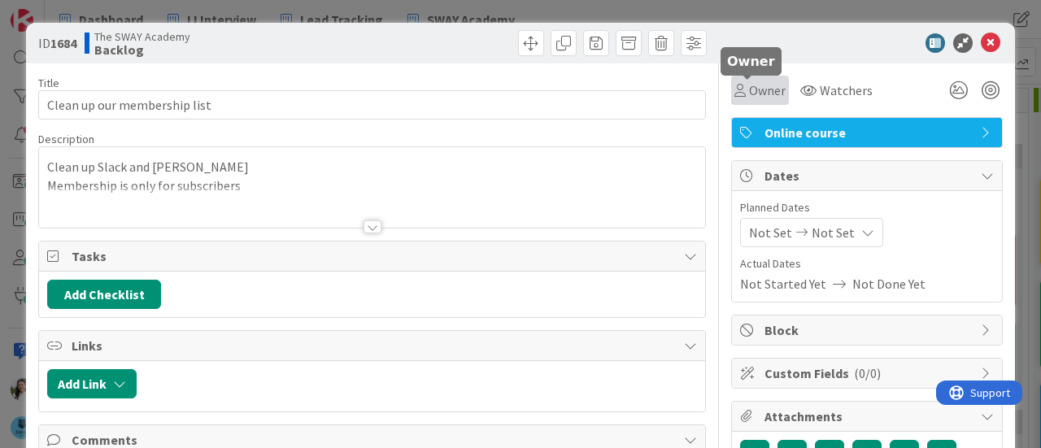
click at [755, 89] on span "Owner" at bounding box center [767, 90] width 37 height 20
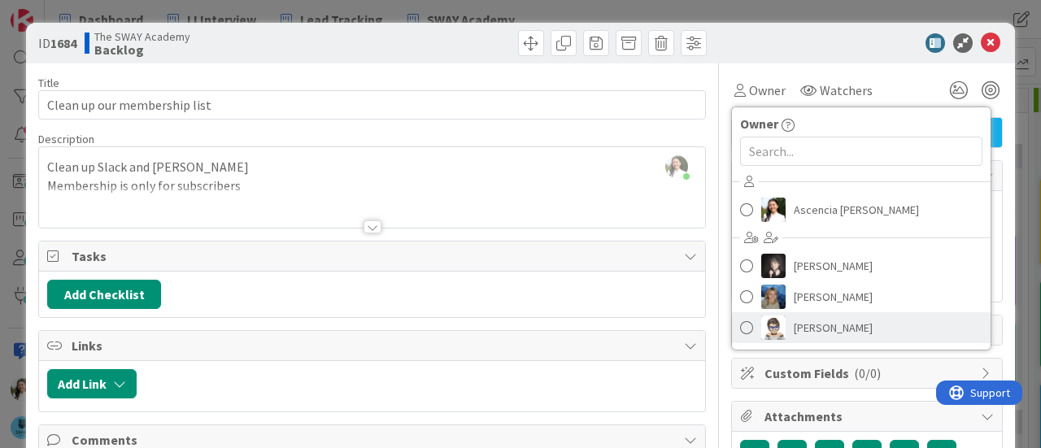
click at [794, 318] on span "[PERSON_NAME]" at bounding box center [833, 327] width 79 height 24
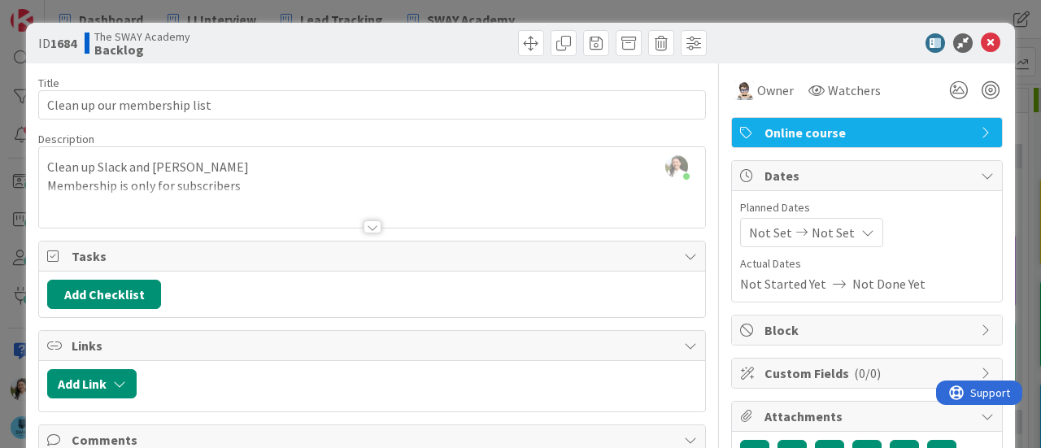
click at [0, 250] on div "ID 1684 The SWAY Academy Backlog Title 28 / 128 Clean up our membership list De…" at bounding box center [520, 224] width 1041 height 448
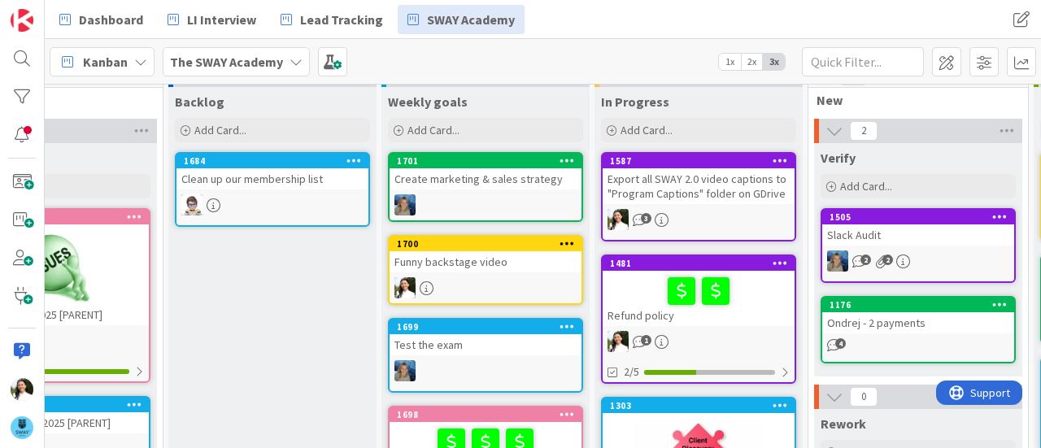
scroll to position [20, 108]
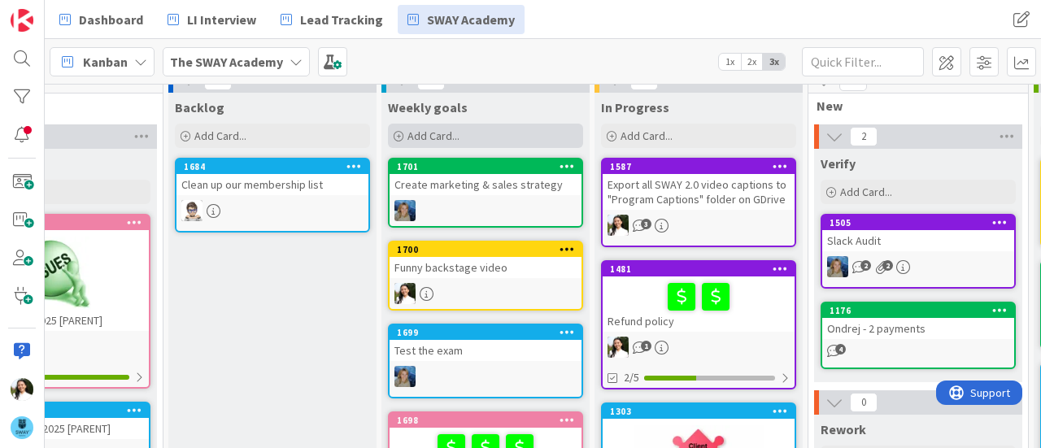
click at [460, 137] on div "Add Card..." at bounding box center [485, 136] width 195 height 24
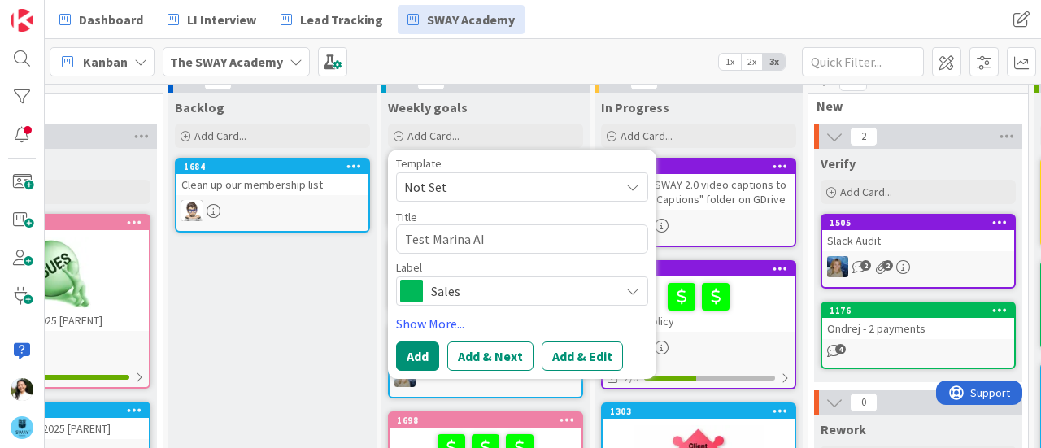
click at [476, 285] on span "Sales" at bounding box center [521, 291] width 180 height 23
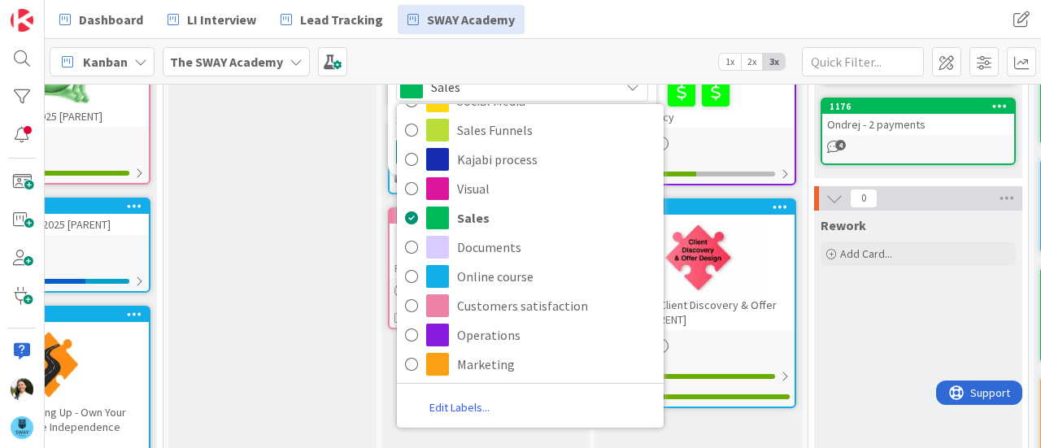
scroll to position [229, 108]
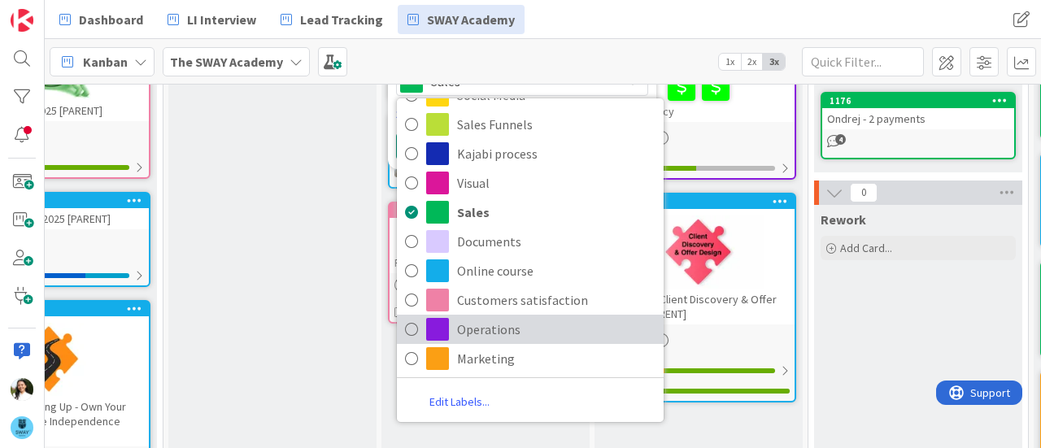
click at [487, 325] on span "Operations" at bounding box center [556, 329] width 198 height 24
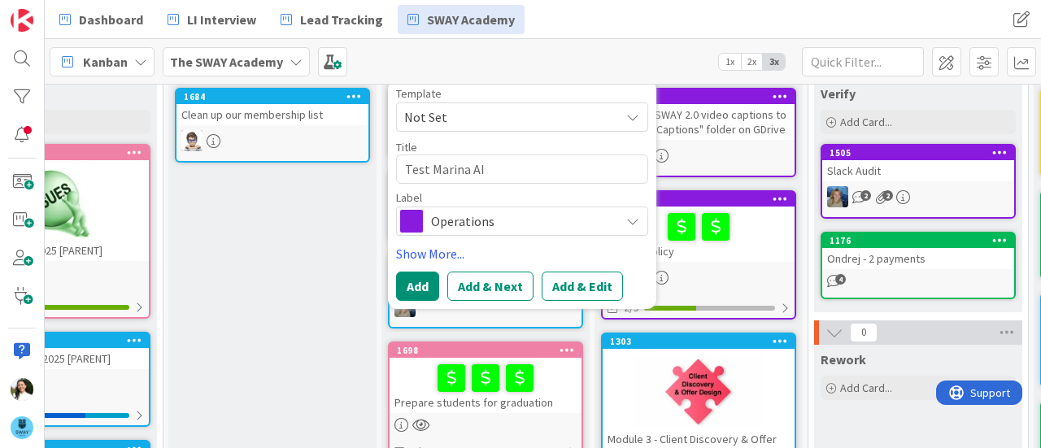
scroll to position [89, 108]
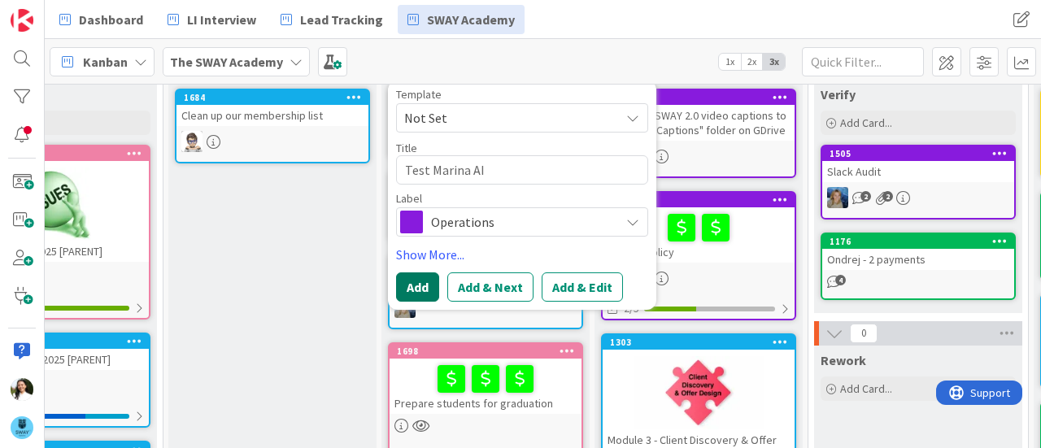
click at [422, 285] on button "Add" at bounding box center [417, 286] width 43 height 29
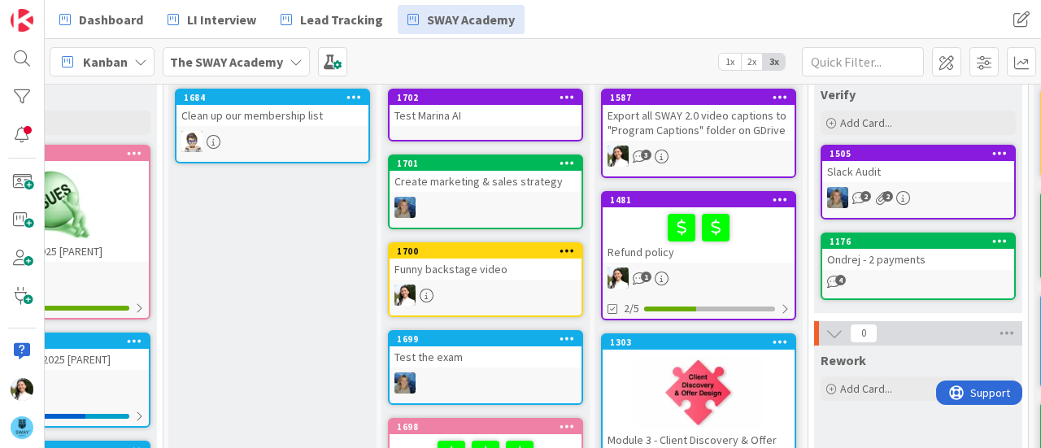
scroll to position [0, 108]
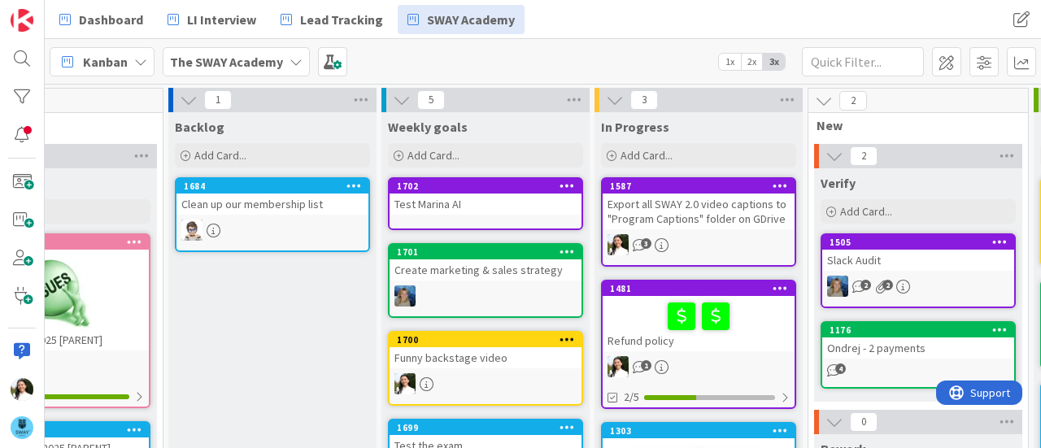
click at [483, 198] on div "Test Marina AI" at bounding box center [485, 204] width 192 height 21
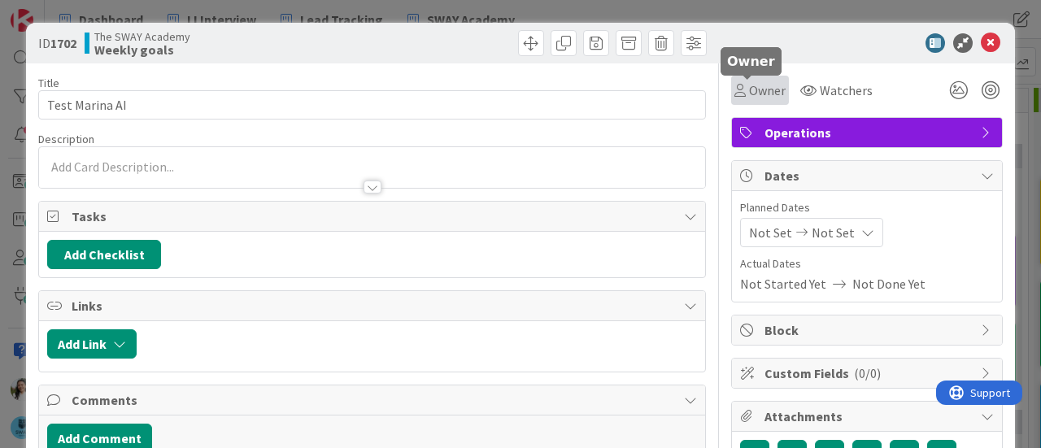
click at [759, 84] on span "Owner" at bounding box center [767, 90] width 37 height 20
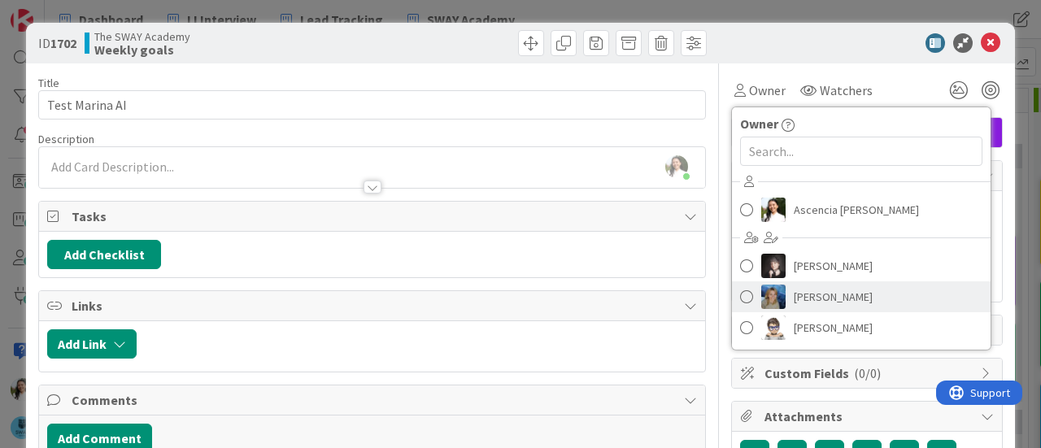
click at [768, 302] on img at bounding box center [773, 297] width 24 height 24
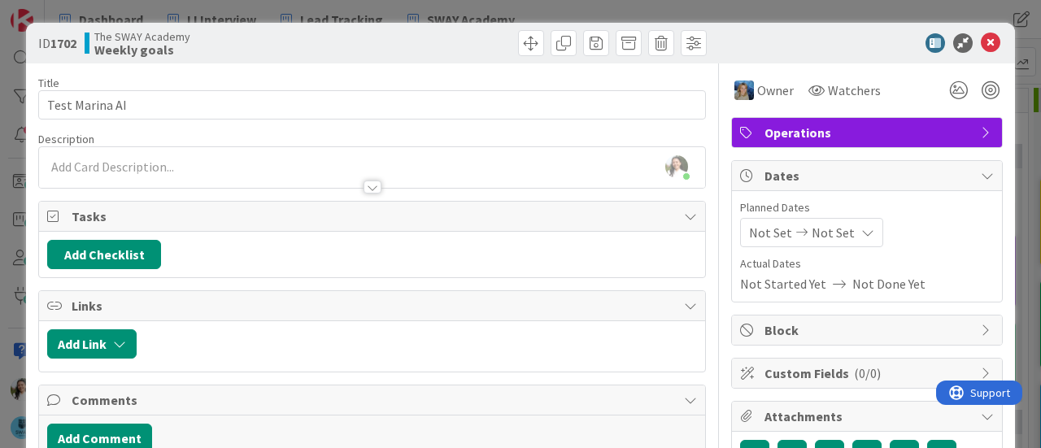
click at [0, 215] on div "ID 1702 The SWAY Academy Weekly goals Title 14 / 128 Test Marina AI Description…" at bounding box center [520, 224] width 1041 height 448
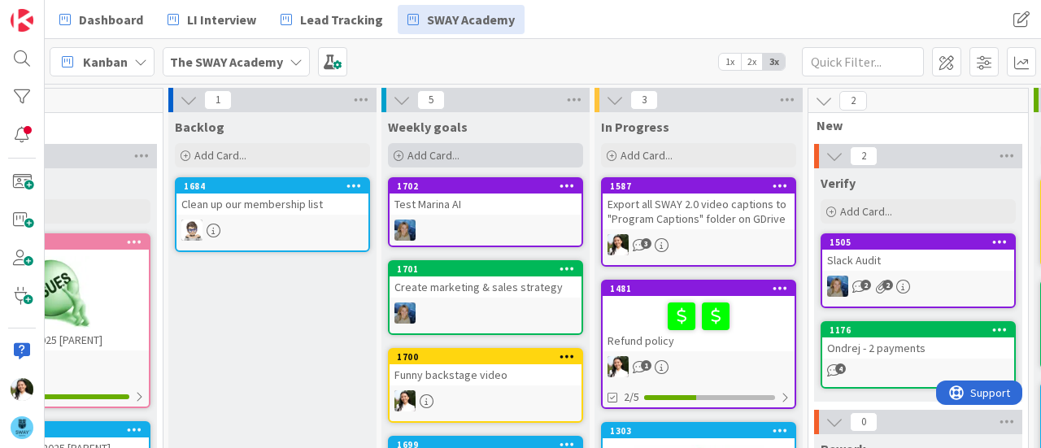
click at [452, 159] on span "Add Card..." at bounding box center [433, 155] width 52 height 15
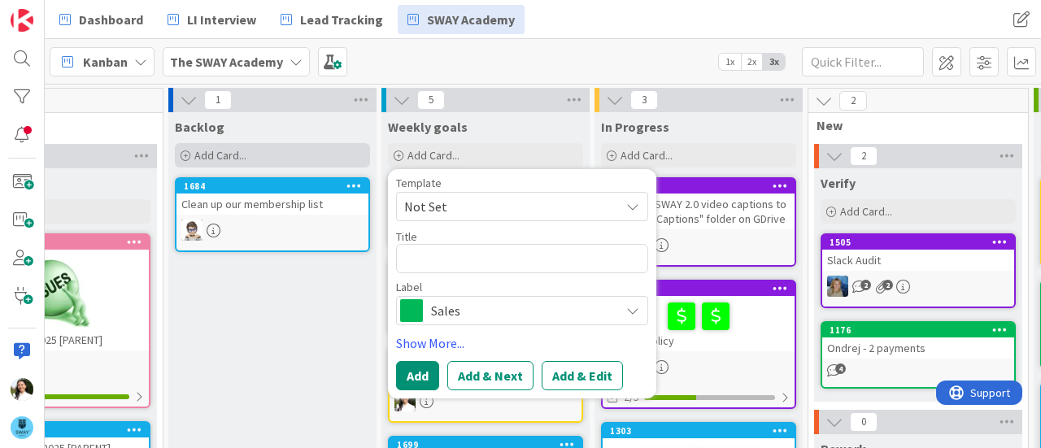
click at [251, 156] on div "Add Card..." at bounding box center [272, 155] width 195 height 24
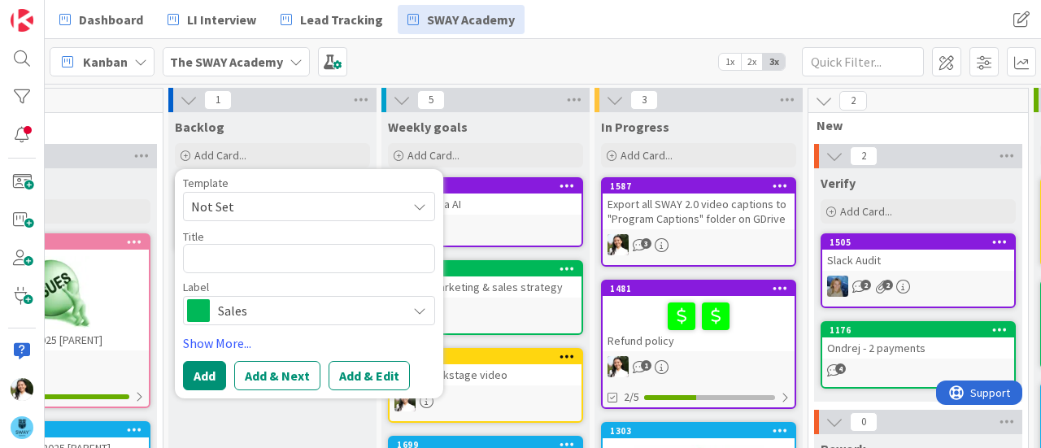
click at [273, 251] on textarea at bounding box center [309, 258] width 252 height 29
click at [266, 310] on span "Sales" at bounding box center [308, 310] width 180 height 23
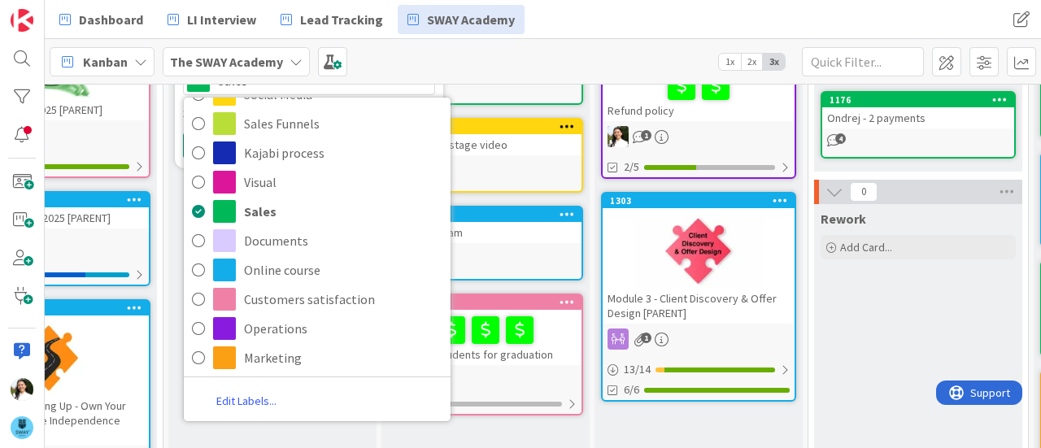
scroll to position [231, 108]
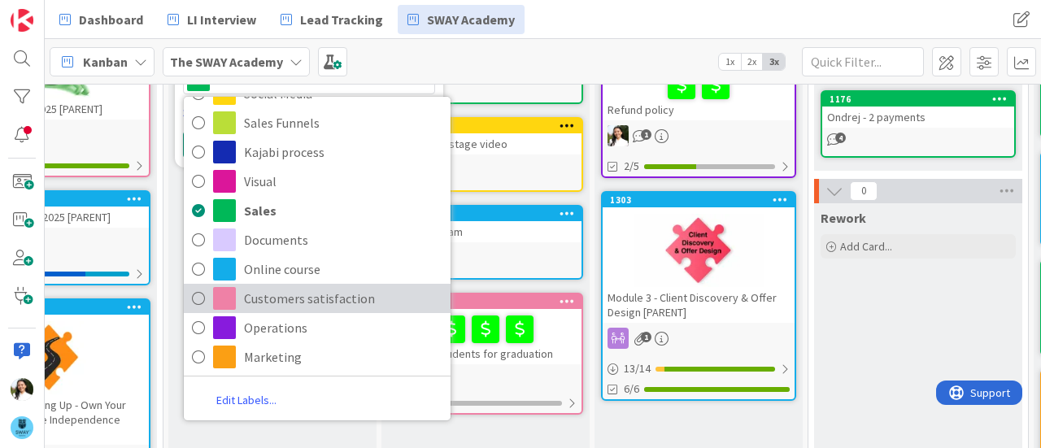
click at [289, 290] on span "Customers satisfaction" at bounding box center [343, 298] width 198 height 24
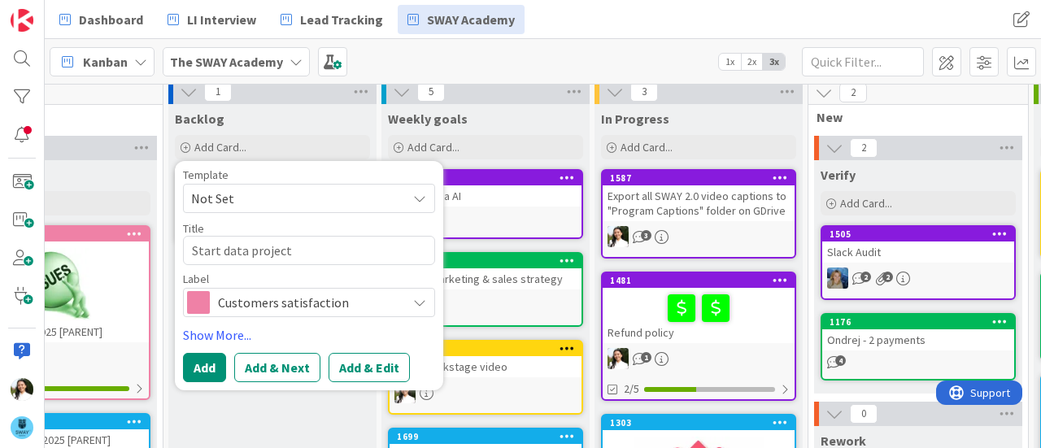
scroll to position [7, 108]
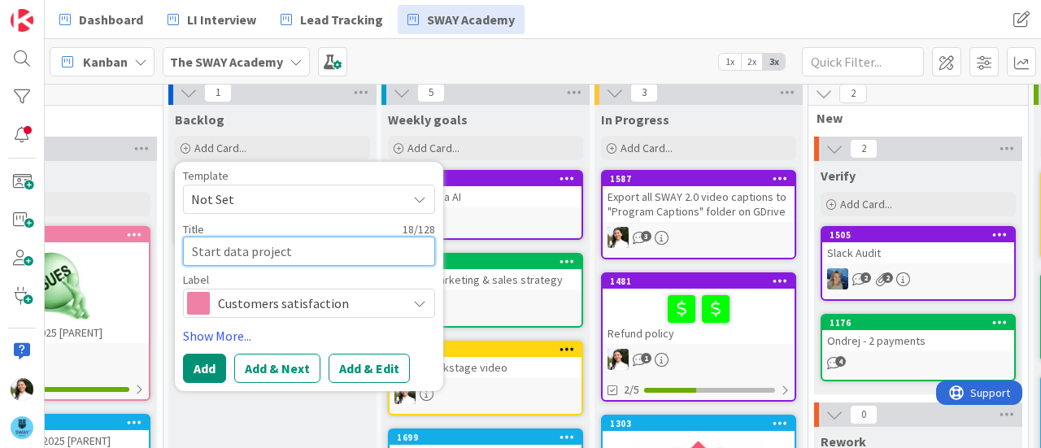
click at [271, 250] on textarea "Start data project" at bounding box center [309, 251] width 252 height 29
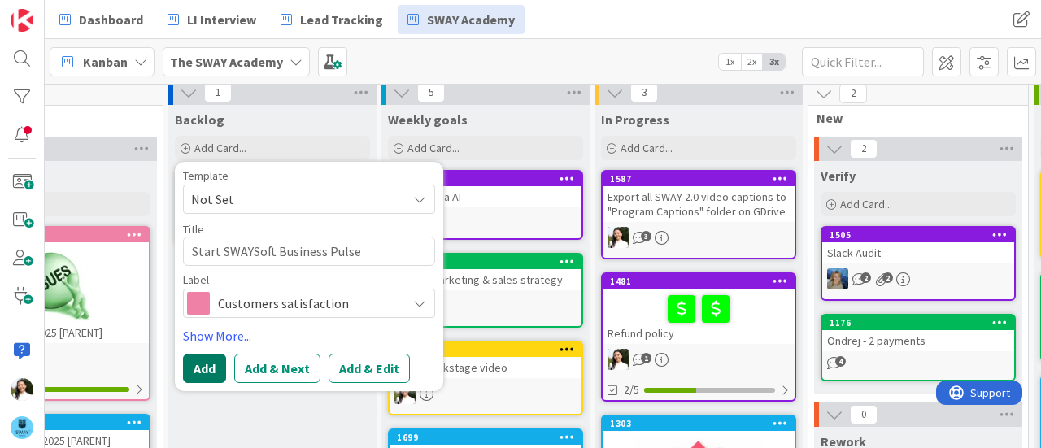
click at [202, 368] on button "Add" at bounding box center [204, 368] width 43 height 29
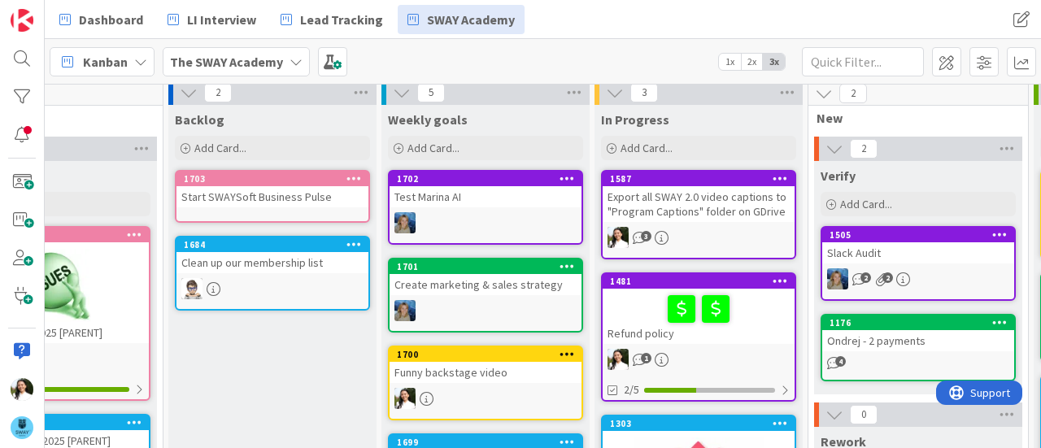
click at [287, 192] on div "Start SWAYSoft Business Pulse" at bounding box center [272, 196] width 192 height 21
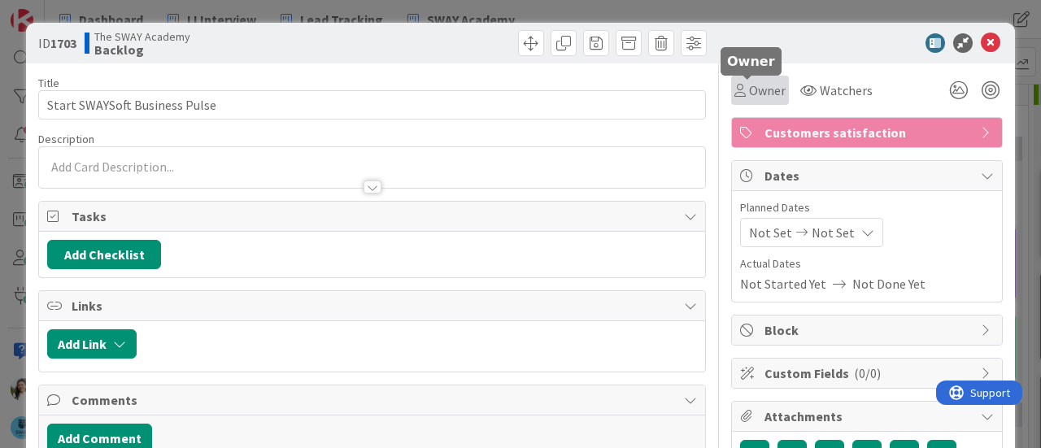
click at [758, 83] on span "Owner" at bounding box center [767, 90] width 37 height 20
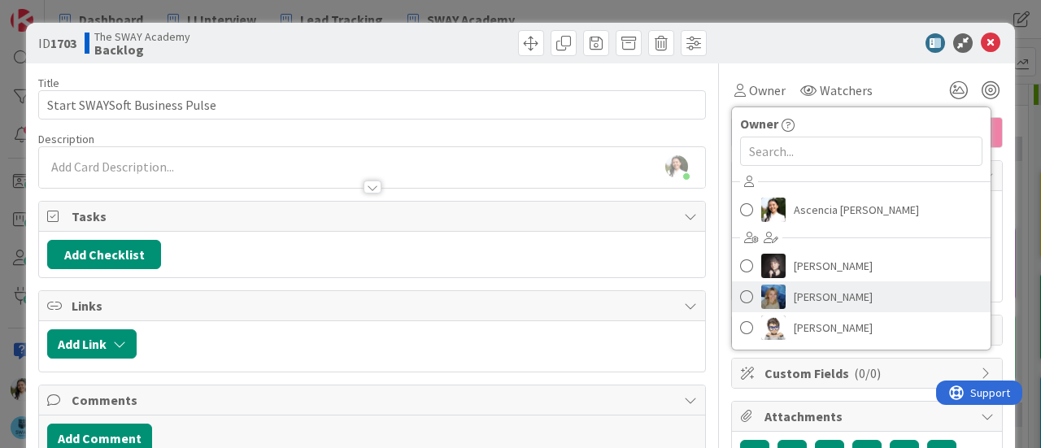
click at [774, 292] on link "[PERSON_NAME]" at bounding box center [861, 296] width 259 height 31
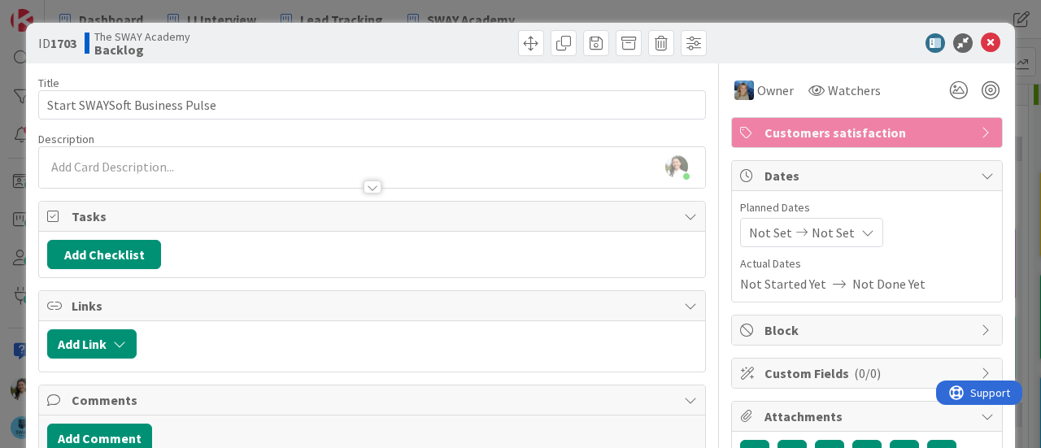
click at [0, 185] on div "ID 1703 The SWAY Academy Backlog Title 29 / 128 Start SWAYSoft Business Pulse D…" at bounding box center [520, 224] width 1041 height 448
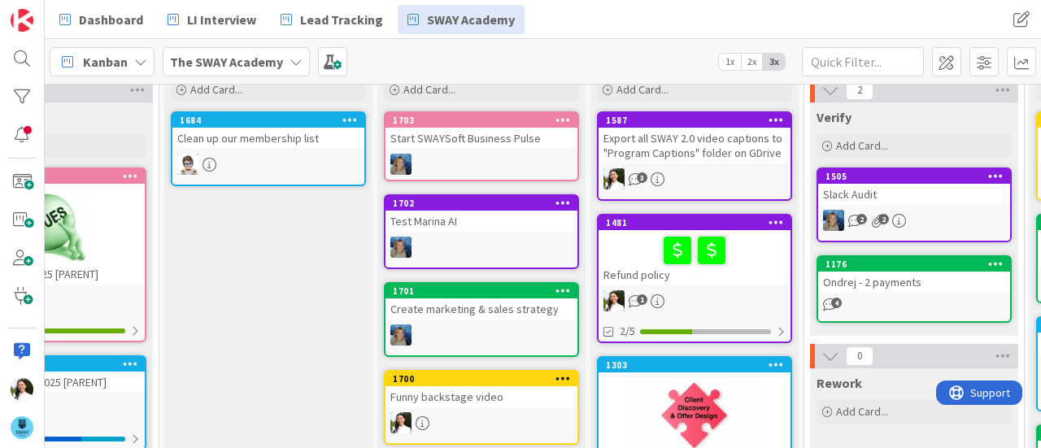
scroll to position [0, 112]
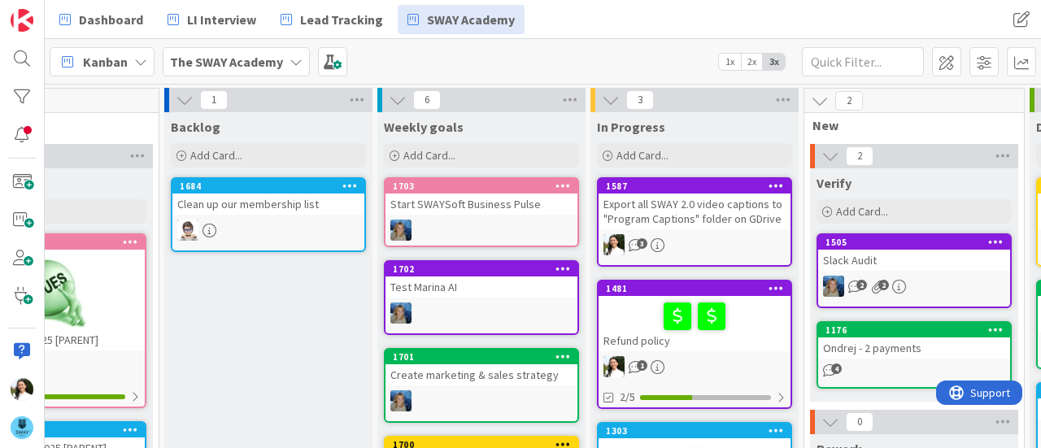
click at [445, 202] on div "Start SWAYSoft Business Pulse" at bounding box center [481, 204] width 192 height 21
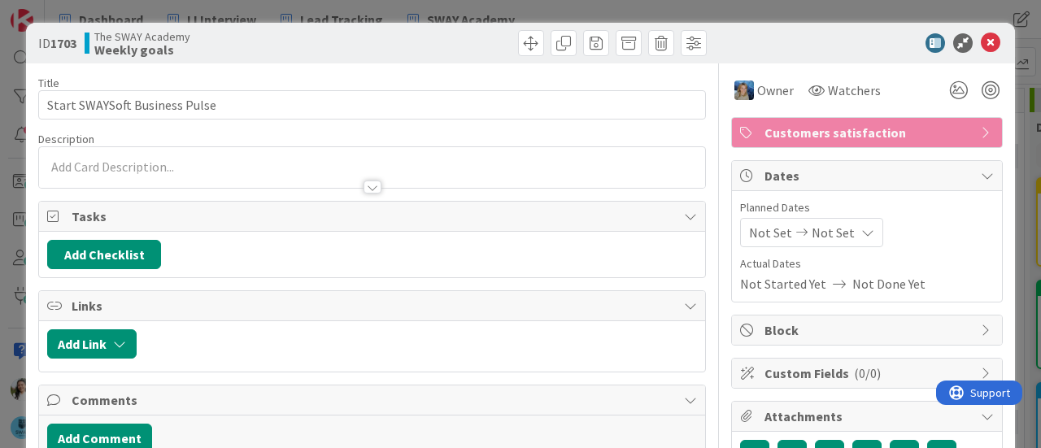
click at [137, 172] on div at bounding box center [372, 179] width 666 height 17
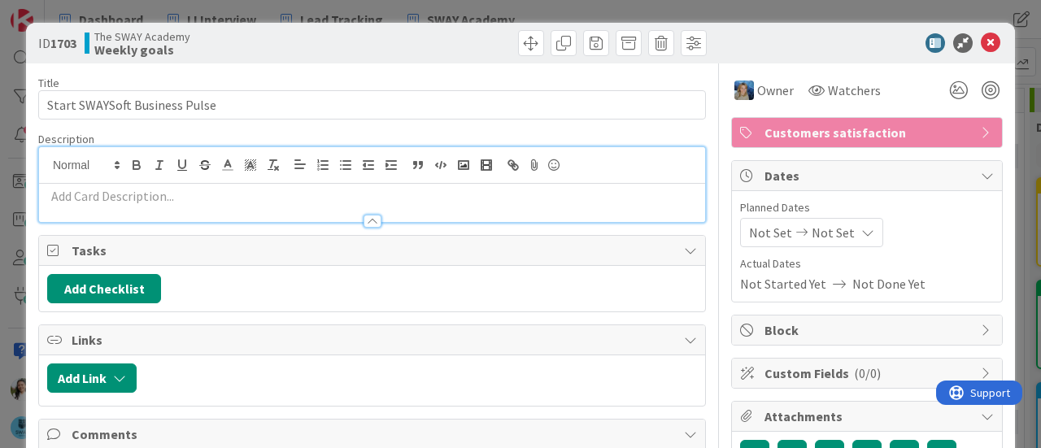
click at [137, 194] on p at bounding box center [372, 196] width 650 height 19
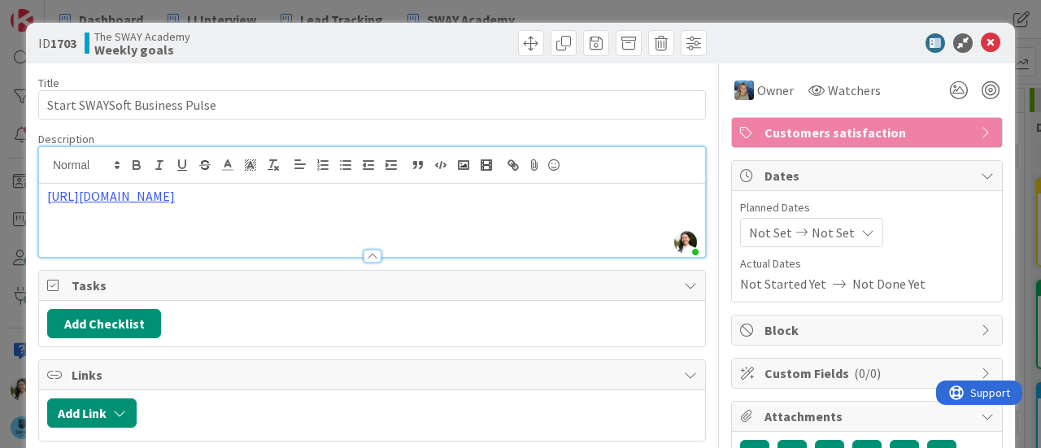
click at [0, 228] on div "ID 1703 The SWAY Academy Weekly goals Title 29 / 128 Start SWAYSoft Business Pu…" at bounding box center [520, 224] width 1041 height 448
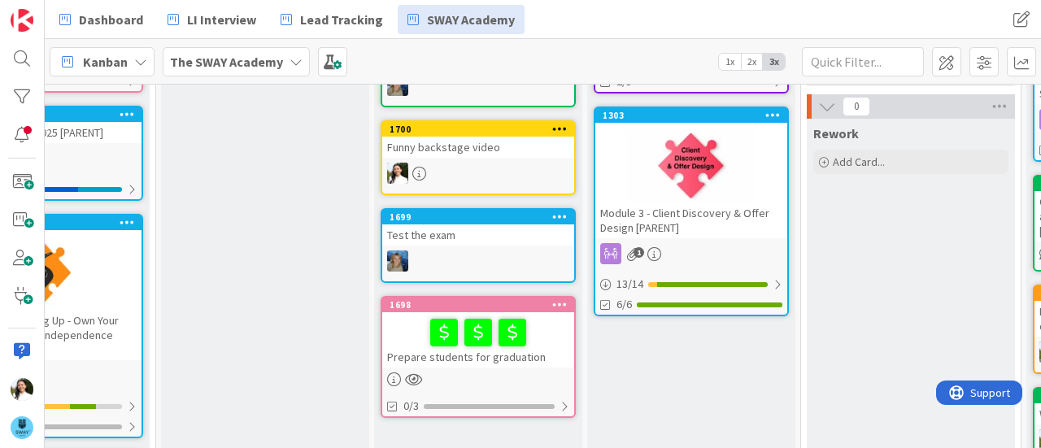
scroll to position [320, 115]
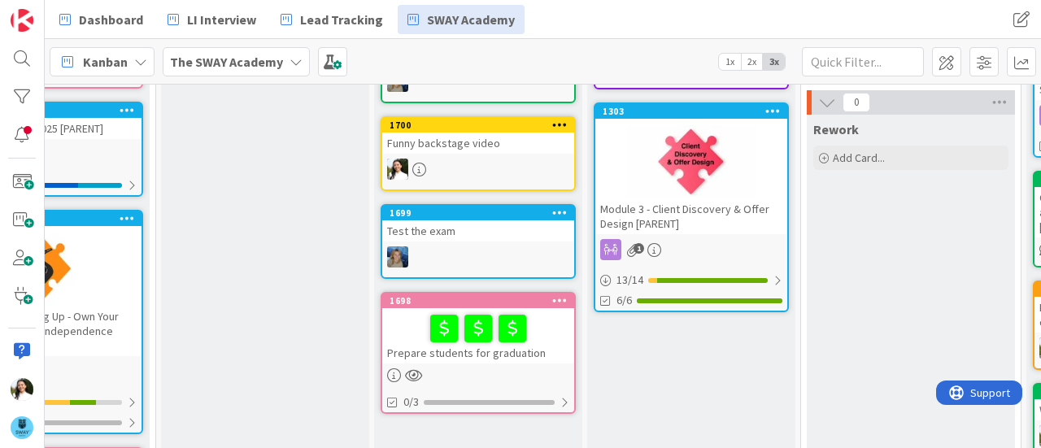
click at [545, 338] on div at bounding box center [478, 328] width 182 height 34
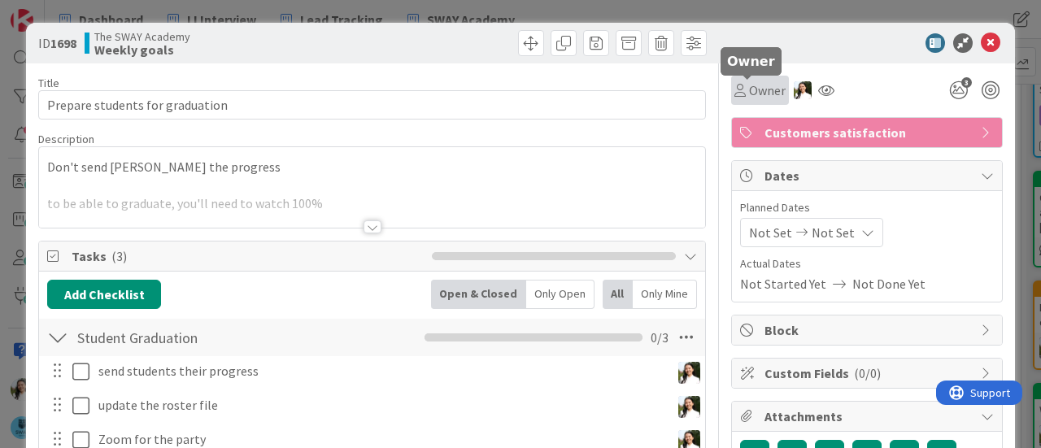
click at [751, 97] on span "Owner" at bounding box center [767, 90] width 37 height 20
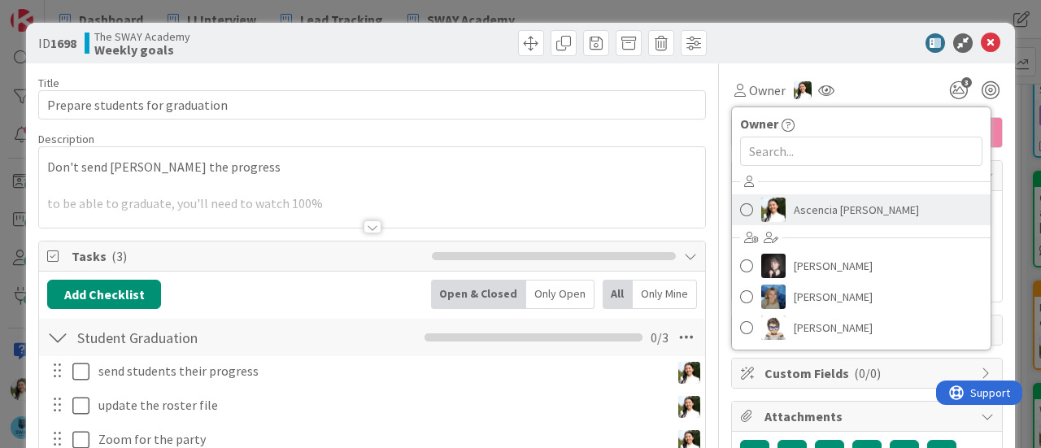
click at [794, 198] on span "Ascencia [PERSON_NAME]" at bounding box center [856, 210] width 125 height 24
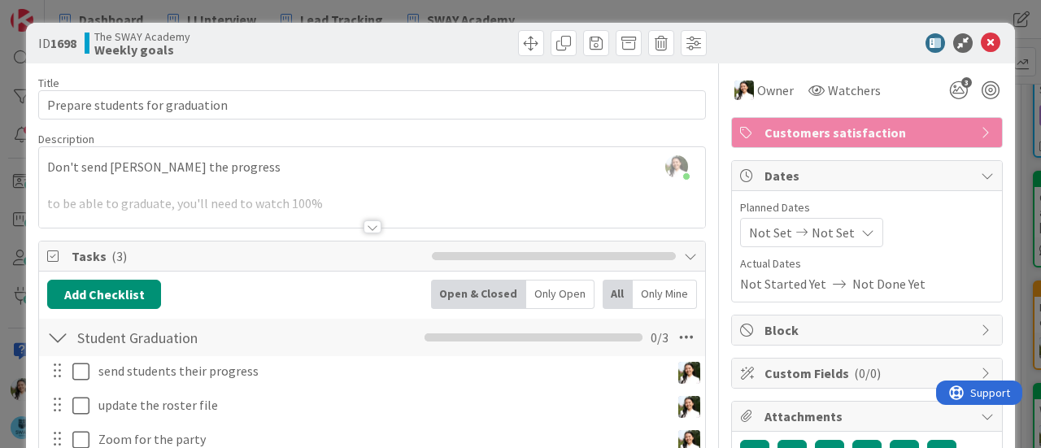
click at [476, 11] on div "ID 1698 The SWAY Academy Weekly goals Title 31 / 128 Prepare students for gradu…" at bounding box center [520, 224] width 1041 height 448
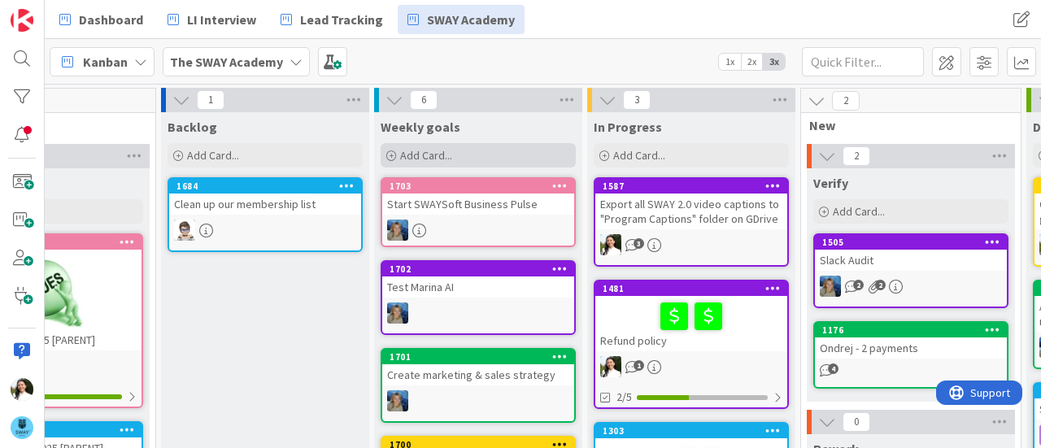
click at [452, 158] on div "Add Card..." at bounding box center [478, 155] width 195 height 24
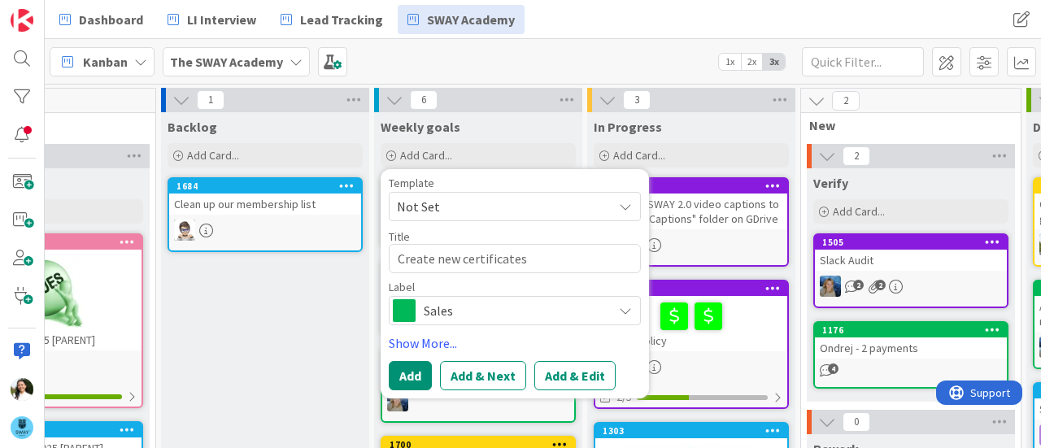
click at [475, 315] on span "Sales" at bounding box center [514, 310] width 180 height 23
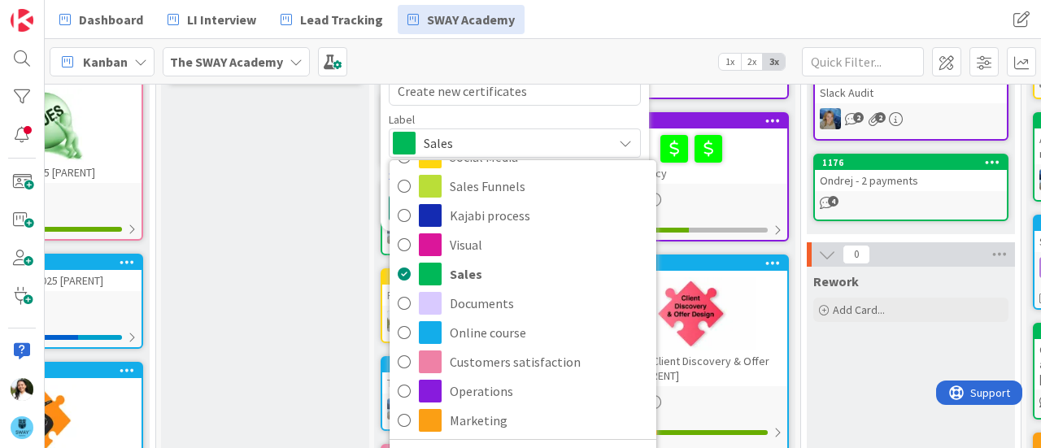
scroll to position [174, 115]
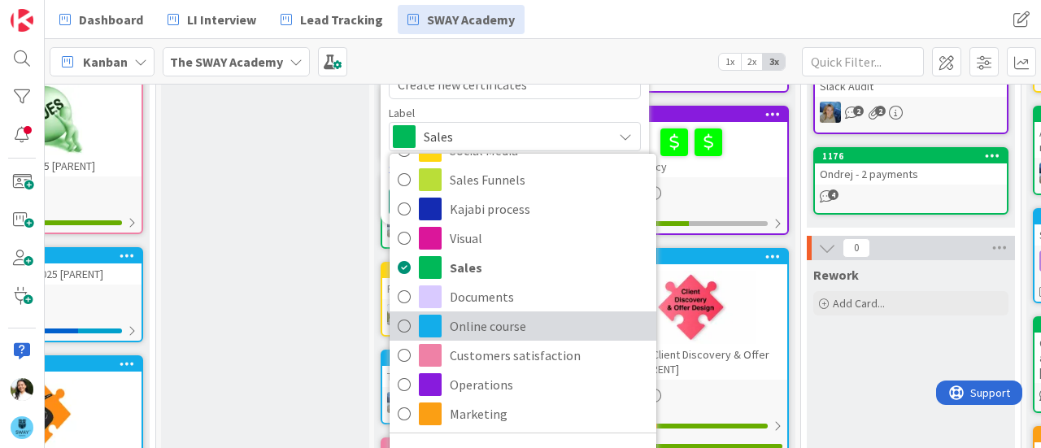
click at [479, 319] on span "Online course" at bounding box center [549, 326] width 198 height 24
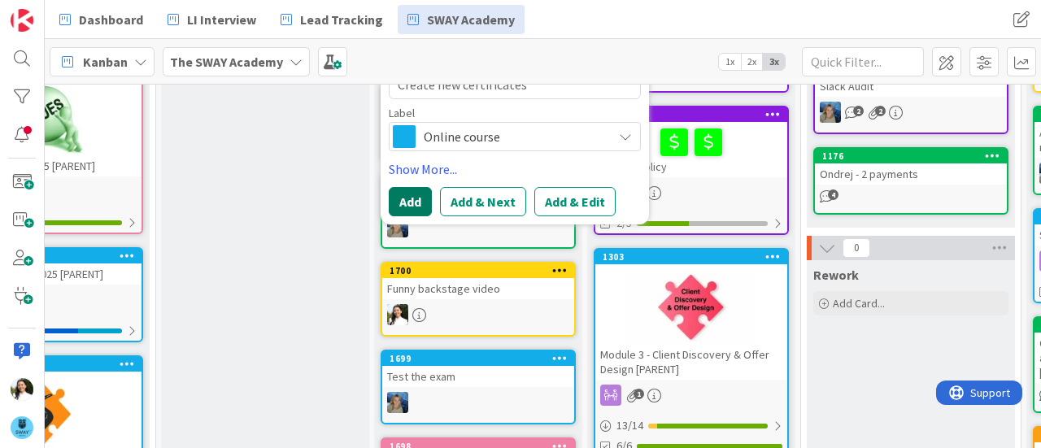
click at [411, 200] on button "Add" at bounding box center [410, 201] width 43 height 29
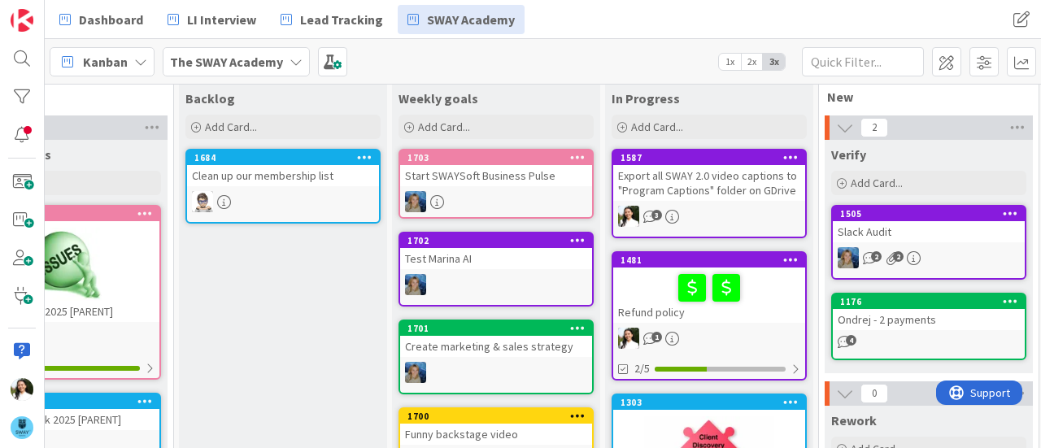
scroll to position [28, 98]
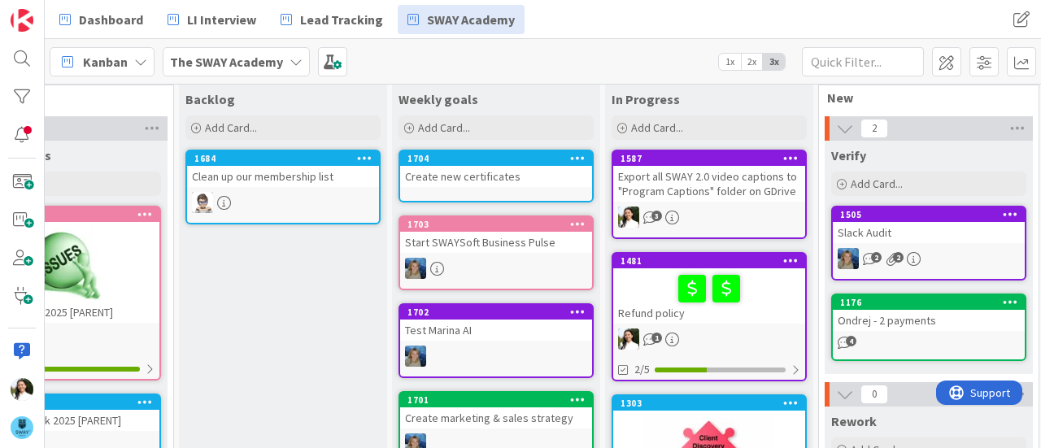
click at [490, 166] on div "Create new certificates" at bounding box center [496, 176] width 192 height 21
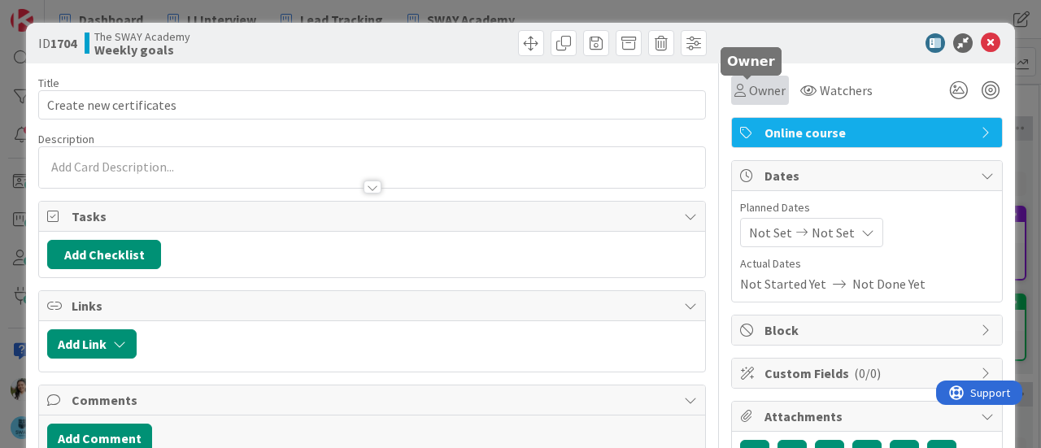
click at [749, 88] on span "Owner" at bounding box center [767, 90] width 37 height 20
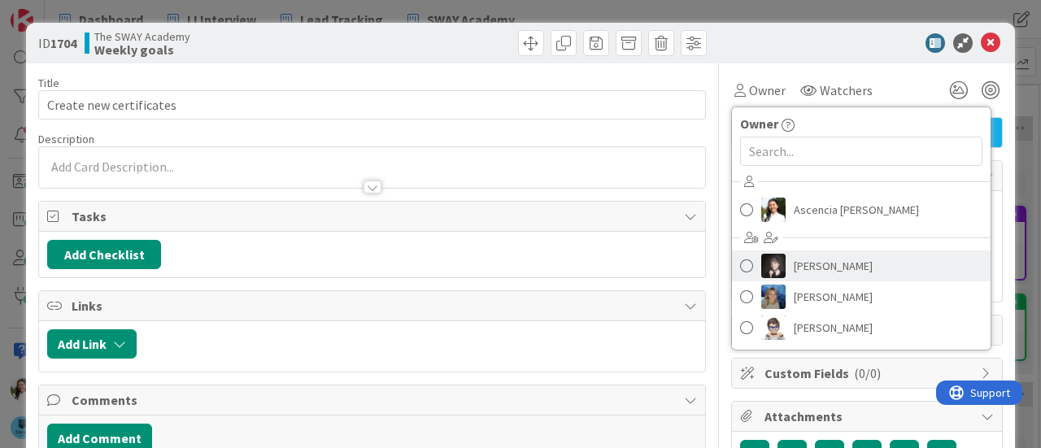
click at [780, 255] on link "[PERSON_NAME]" at bounding box center [861, 265] width 259 height 31
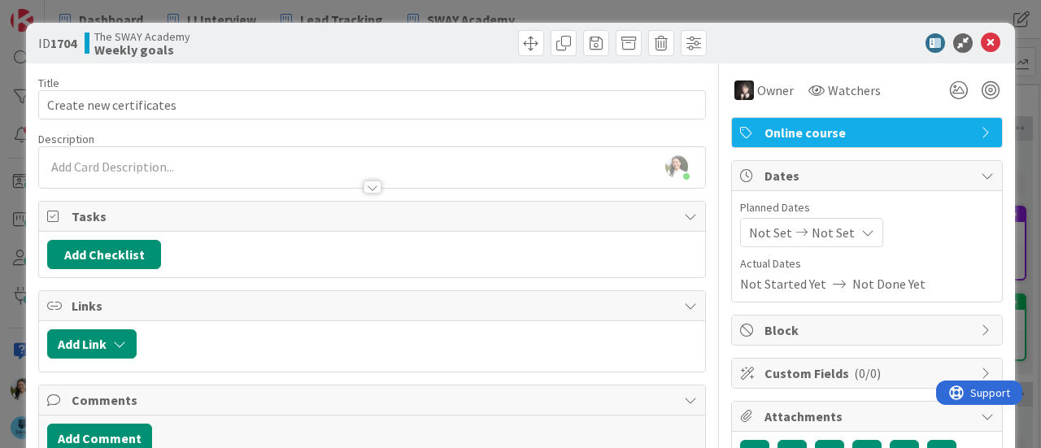
click at [237, 171] on div at bounding box center [372, 179] width 666 height 17
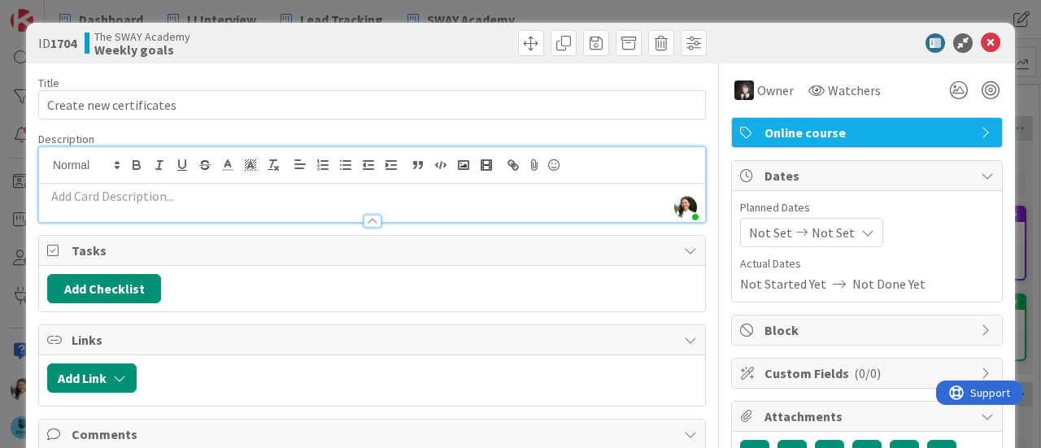
click at [164, 195] on p at bounding box center [372, 196] width 650 height 19
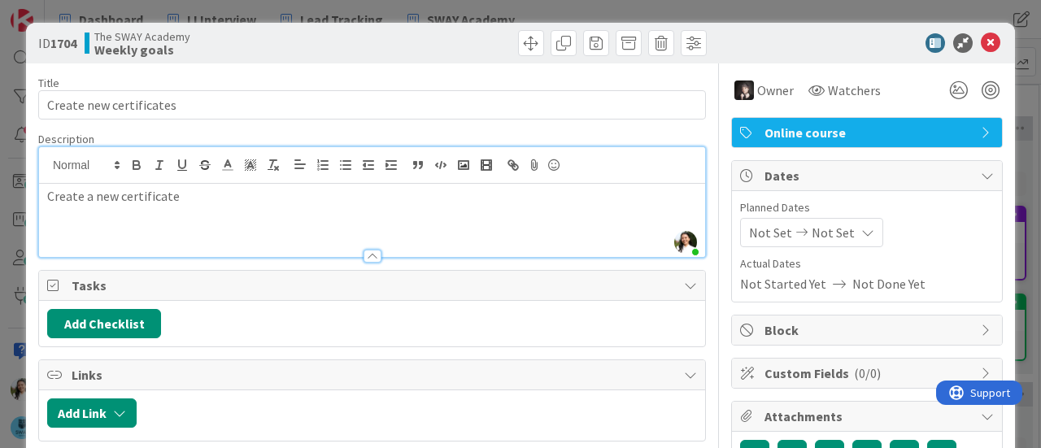
click at [0, 203] on div "ID 1704 The SWAY Academy Weekly goals Title 23 / 128 Create new certificates De…" at bounding box center [520, 224] width 1041 height 448
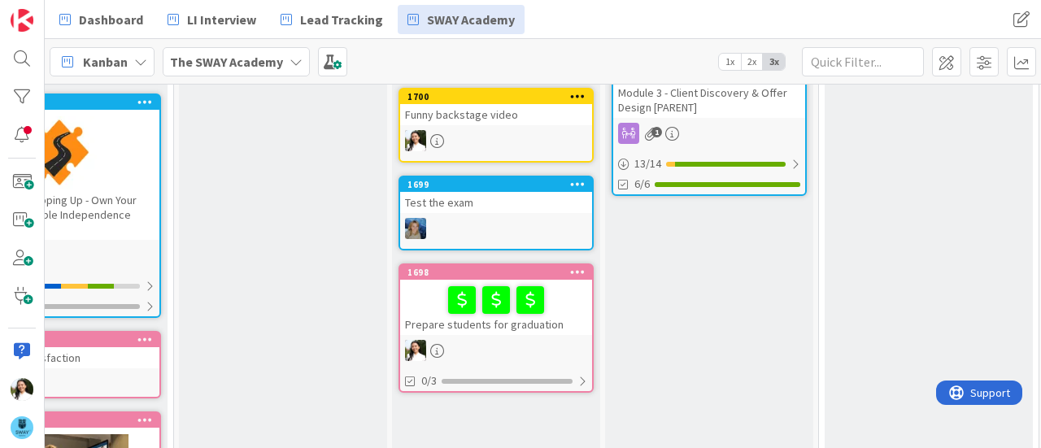
scroll to position [440, 98]
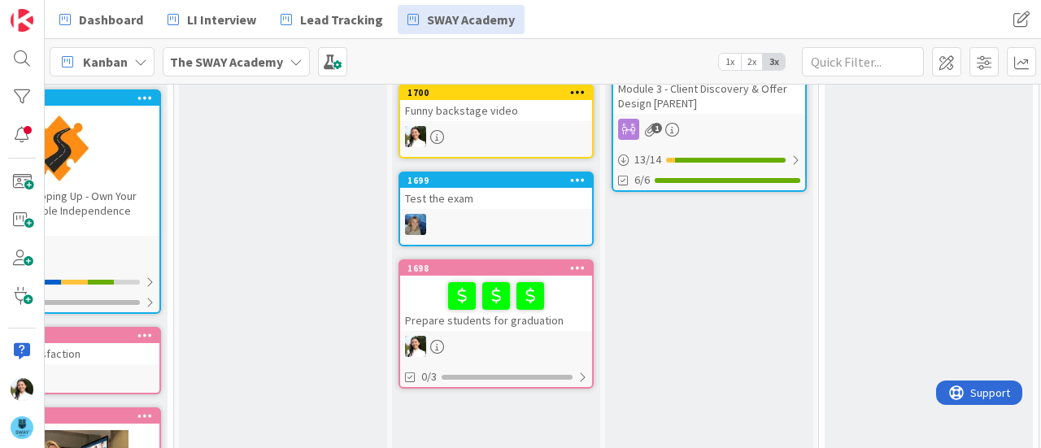
click at [576, 308] on div at bounding box center [496, 296] width 182 height 34
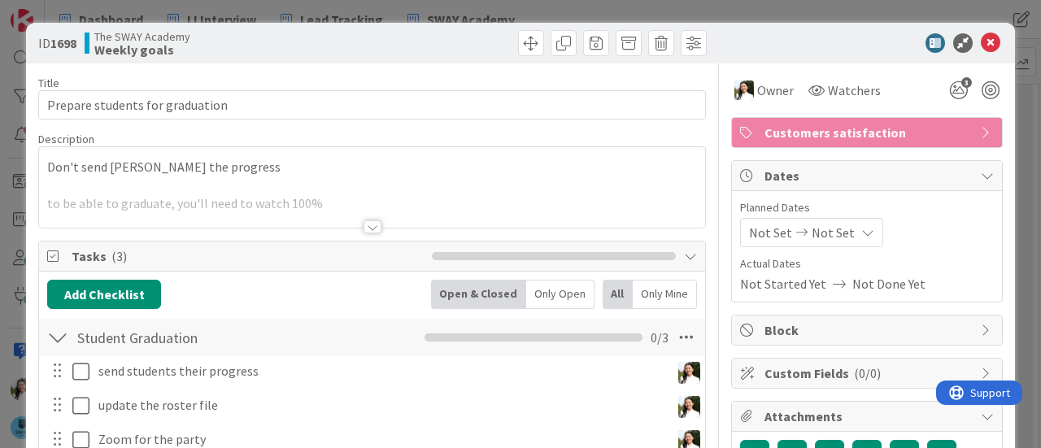
click at [335, 201] on div at bounding box center [372, 206] width 666 height 41
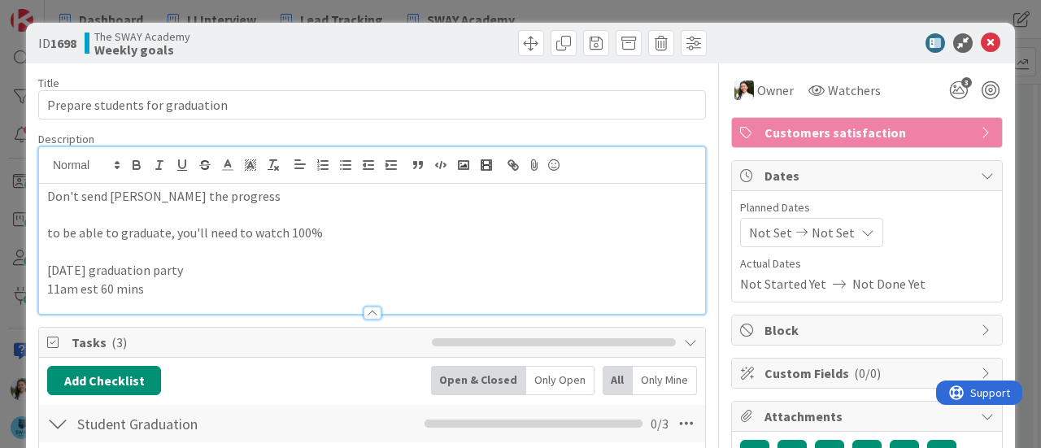
click at [192, 289] on p "11am est 60 mins" at bounding box center [372, 289] width 650 height 19
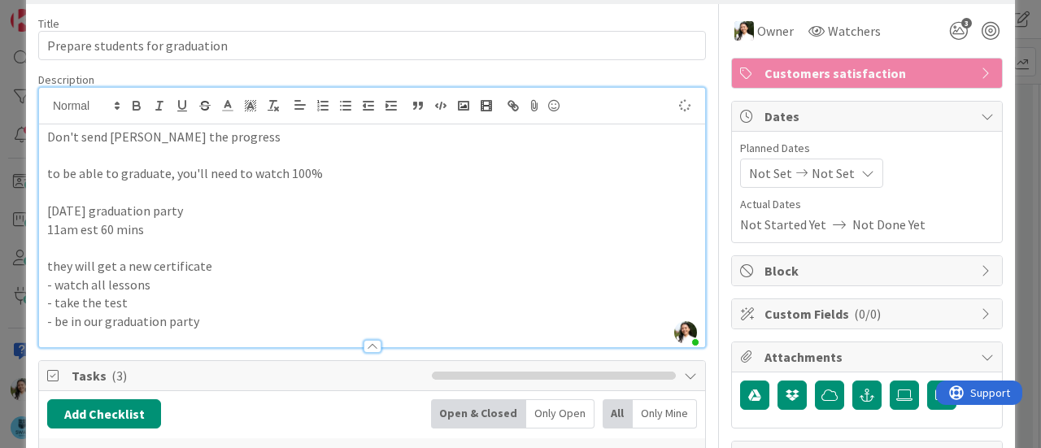
scroll to position [61, 0]
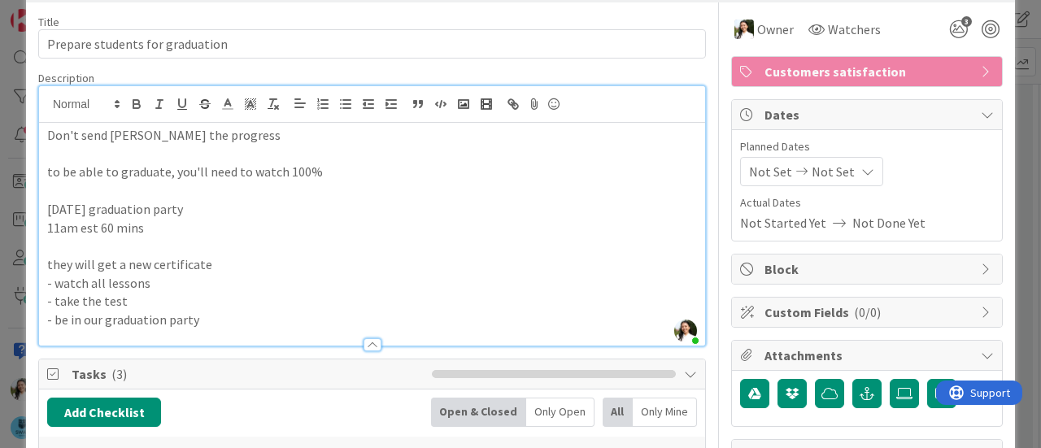
click at [0, 289] on div "ID 1698 The SWAY Academy Weekly goals Title 31 / 128 Prepare students for gradu…" at bounding box center [520, 224] width 1041 height 448
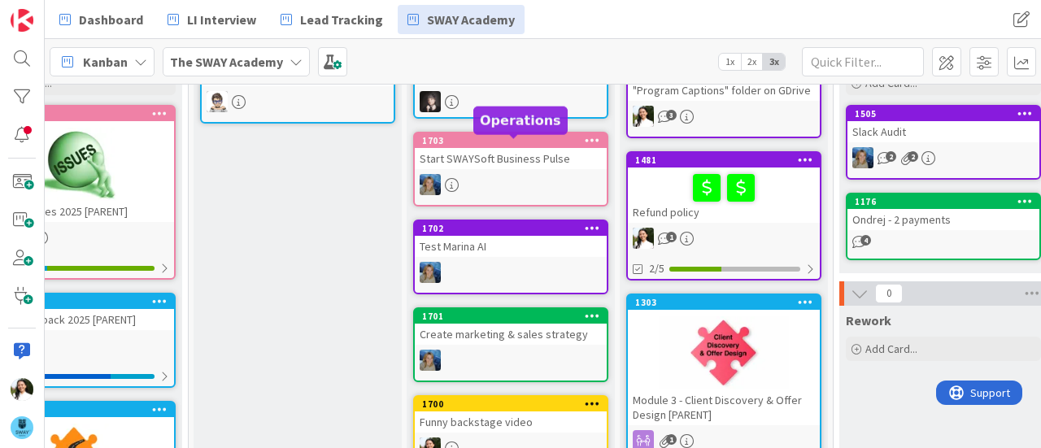
scroll to position [270, 83]
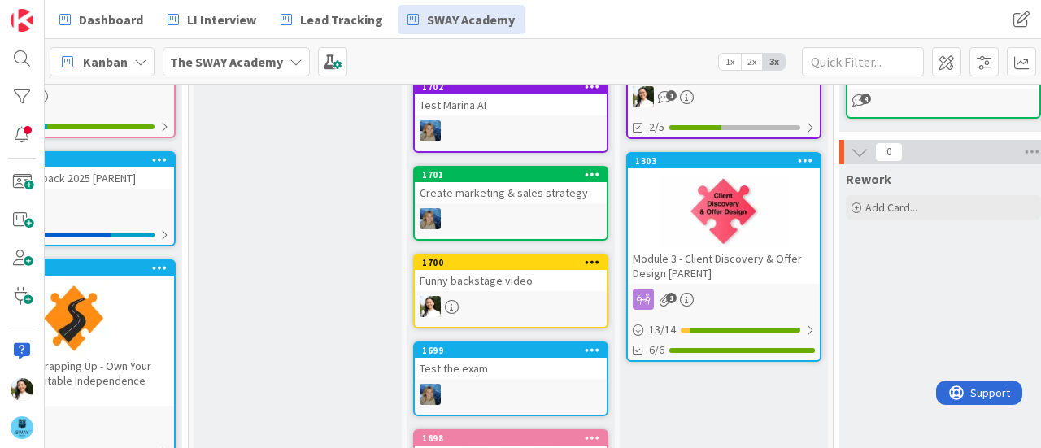
click at [503, 279] on div "Funny backstage video" at bounding box center [511, 280] width 192 height 21
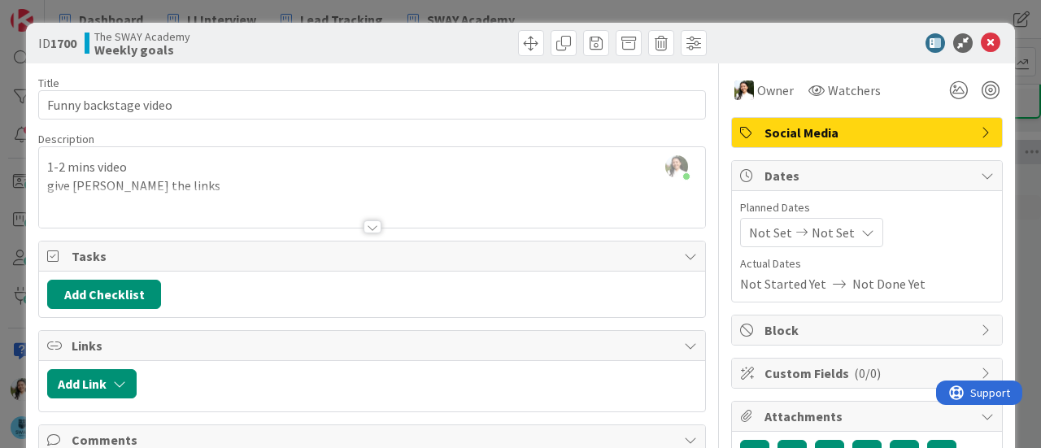
click at [11, 196] on div "ID 1700 The SWAY Academy Weekly goals Title 21 / 128 Funny backstage video Desc…" at bounding box center [520, 224] width 1041 height 448
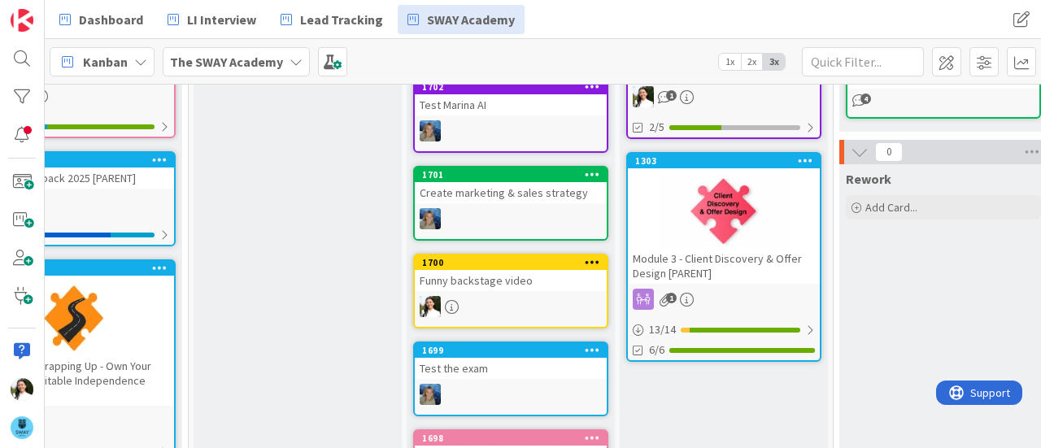
click at [265, 59] on b "The SWAY Academy" at bounding box center [226, 62] width 113 height 16
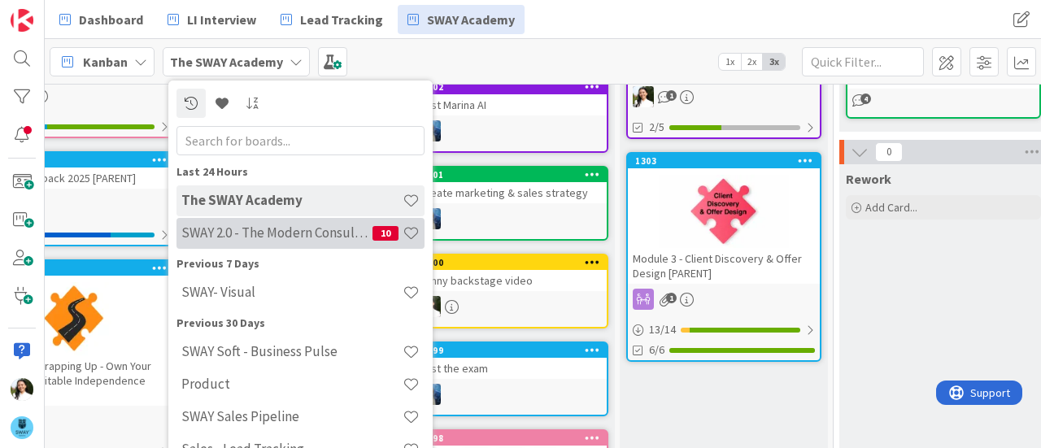
click at [302, 231] on h4 "SWAY 2.0 - The Modern Consulting Blueprint" at bounding box center [276, 232] width 191 height 16
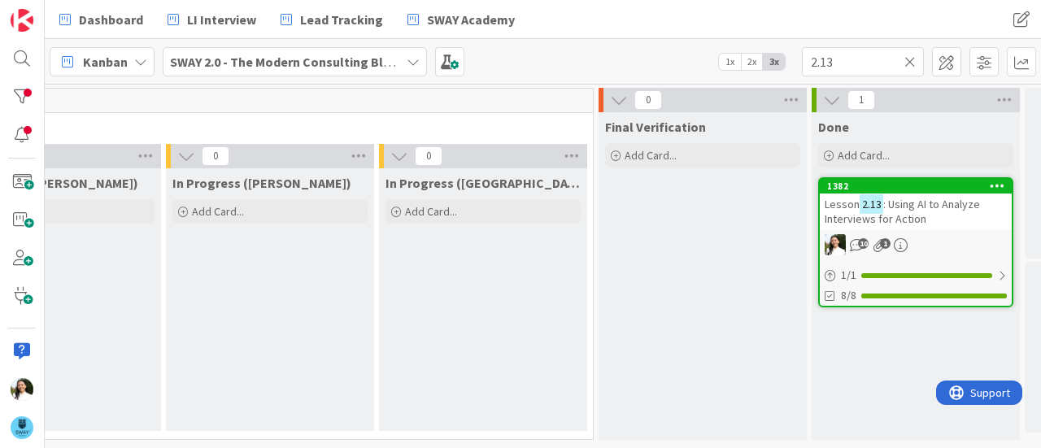
scroll to position [0, 737]
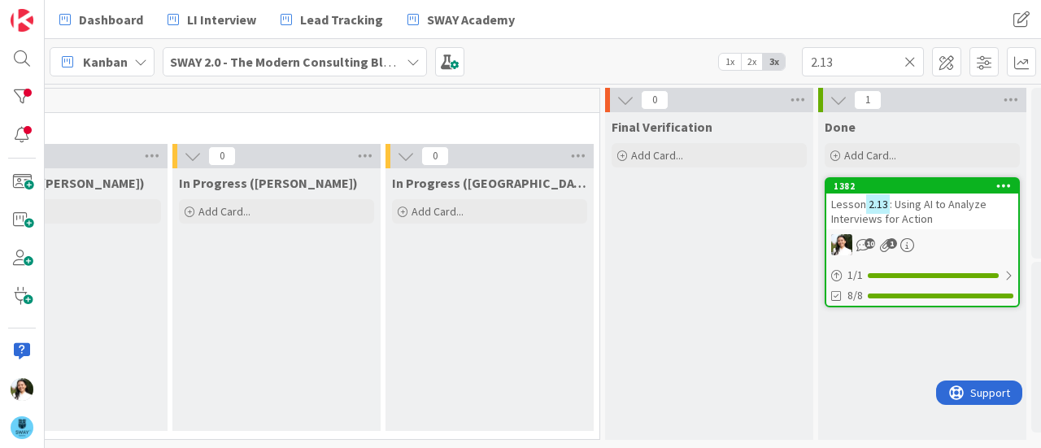
click at [909, 63] on icon at bounding box center [909, 61] width 11 height 15
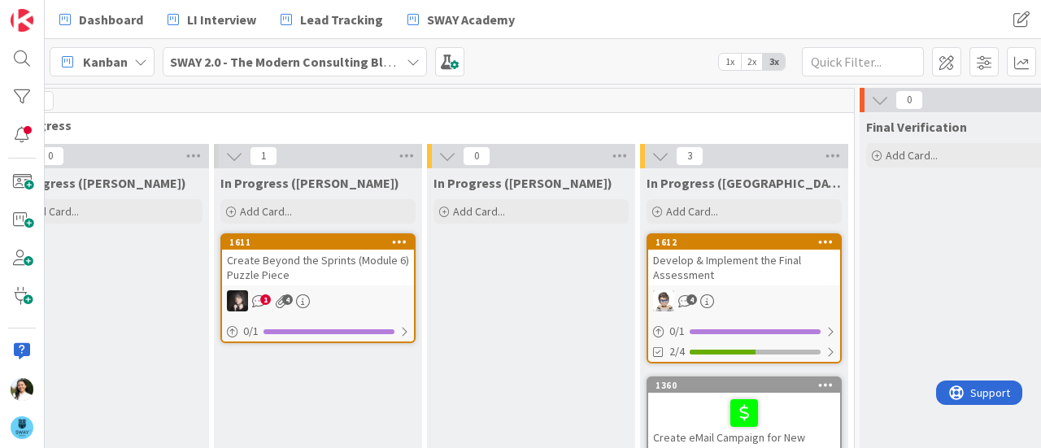
scroll to position [0, 481]
click at [341, 265] on div "Create Beyond the Sprints (Module 6) Puzzle Piece" at bounding box center [320, 268] width 192 height 36
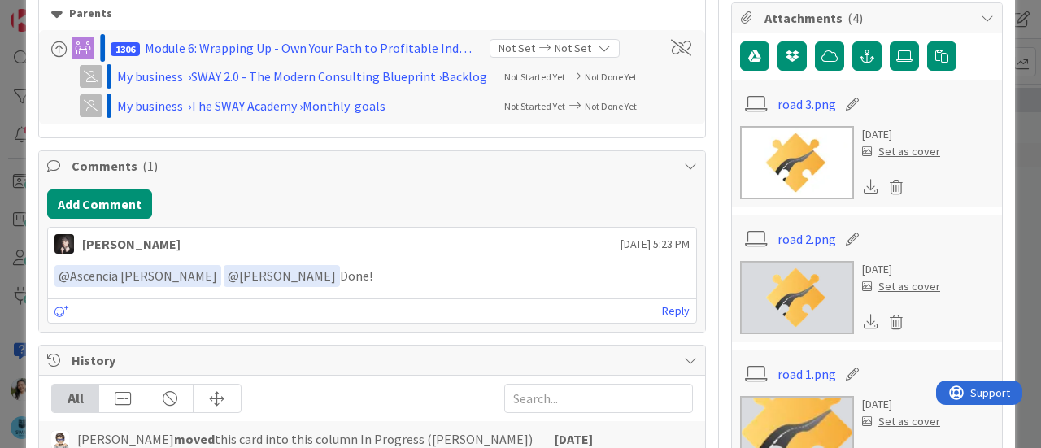
scroll to position [397, 0]
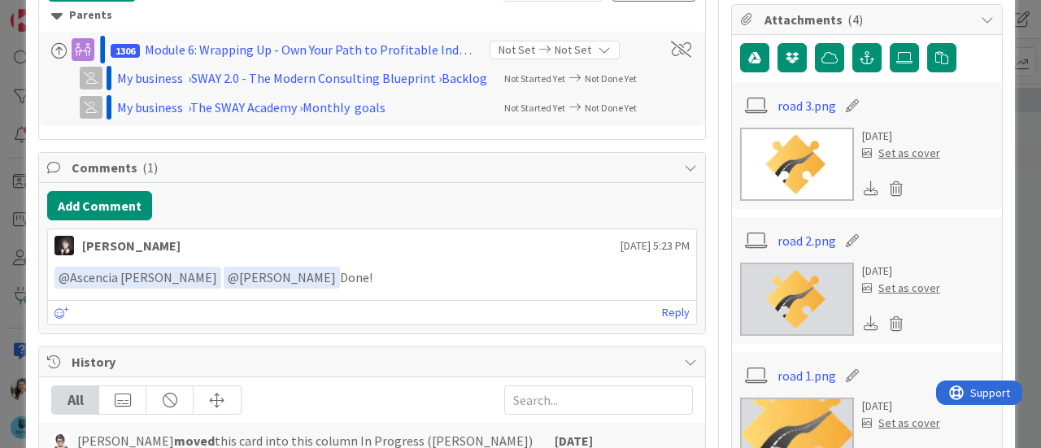
click at [764, 159] on img at bounding box center [797, 164] width 114 height 73
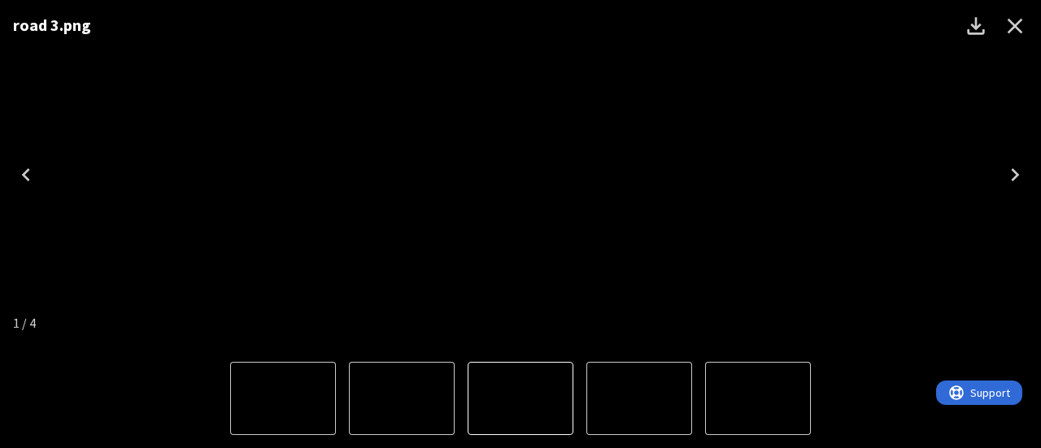
click at [1016, 22] on icon "Close" at bounding box center [1015, 26] width 26 height 26
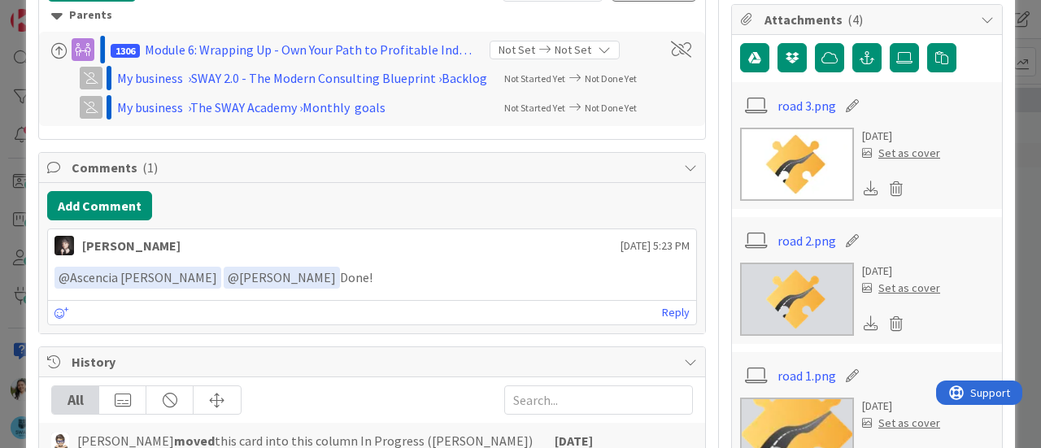
click at [0, 212] on div "ID 1611 SWAY 2.0 - The Modern Consulting Blueprint In Progress ([PERSON_NAME]) …" at bounding box center [520, 224] width 1041 height 448
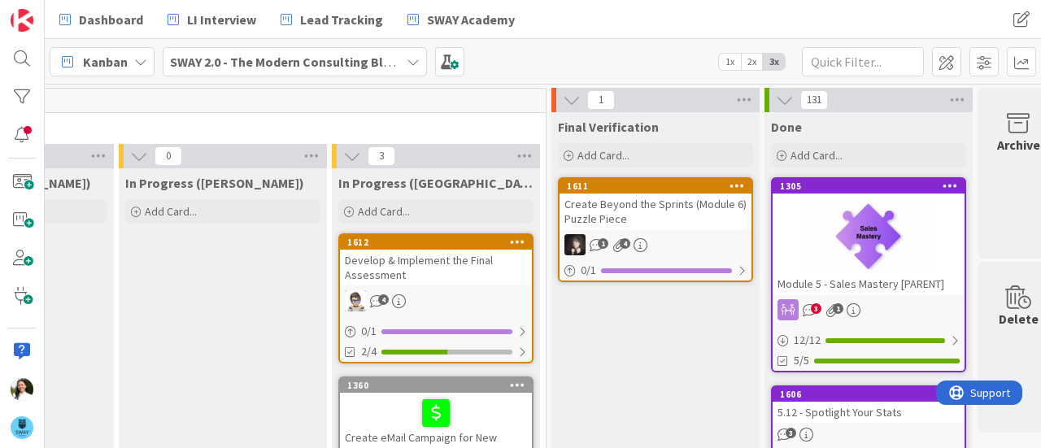
scroll to position [0, 792]
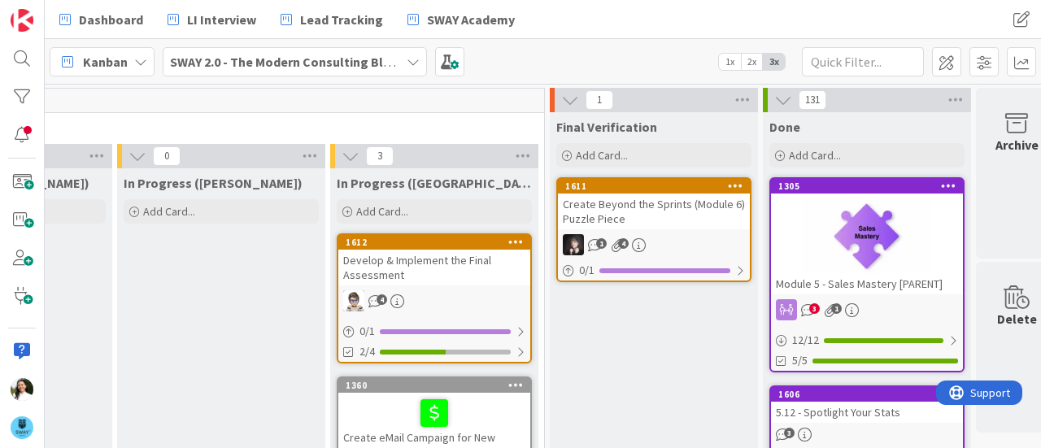
click at [335, 61] on b "SWAY 2.0 - The Modern Consulting Blueprint" at bounding box center [298, 62] width 256 height 16
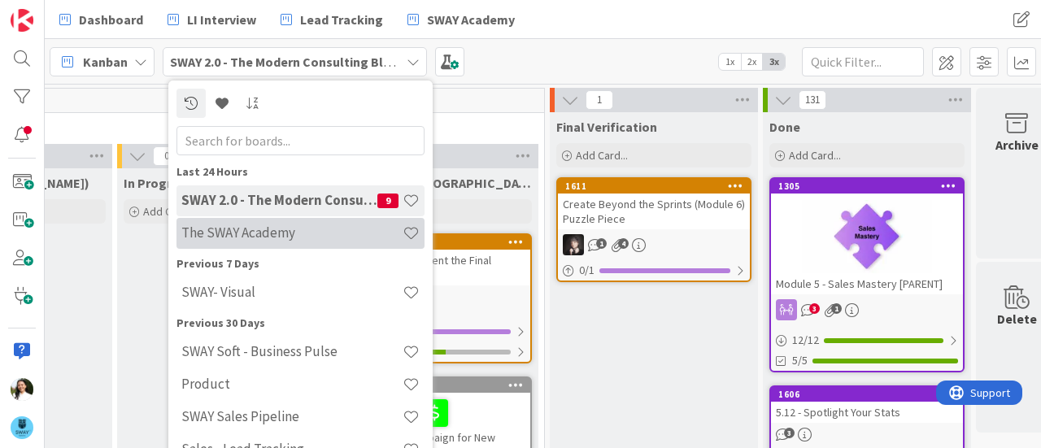
click at [307, 225] on h4 "The SWAY Academy" at bounding box center [291, 232] width 221 height 16
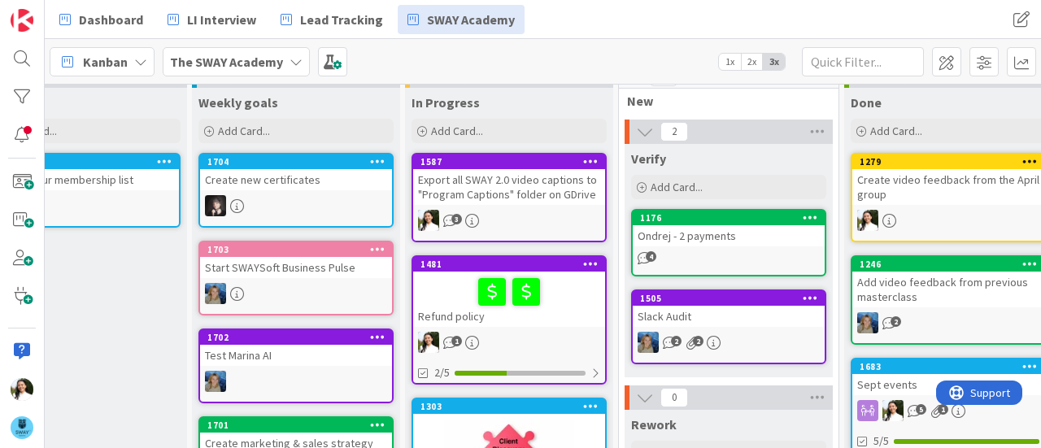
scroll to position [23, 300]
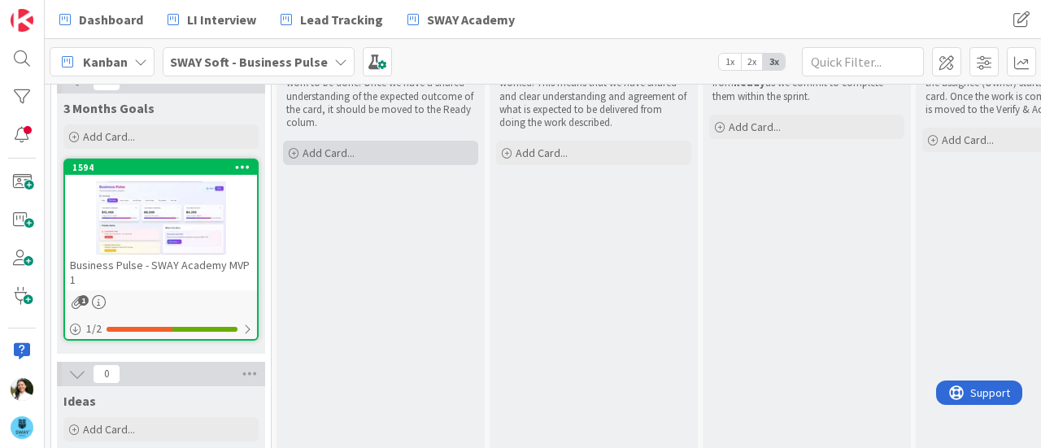
scroll to position [56, 0]
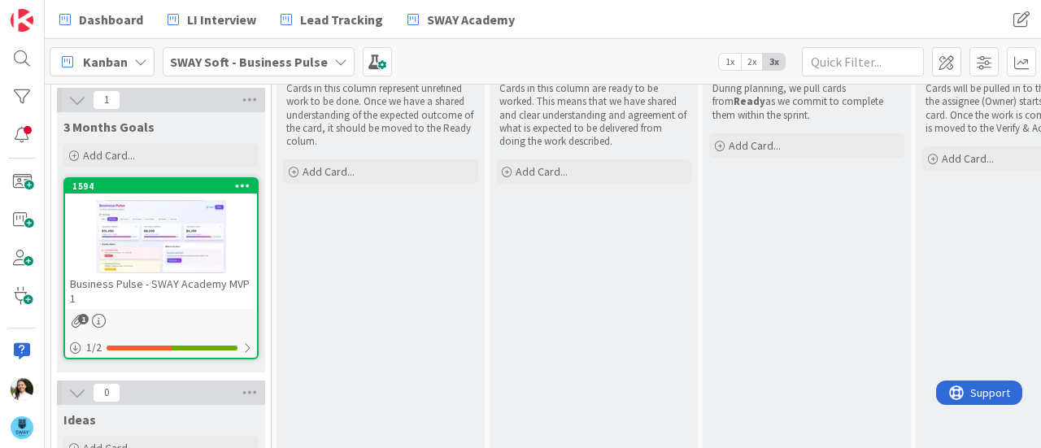
click at [179, 249] on div at bounding box center [161, 236] width 192 height 73
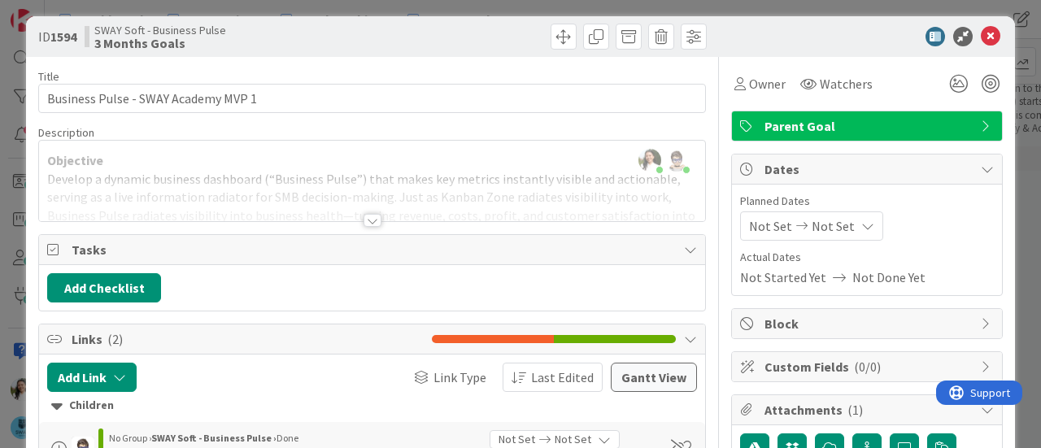
scroll to position [6, 0]
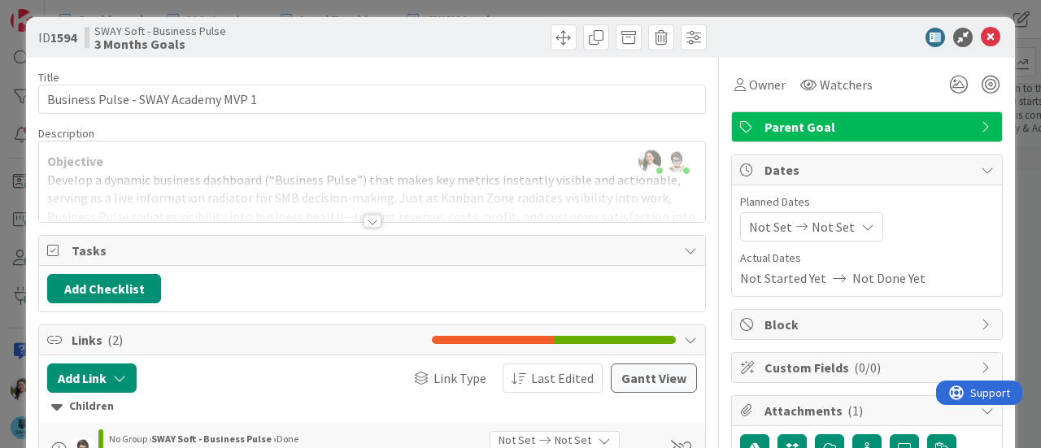
click at [366, 223] on div at bounding box center [372, 221] width 18 height 13
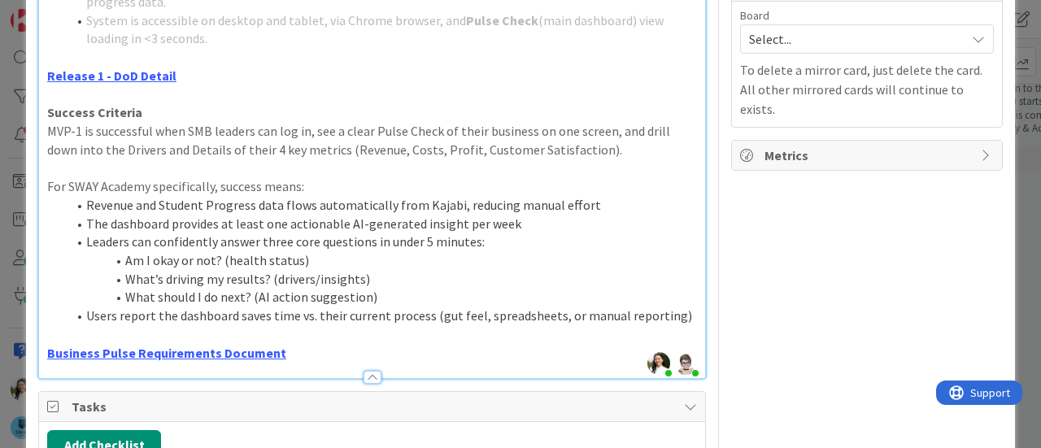
scroll to position [675, 0]
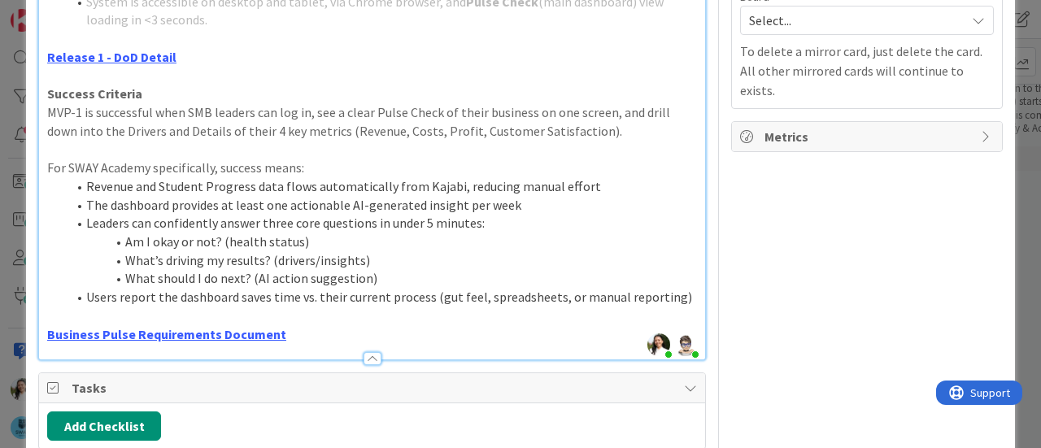
click at [6, 241] on div "ID 1594 SWAY Soft - Business Pulse 3 Months Goals Title 35 / 128 Business Pulse…" at bounding box center [520, 224] width 1041 height 448
